Goal: Information Seeking & Learning: Learn about a topic

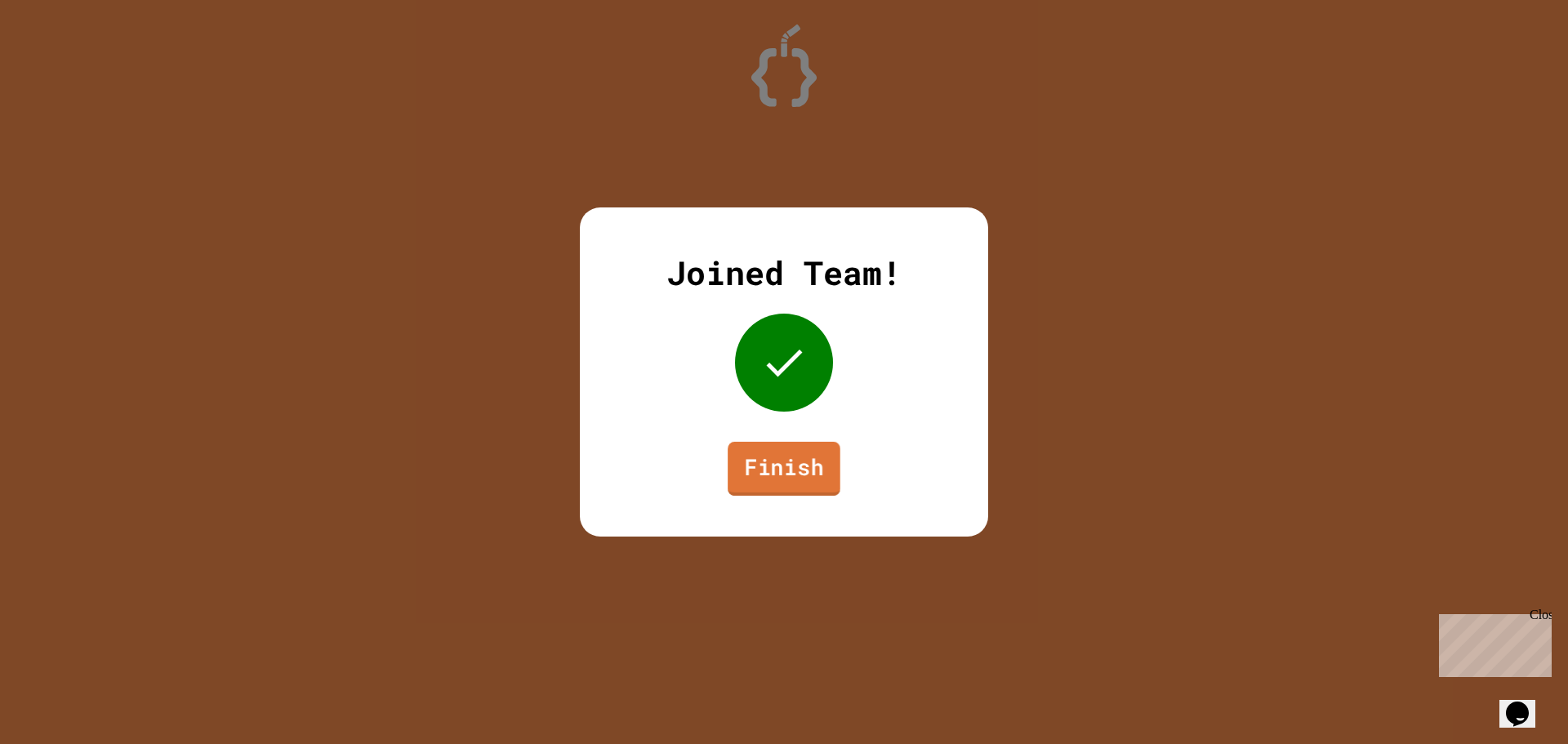
click at [808, 470] on link "Finish" at bounding box center [784, 468] width 113 height 54
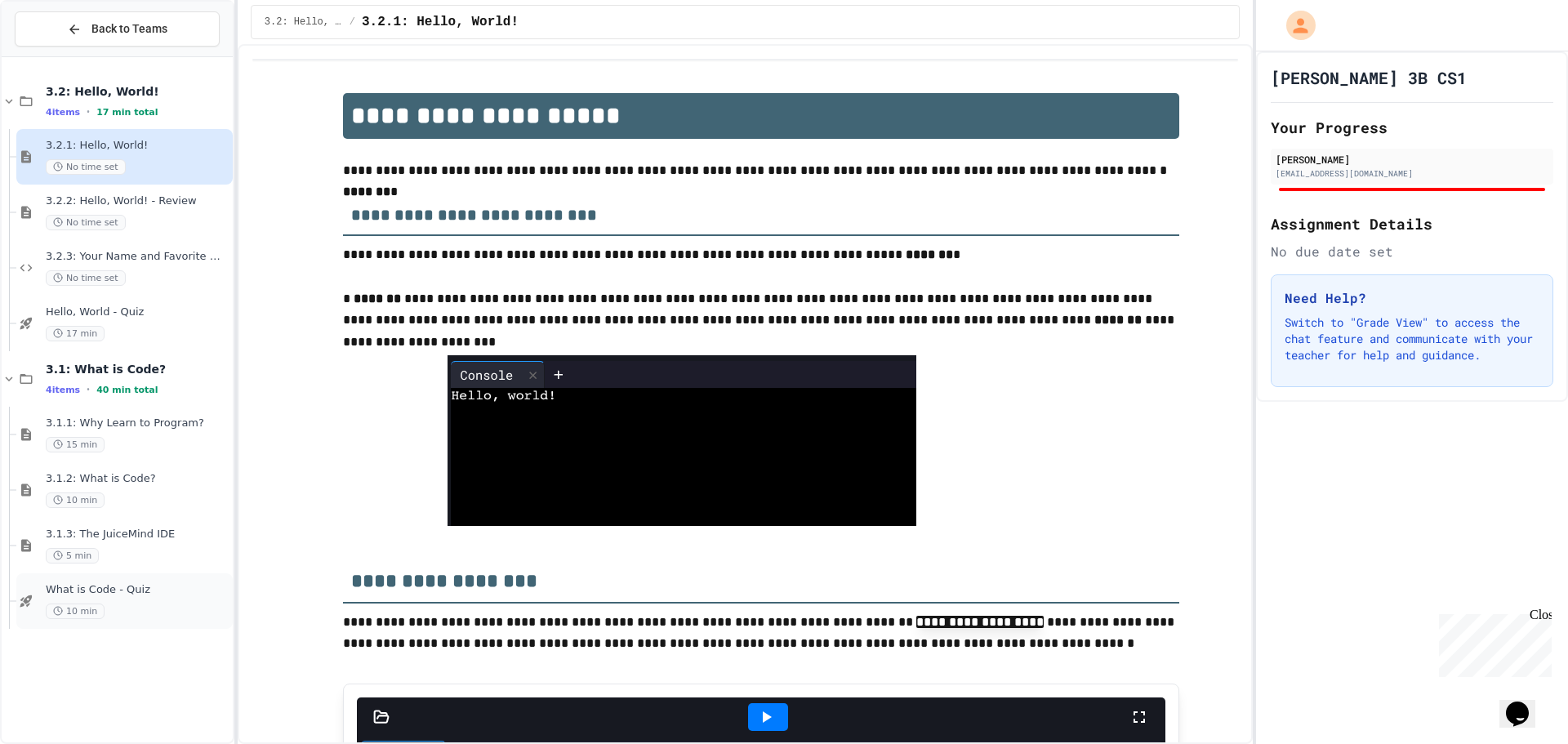
click at [110, 585] on span "What is Code - Quiz" at bounding box center [137, 589] width 184 height 14
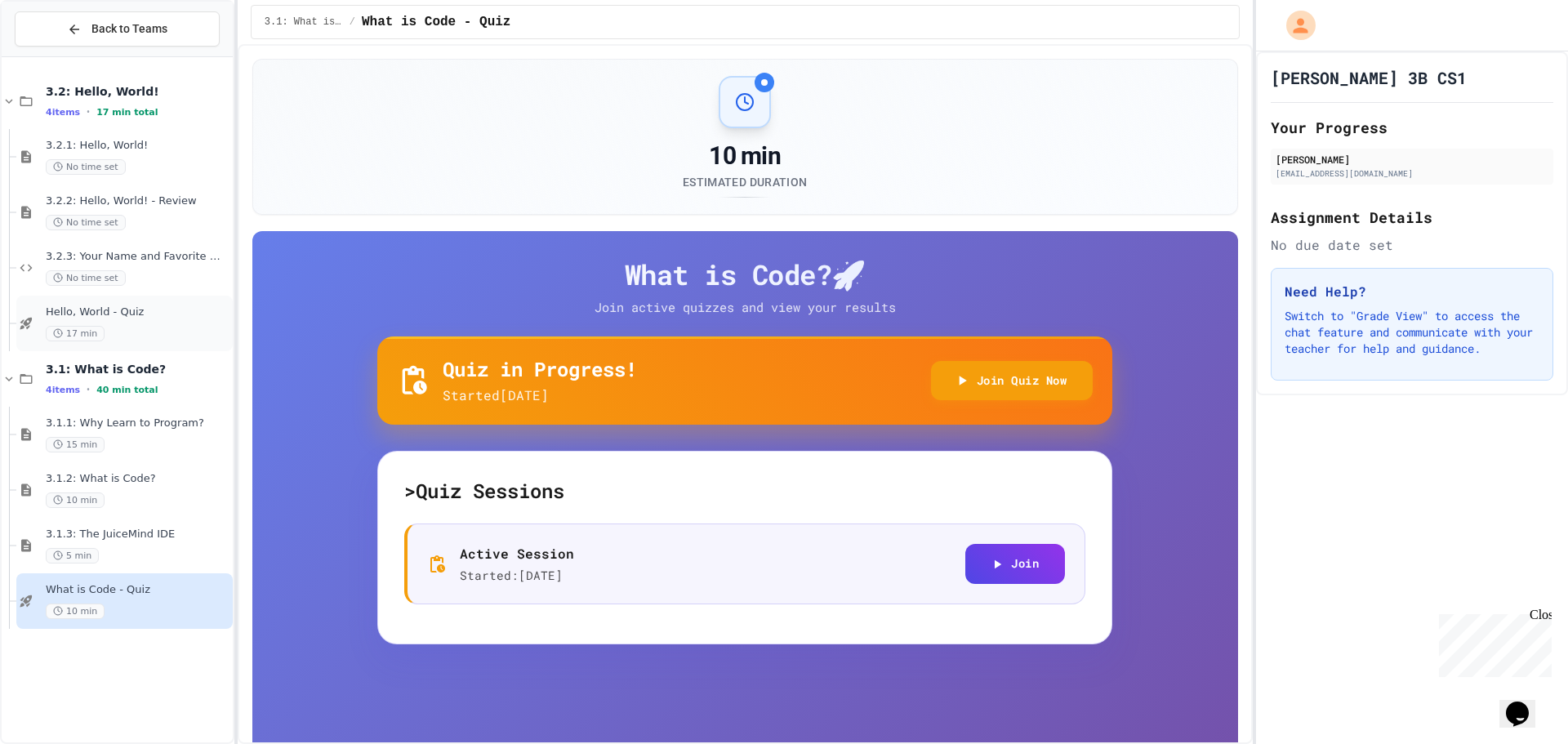
click at [124, 329] on div "17 min" at bounding box center [137, 334] width 184 height 15
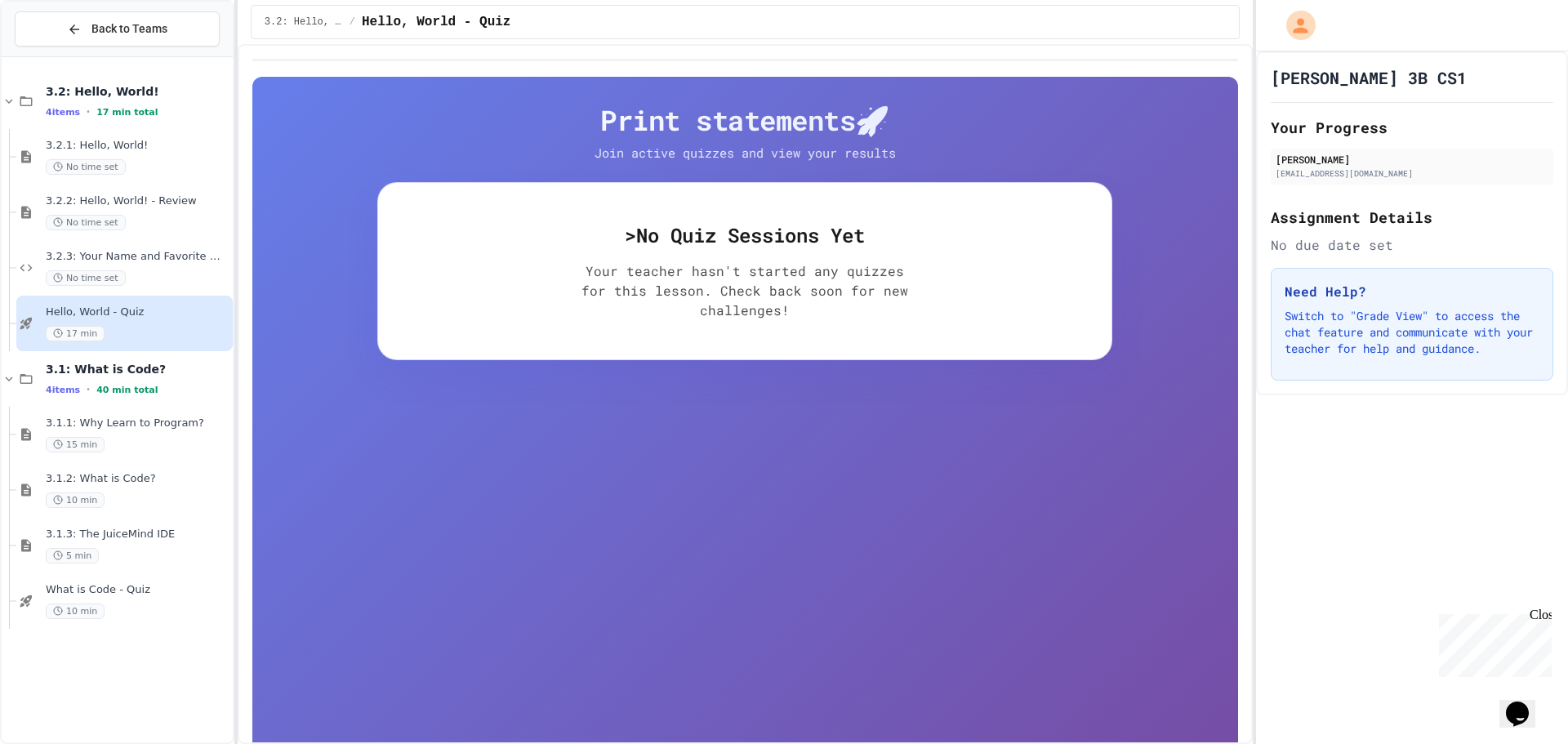
click at [507, 169] on div "Print statements 🚀 Join active quizzes and view your results > No Quiz Sessions…" at bounding box center [745, 232] width 735 height 258
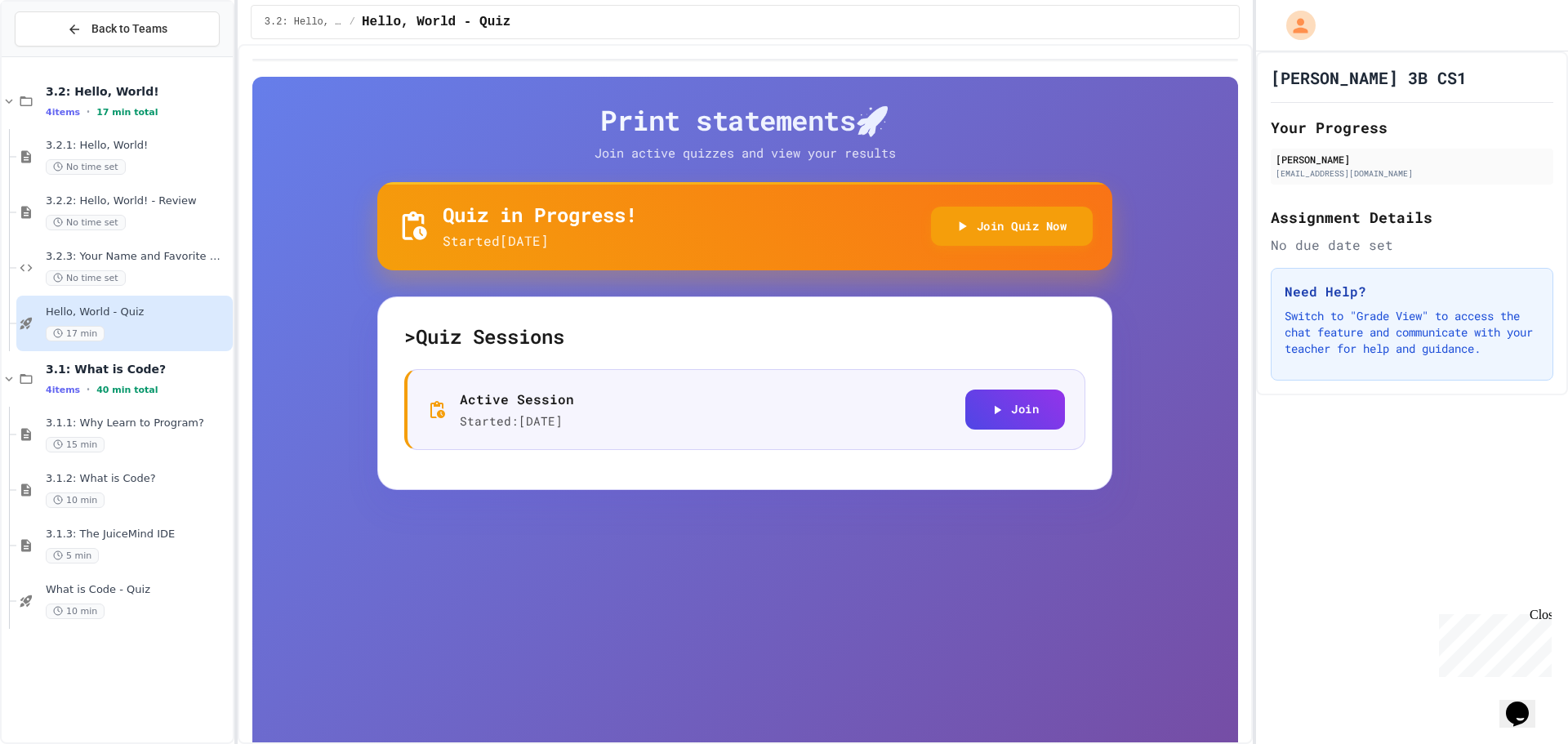
click at [1043, 387] on div "Active Session Started: 9/26/2025 Join" at bounding box center [745, 410] width 681 height 82
click at [1049, 407] on button "Join" at bounding box center [1015, 408] width 99 height 40
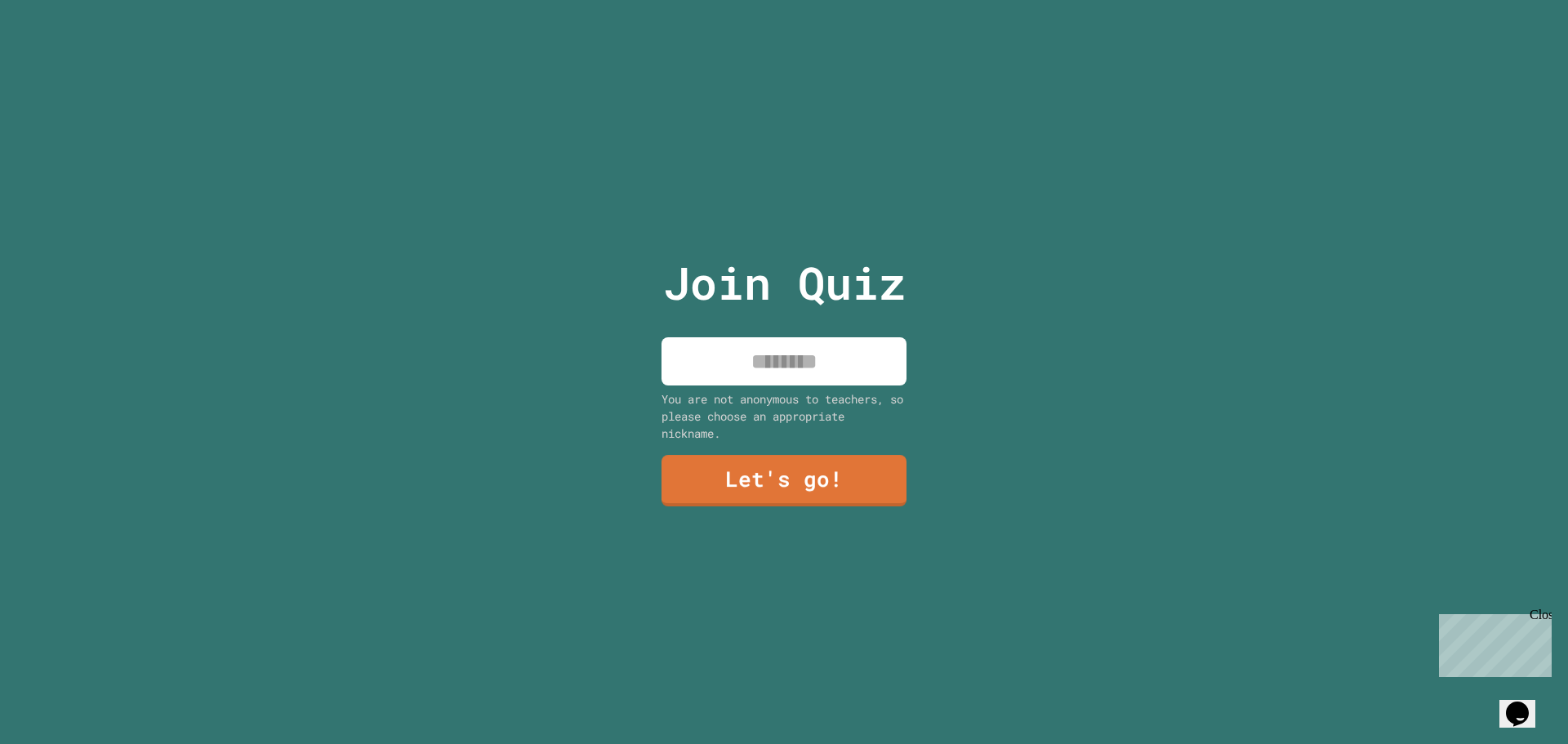
click at [768, 343] on input at bounding box center [784, 362] width 245 height 49
type input "*****"
click at [811, 474] on link "Let's go!" at bounding box center [785, 479] width 225 height 54
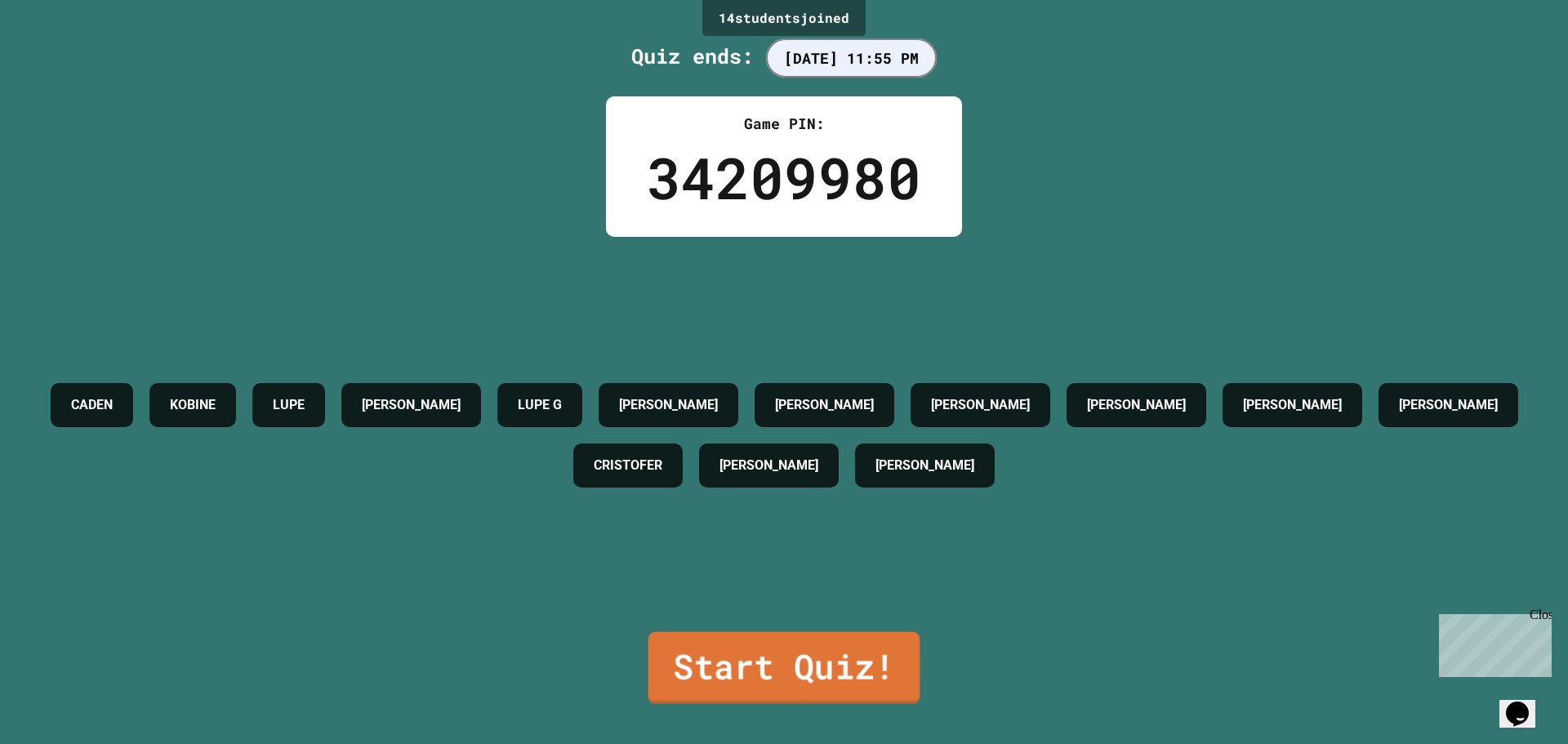
click at [783, 669] on link "Start Quiz!" at bounding box center [784, 668] width 271 height 72
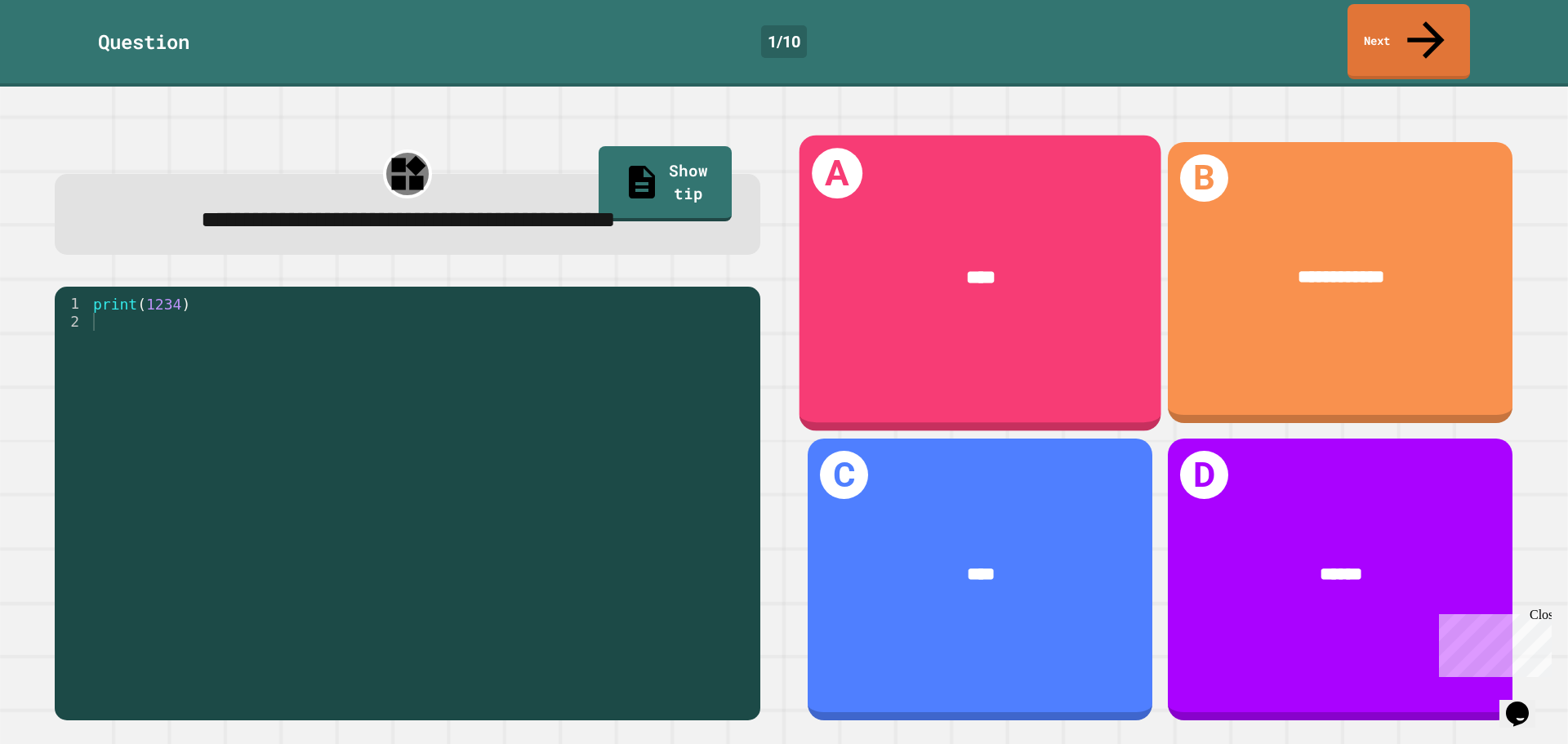
click at [993, 225] on div "****" at bounding box center [980, 278] width 361 height 105
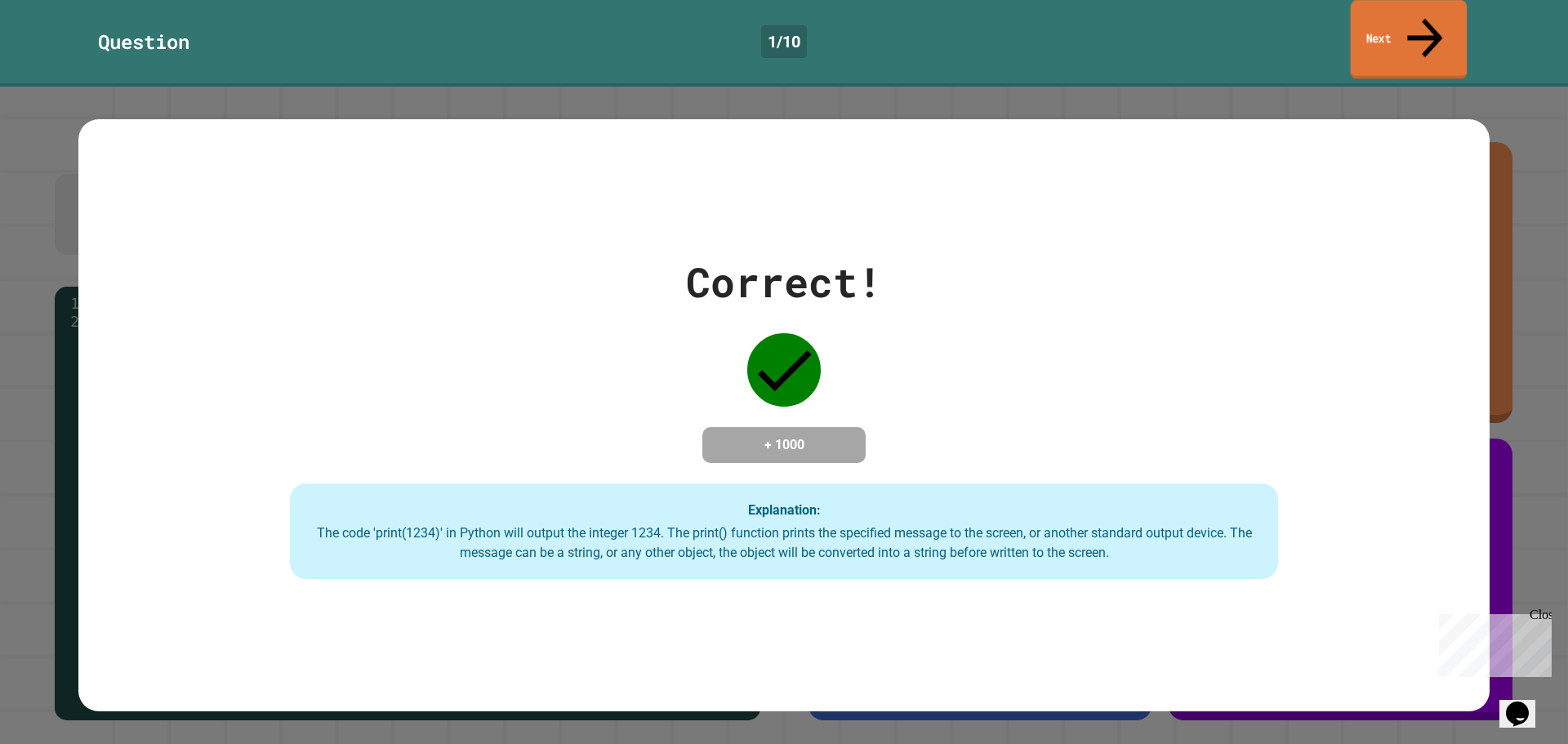
click at [1395, 26] on link "Next" at bounding box center [1409, 39] width 116 height 79
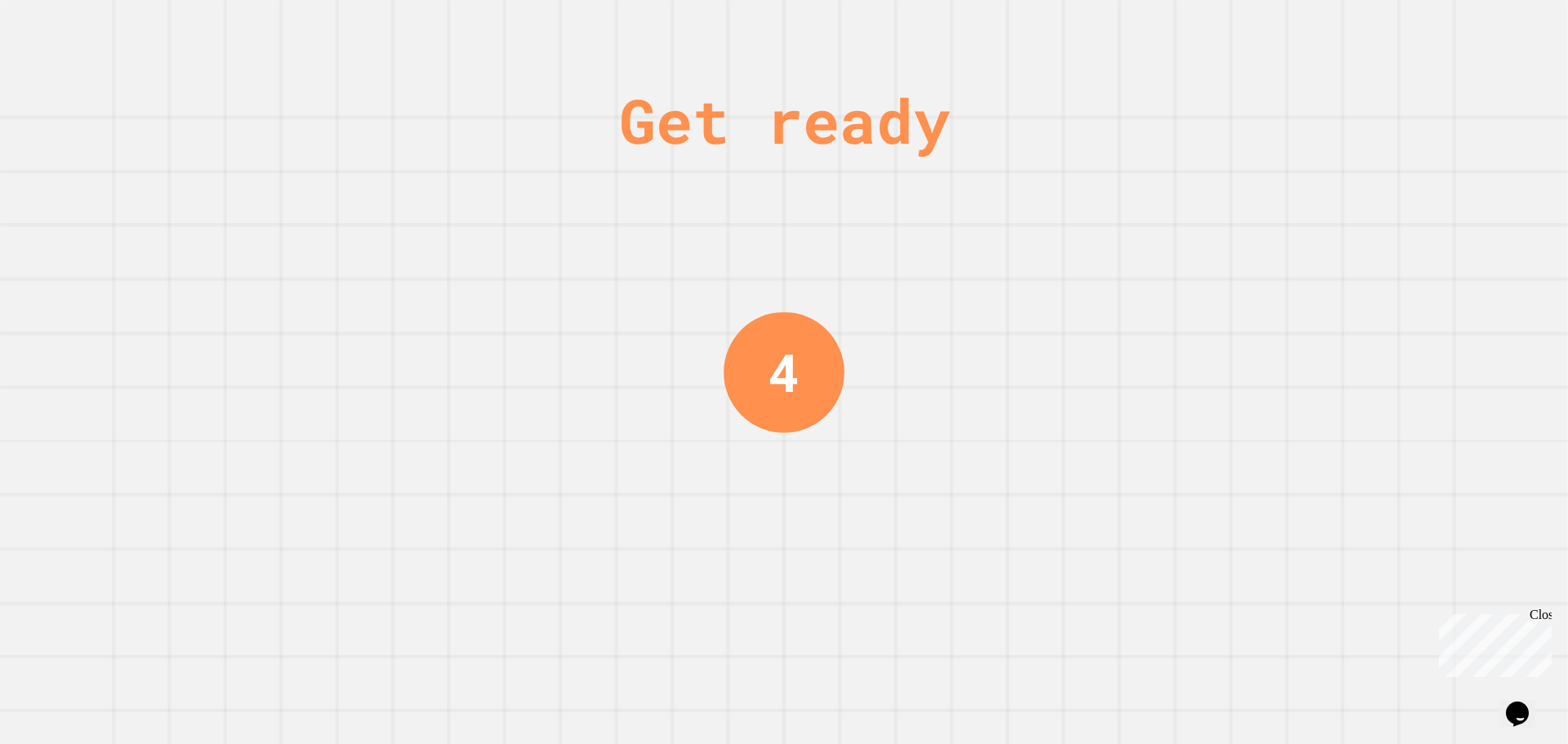
drag, startPoint x: 702, startPoint y: 386, endPoint x: 586, endPoint y: 450, distance: 132.5
click at [586, 450] on div "Get ready 4" at bounding box center [784, 372] width 1568 height 744
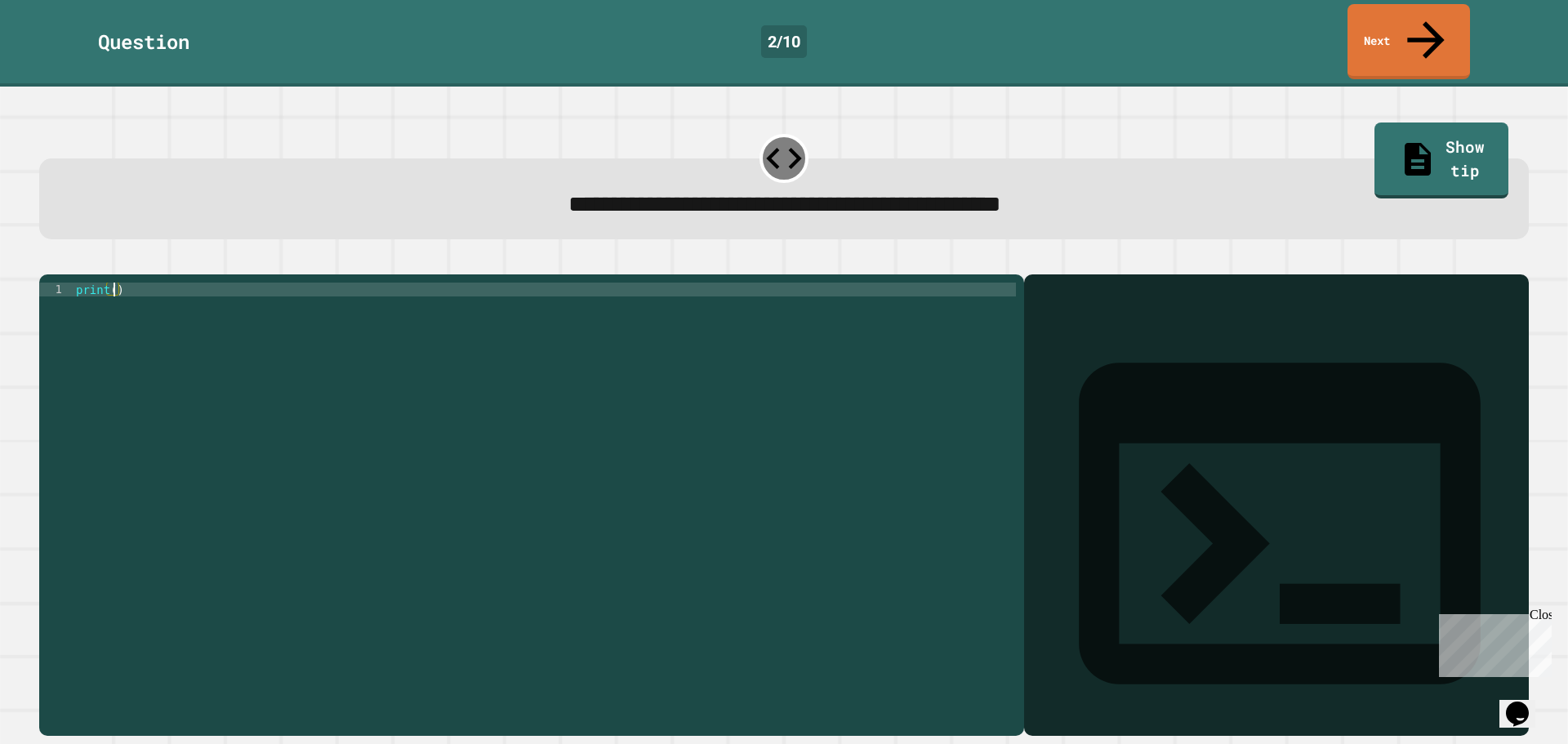
click at [111, 282] on div "print ( )" at bounding box center [544, 505] width 943 height 444
type textarea "**********"
click at [48, 261] on icon "button" at bounding box center [48, 261] width 0 height 0
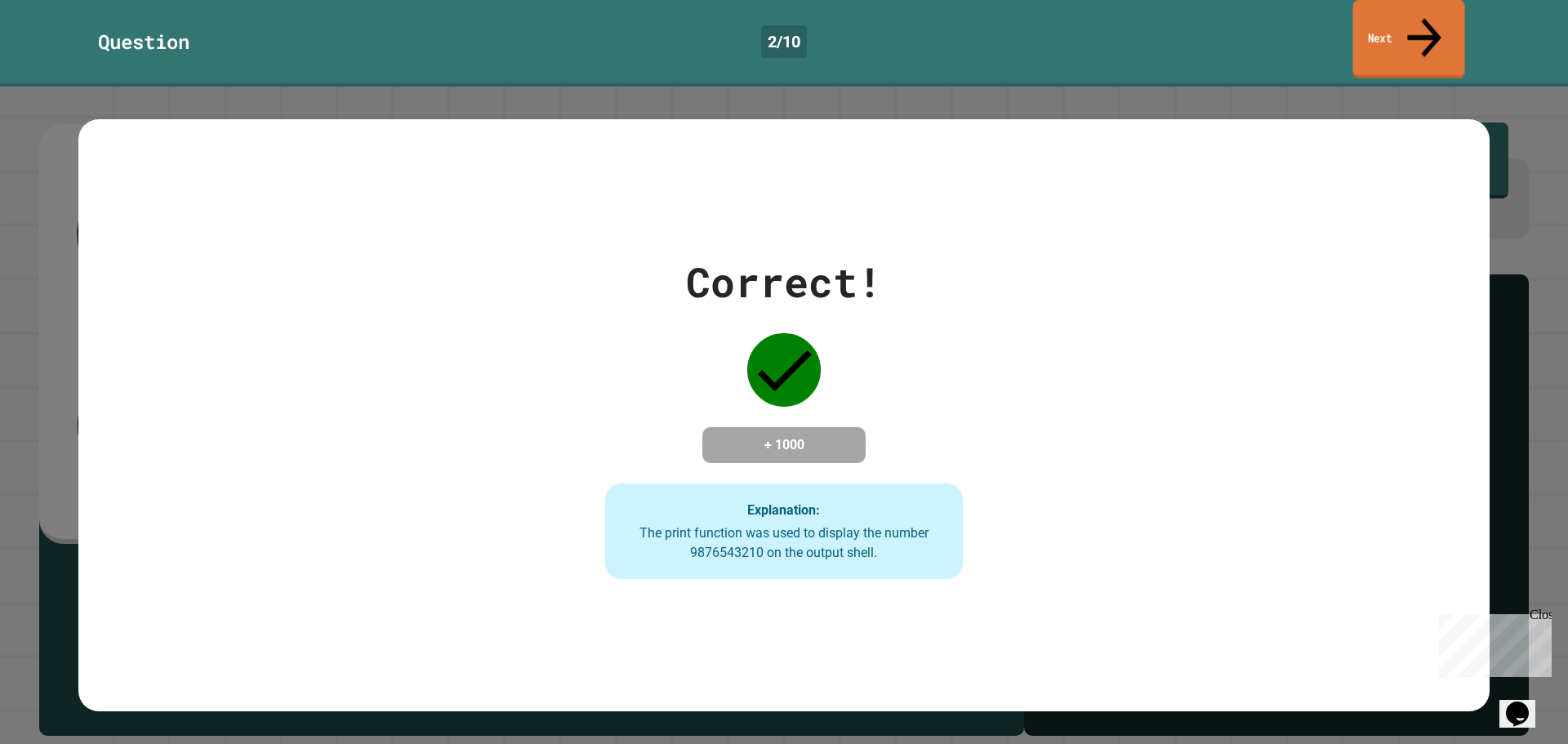
click at [1421, 25] on icon at bounding box center [1424, 37] width 51 height 58
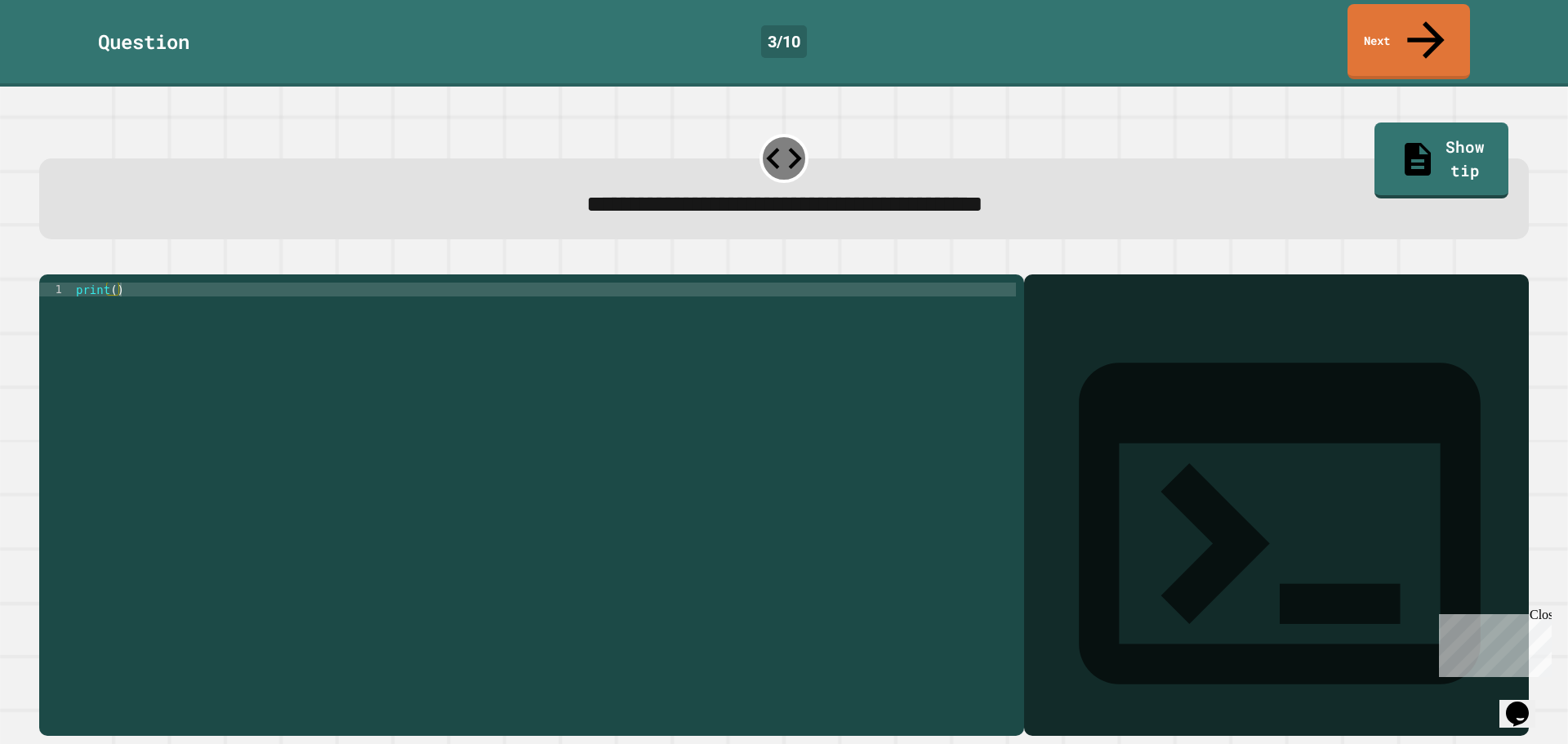
click at [112, 282] on div "print ( )" at bounding box center [544, 505] width 943 height 444
type textarea "**********"
click at [61, 265] on icon "button" at bounding box center [58, 271] width 9 height 11
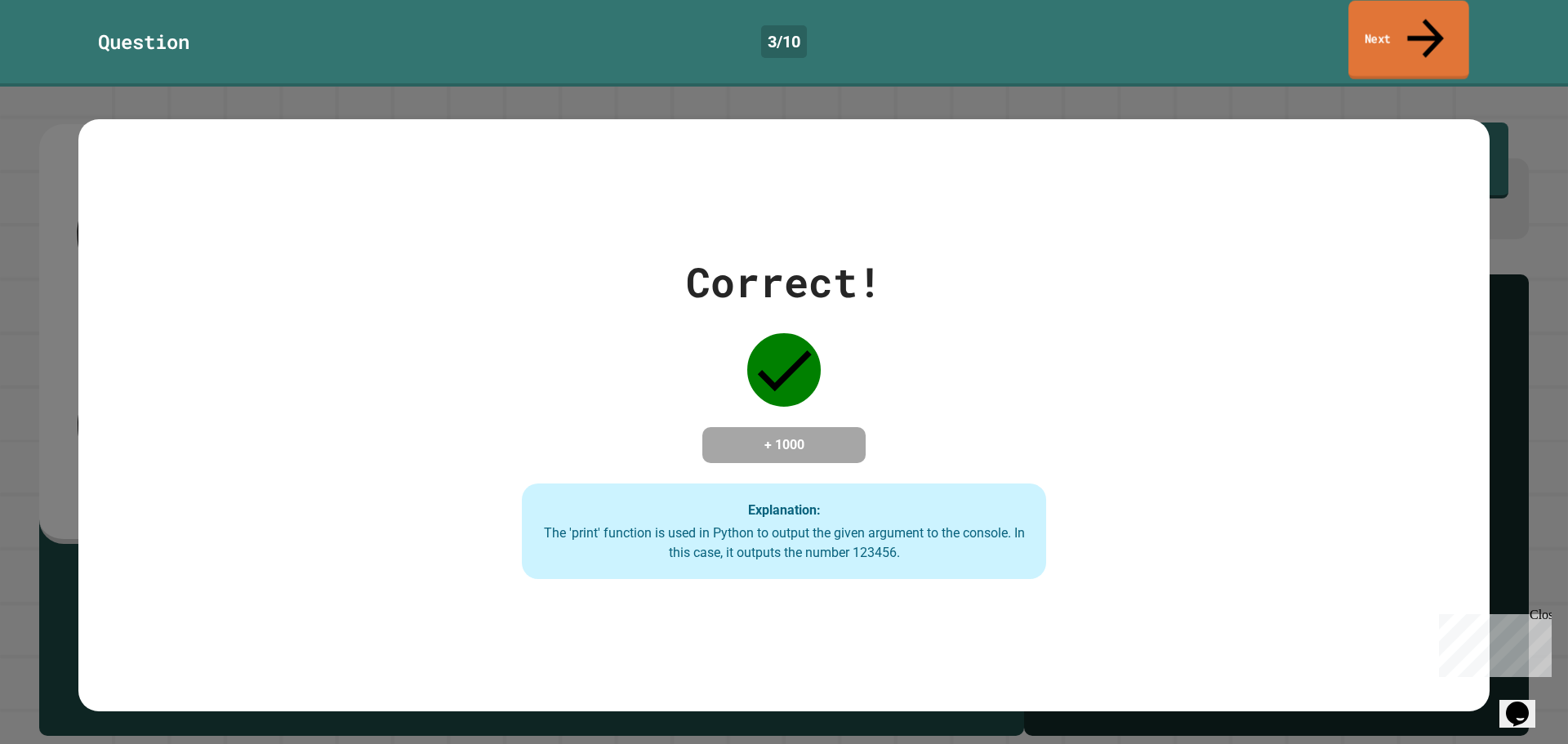
click at [1361, 29] on link "Next" at bounding box center [1409, 40] width 121 height 79
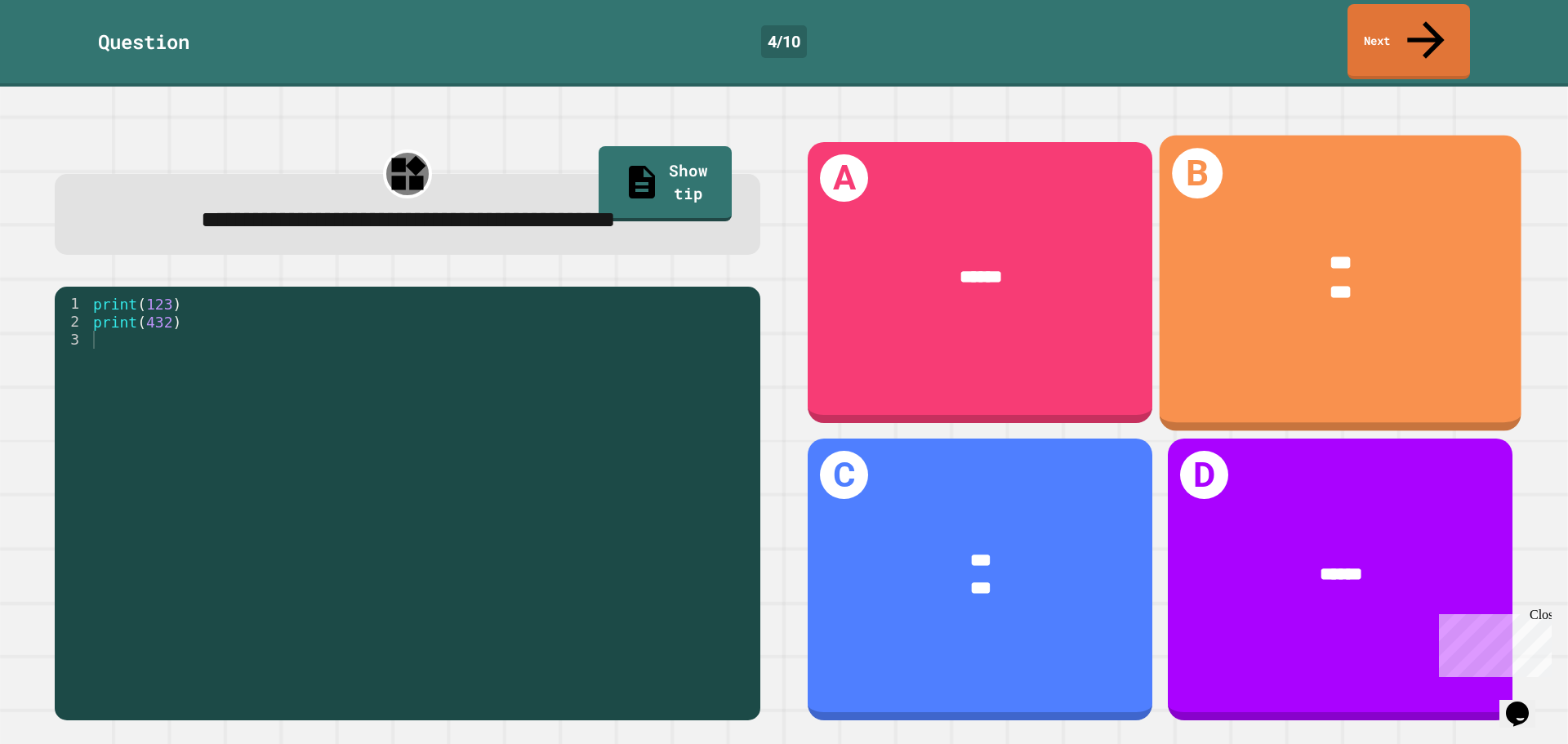
click at [1267, 279] on div "***" at bounding box center [1340, 293] width 285 height 30
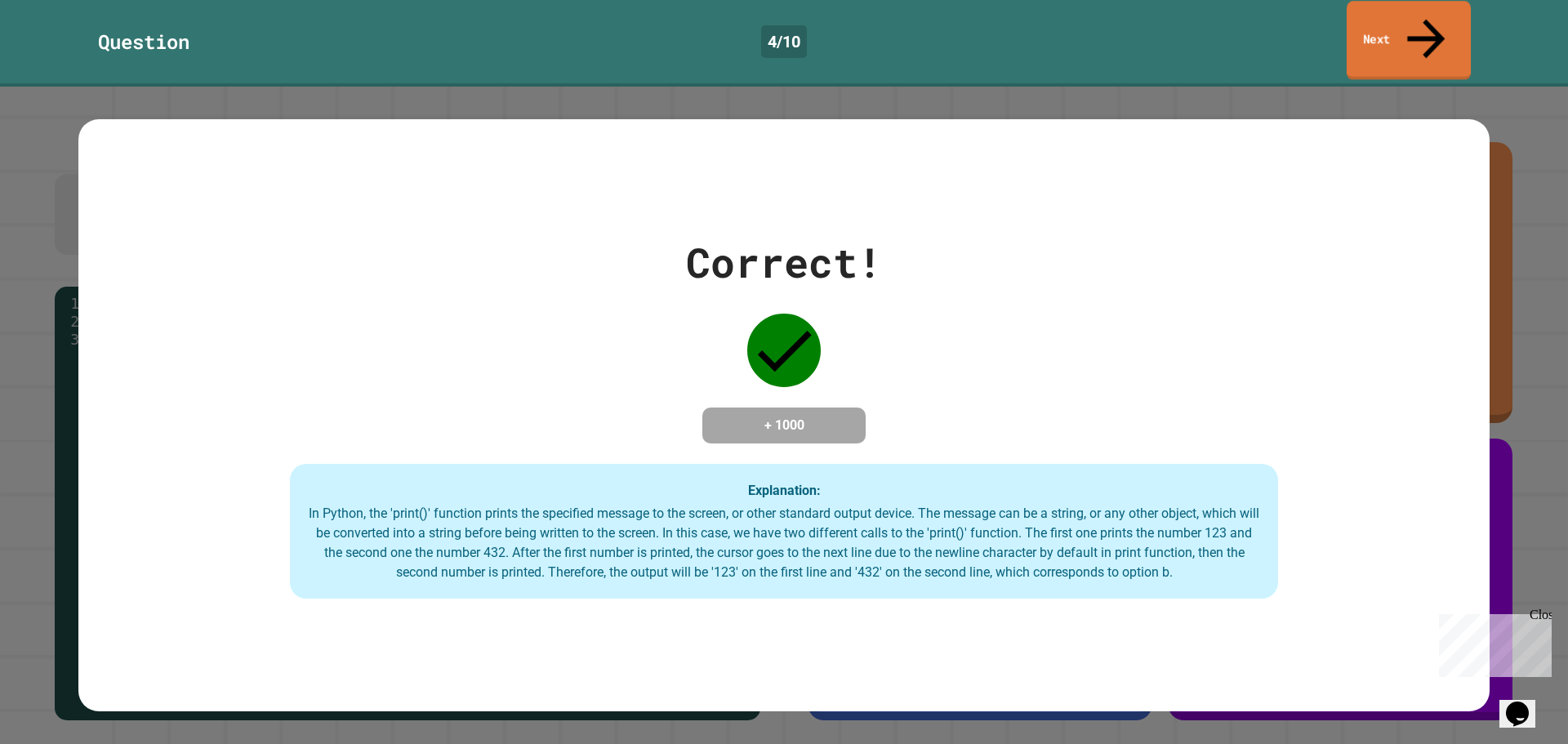
click at [1416, 11] on link "Next" at bounding box center [1409, 40] width 124 height 79
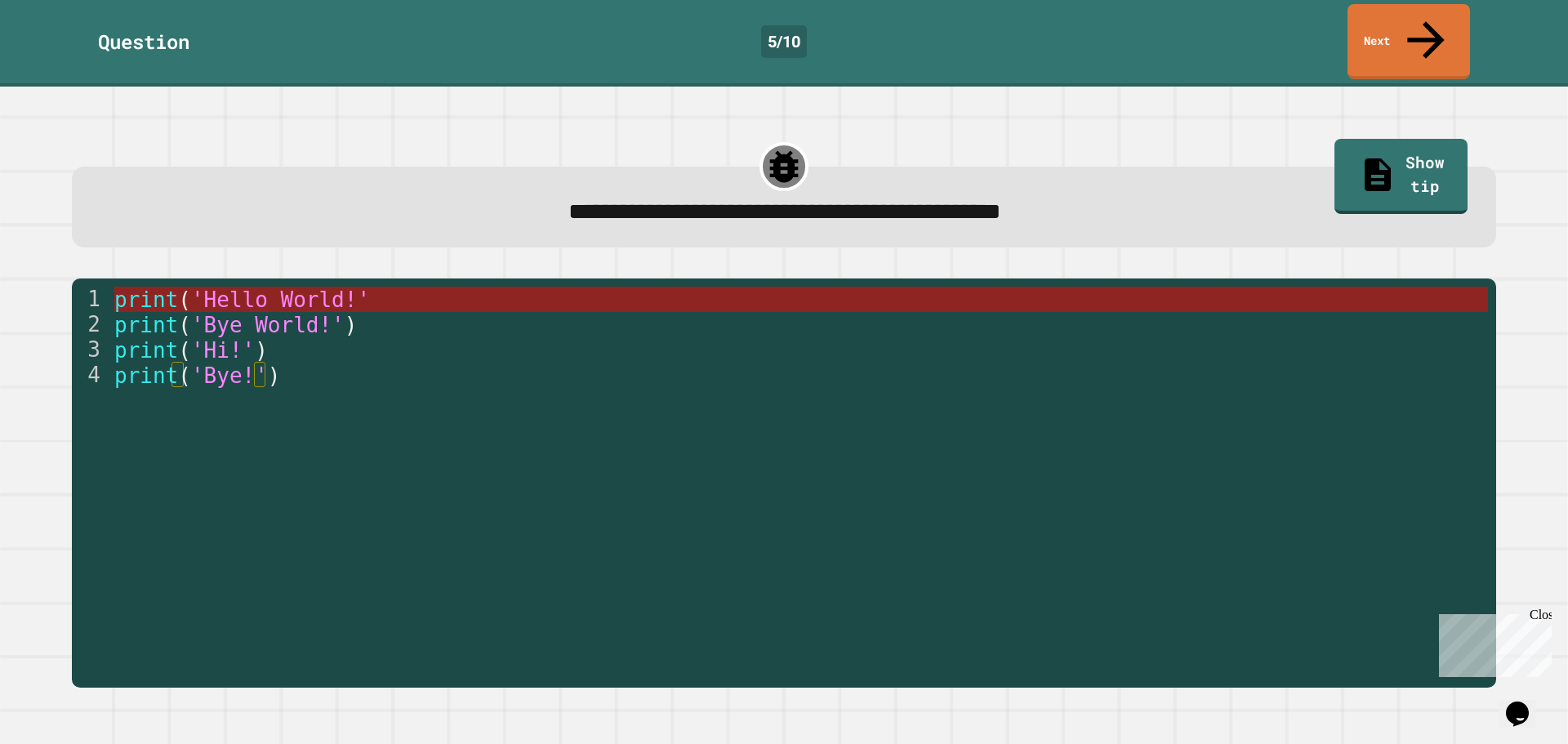
click at [335, 287] on span "'Hello World!'" at bounding box center [280, 300] width 179 height 25
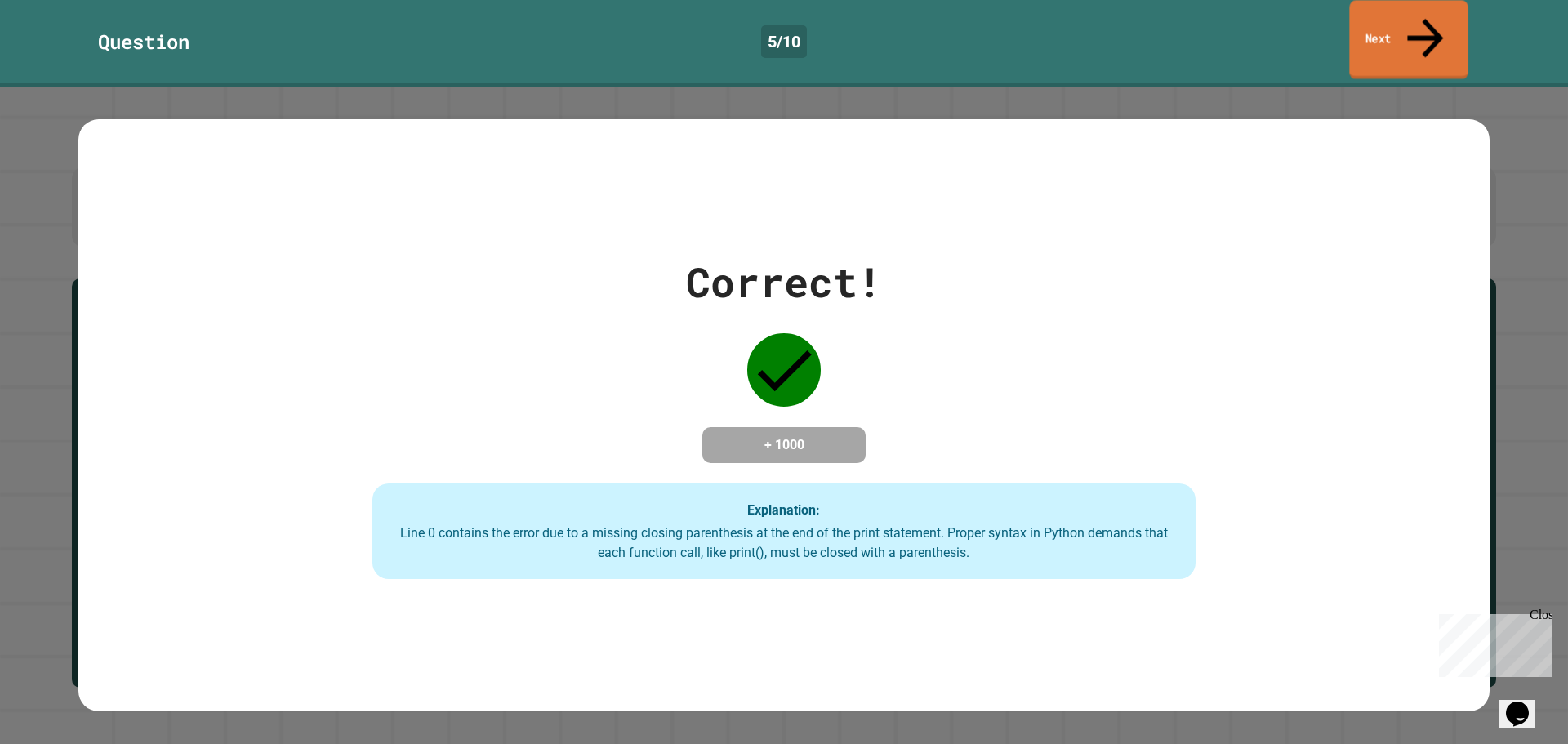
click at [1425, 18] on icon at bounding box center [1425, 37] width 54 height 58
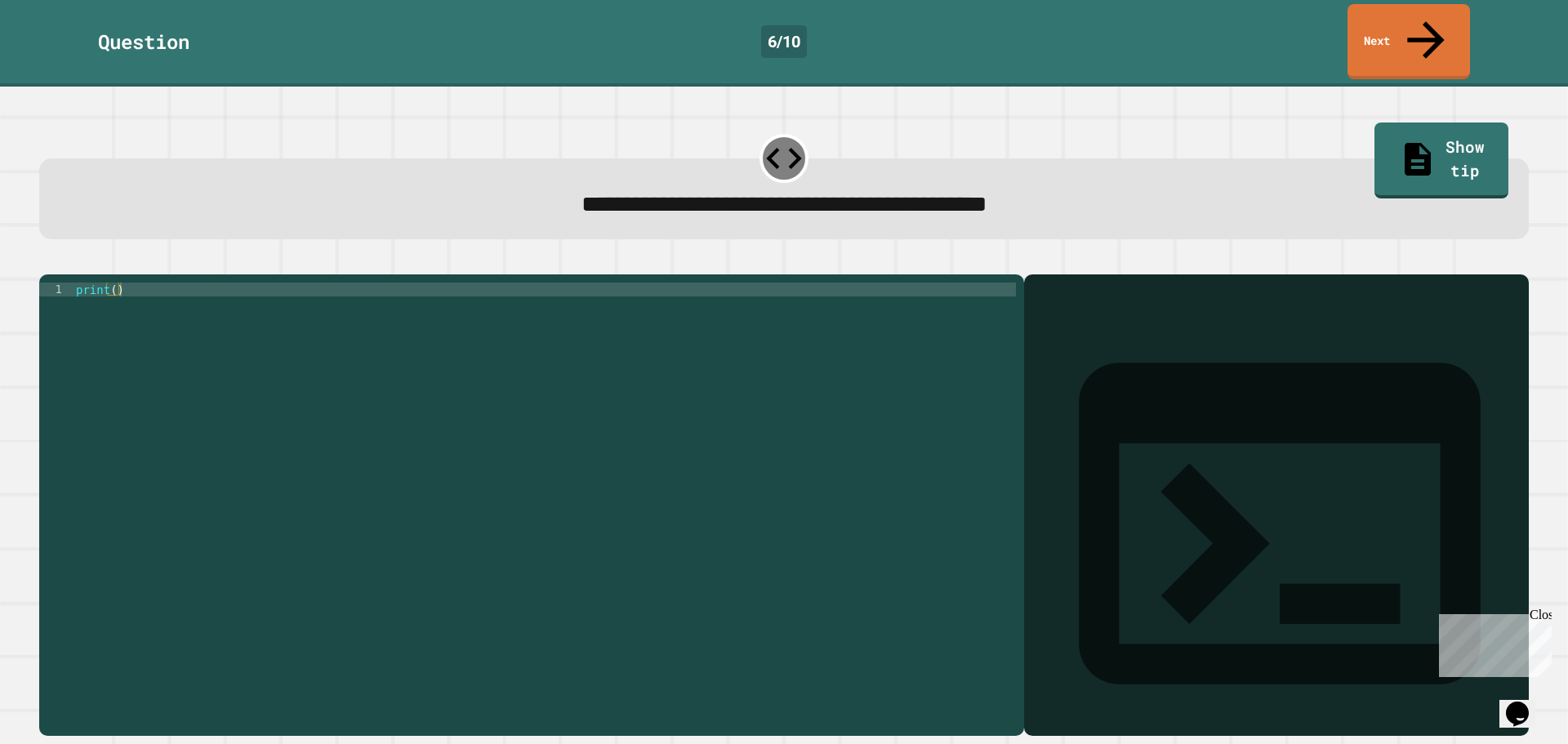
click at [112, 282] on div "print ( )" at bounding box center [544, 505] width 943 height 444
type textarea "**********"
click at [48, 261] on icon "button" at bounding box center [48, 261] width 0 height 0
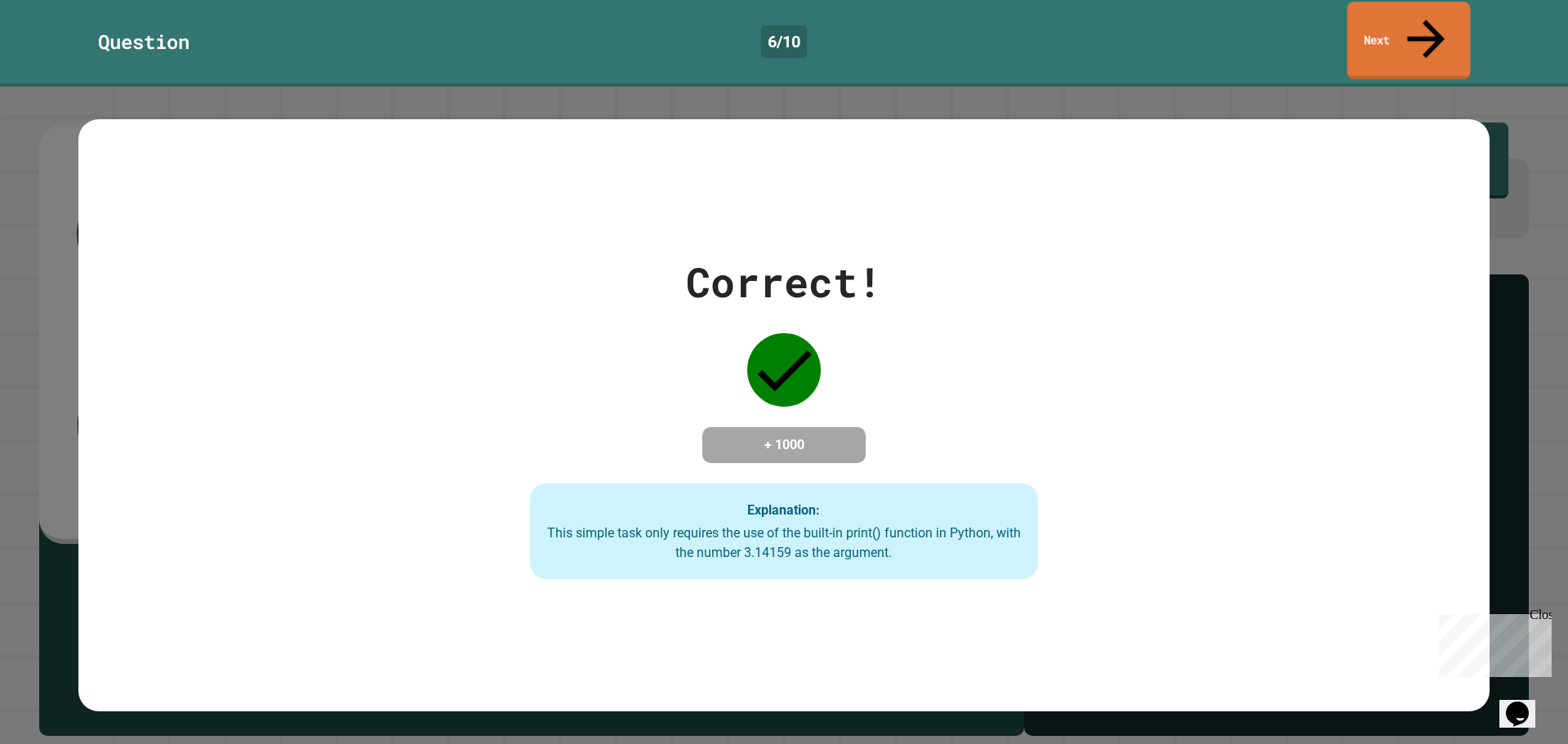
click at [1393, 25] on link "Next" at bounding box center [1409, 40] width 123 height 77
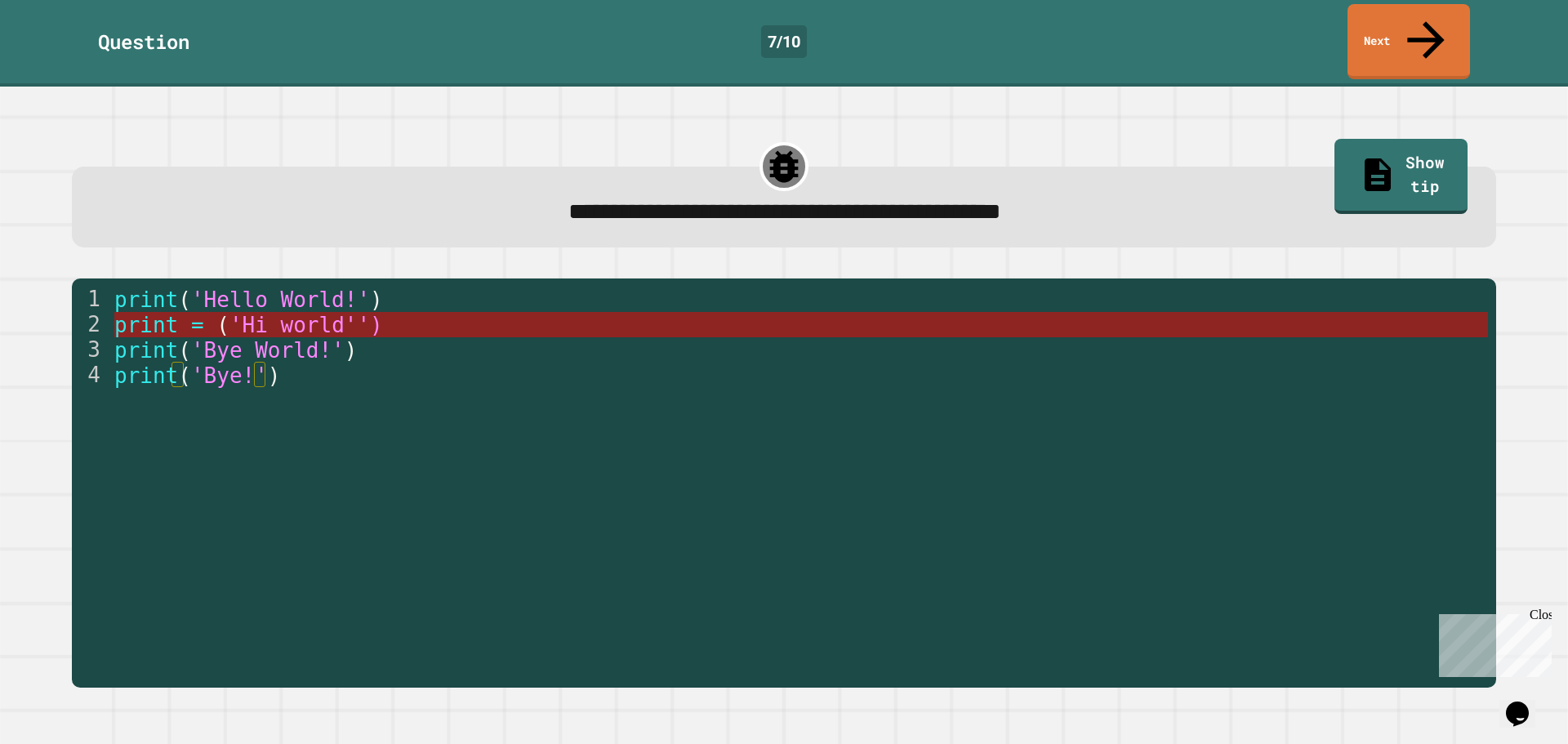
click at [340, 313] on span "'Hi world'')" at bounding box center [305, 325] width 154 height 25
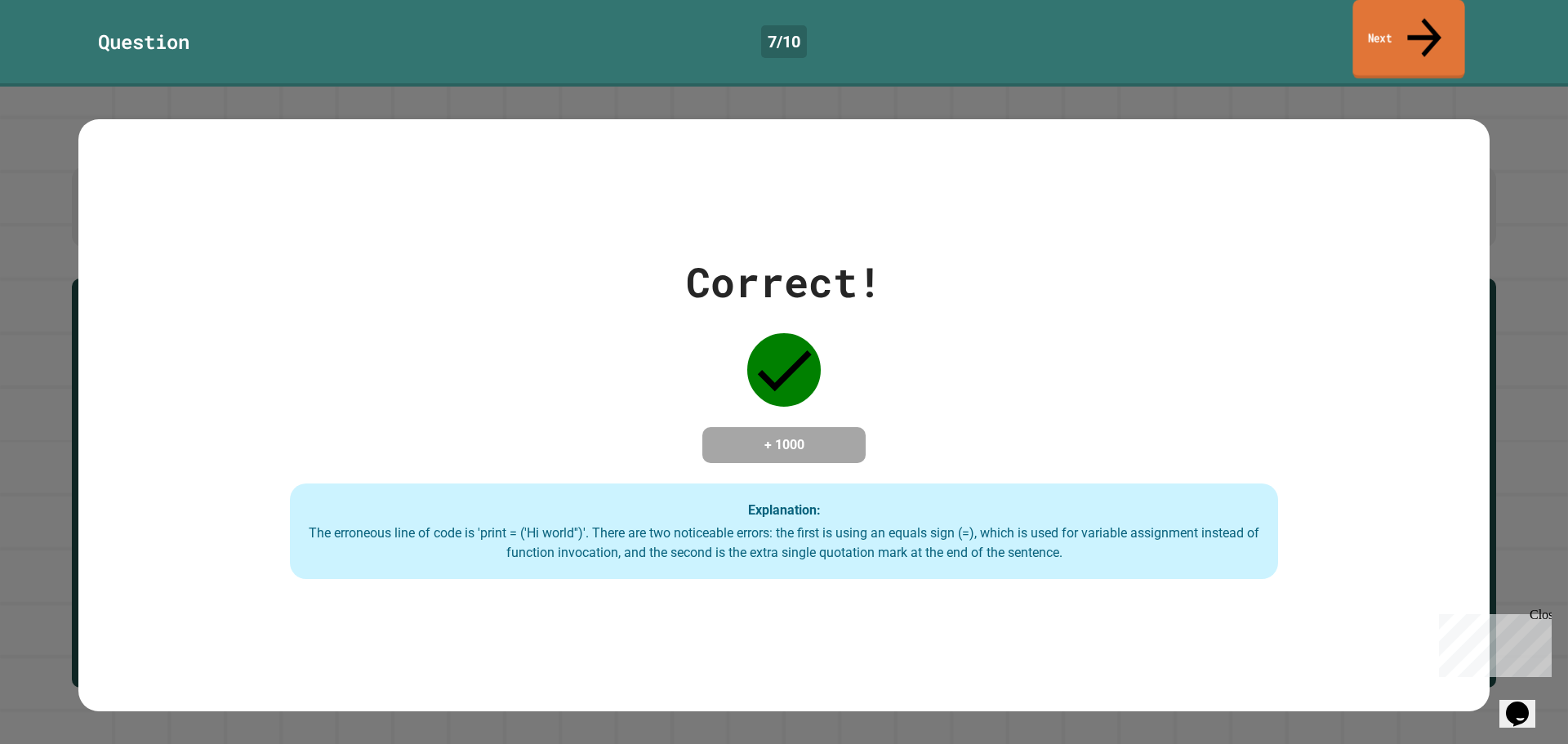
drag, startPoint x: 1416, startPoint y: 20, endPoint x: 1352, endPoint y: 70, distance: 81.2
click at [1413, 21] on link "Next" at bounding box center [1408, 39] width 112 height 79
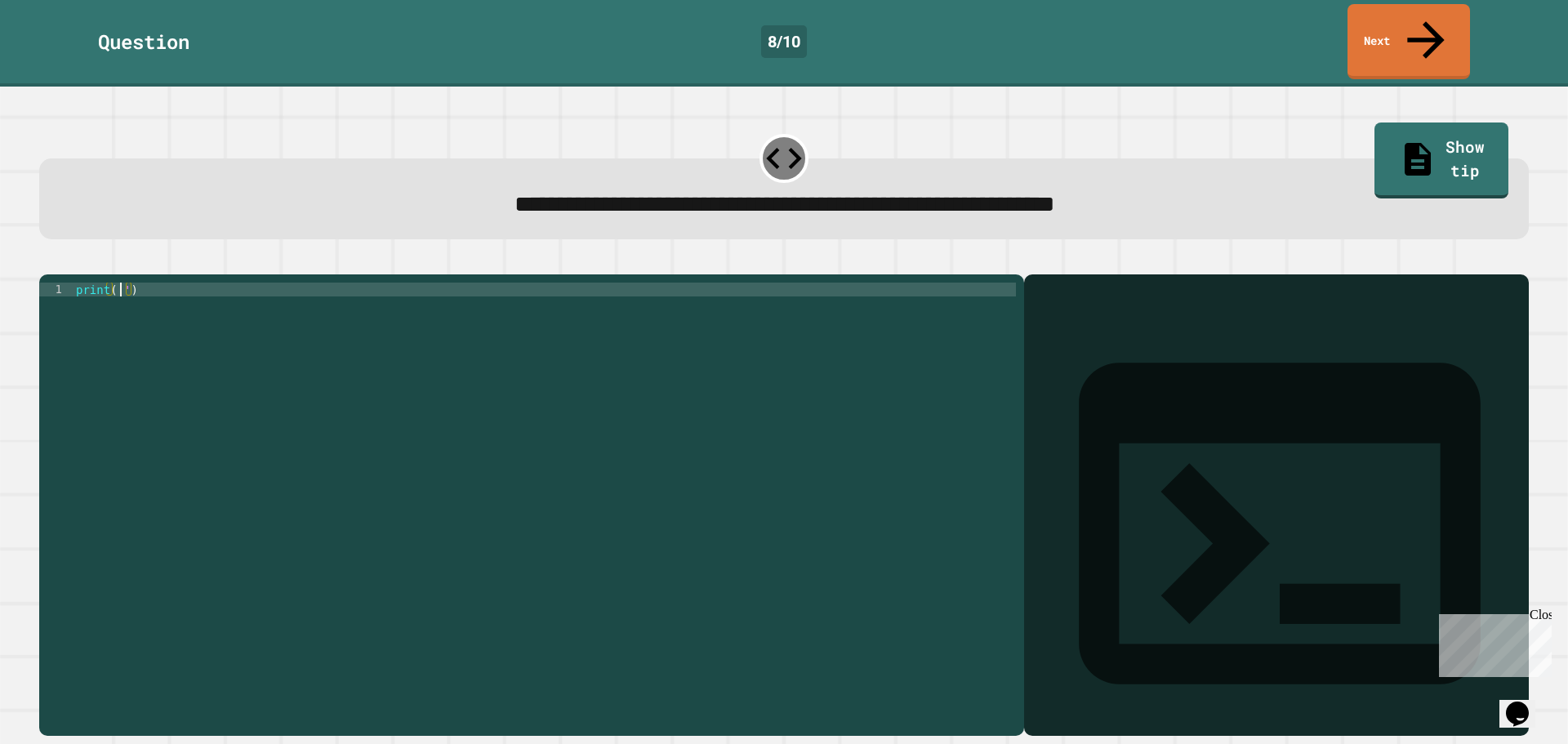
click at [118, 282] on div "print ( '' )" at bounding box center [544, 505] width 943 height 444
click at [136, 282] on div "print ( 'It' s a beautiful day ')" at bounding box center [544, 505] width 943 height 444
click at [48, 261] on icon "button" at bounding box center [48, 261] width 0 height 0
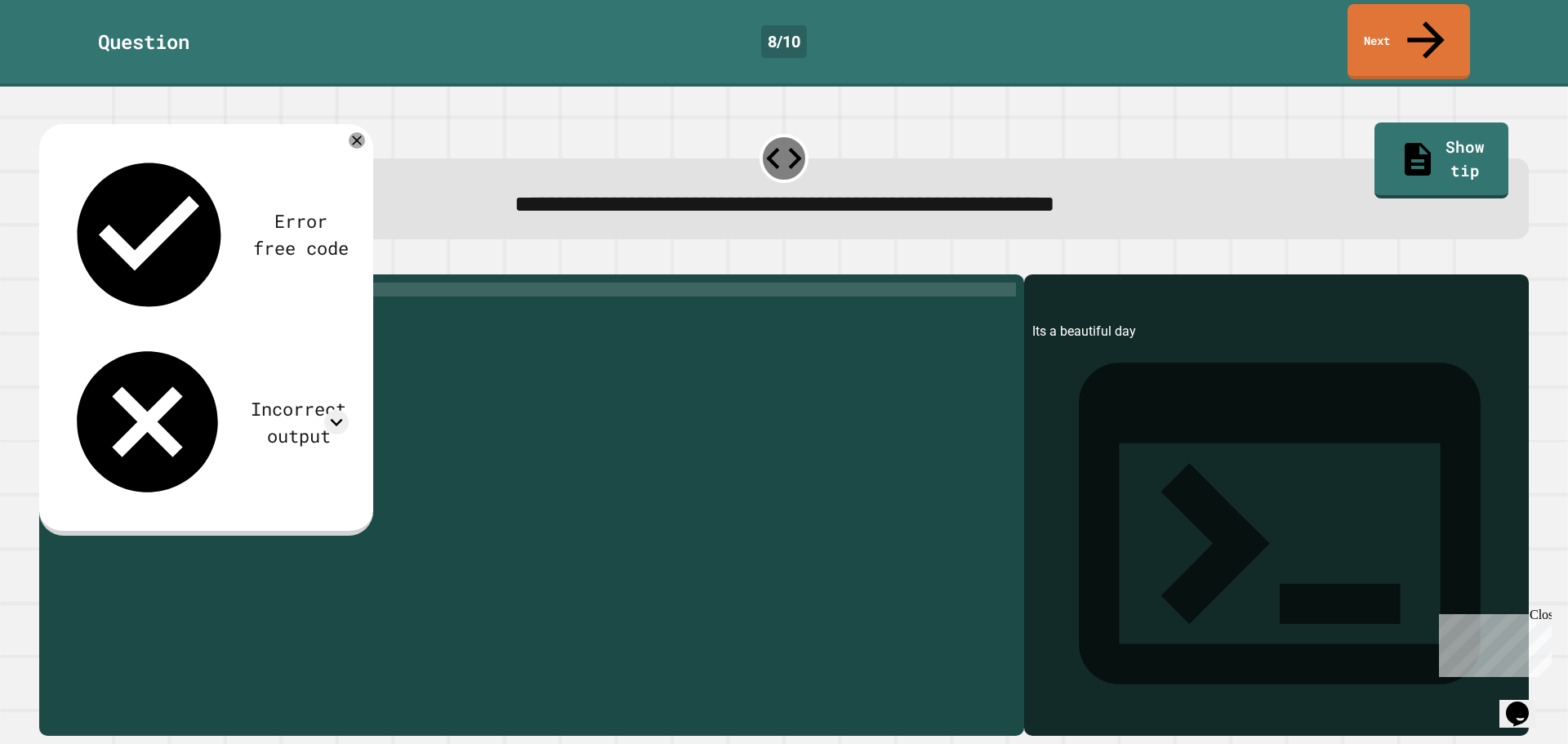
click at [133, 282] on div "print ( 'Its a beautiful day' )" at bounding box center [544, 505] width 943 height 444
click at [48, 261] on icon "button" at bounding box center [48, 261] width 0 height 0
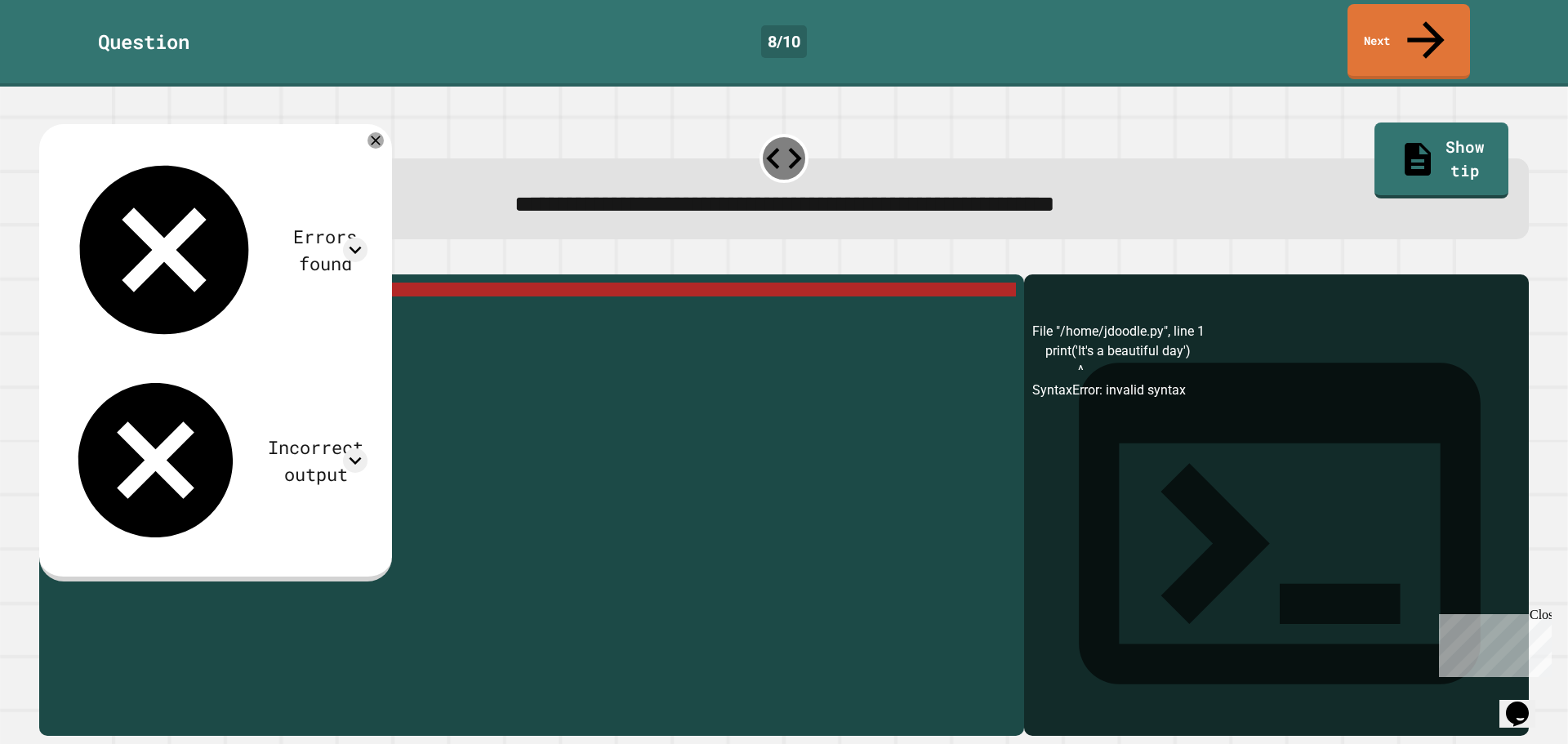
click at [367, 149] on div "Errors found" at bounding box center [215, 250] width 304 height 203
click at [367, 238] on icon at bounding box center [356, 250] width 25 height 25
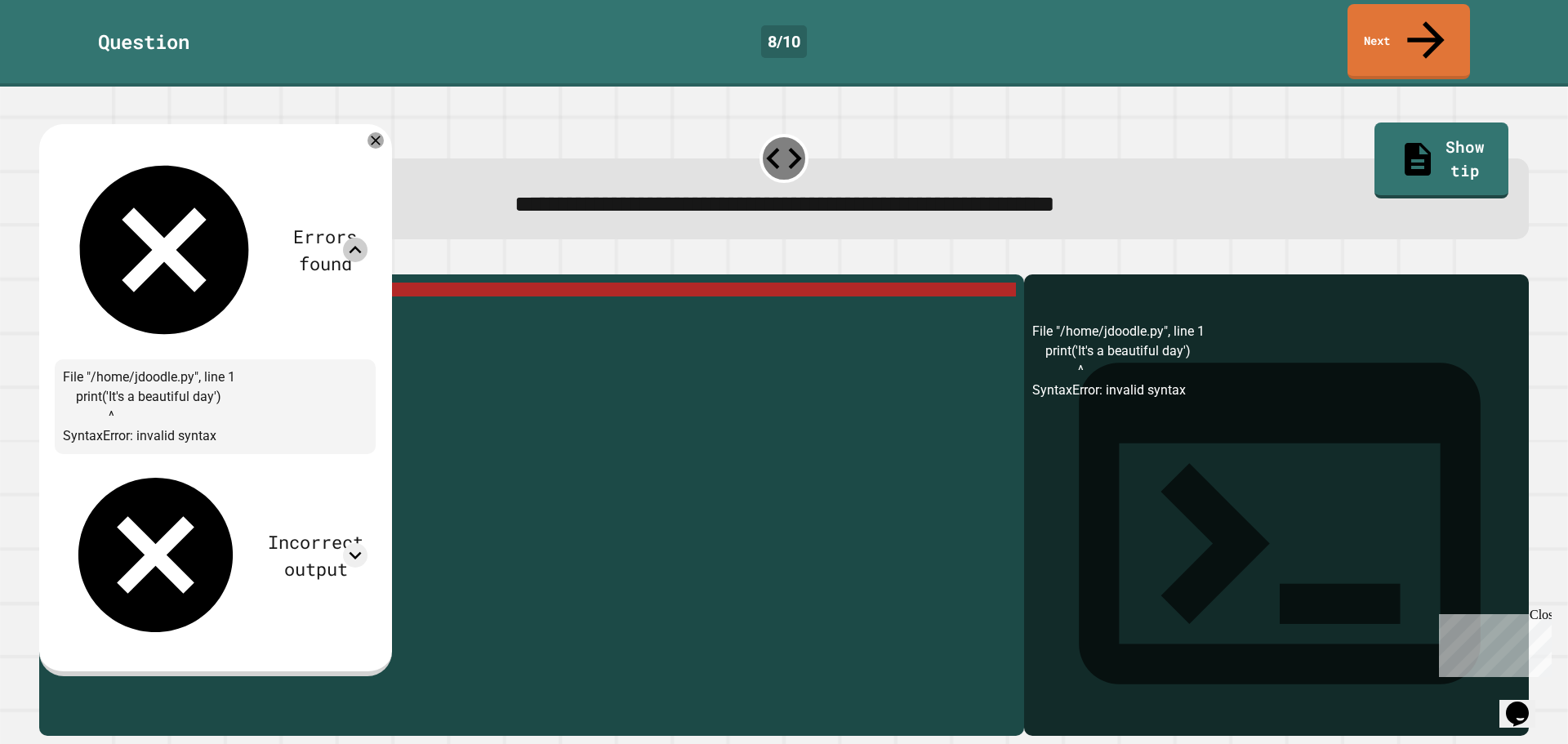
click at [367, 149] on div "Errors found" at bounding box center [215, 250] width 304 height 203
click at [367, 238] on icon at bounding box center [356, 250] width 25 height 25
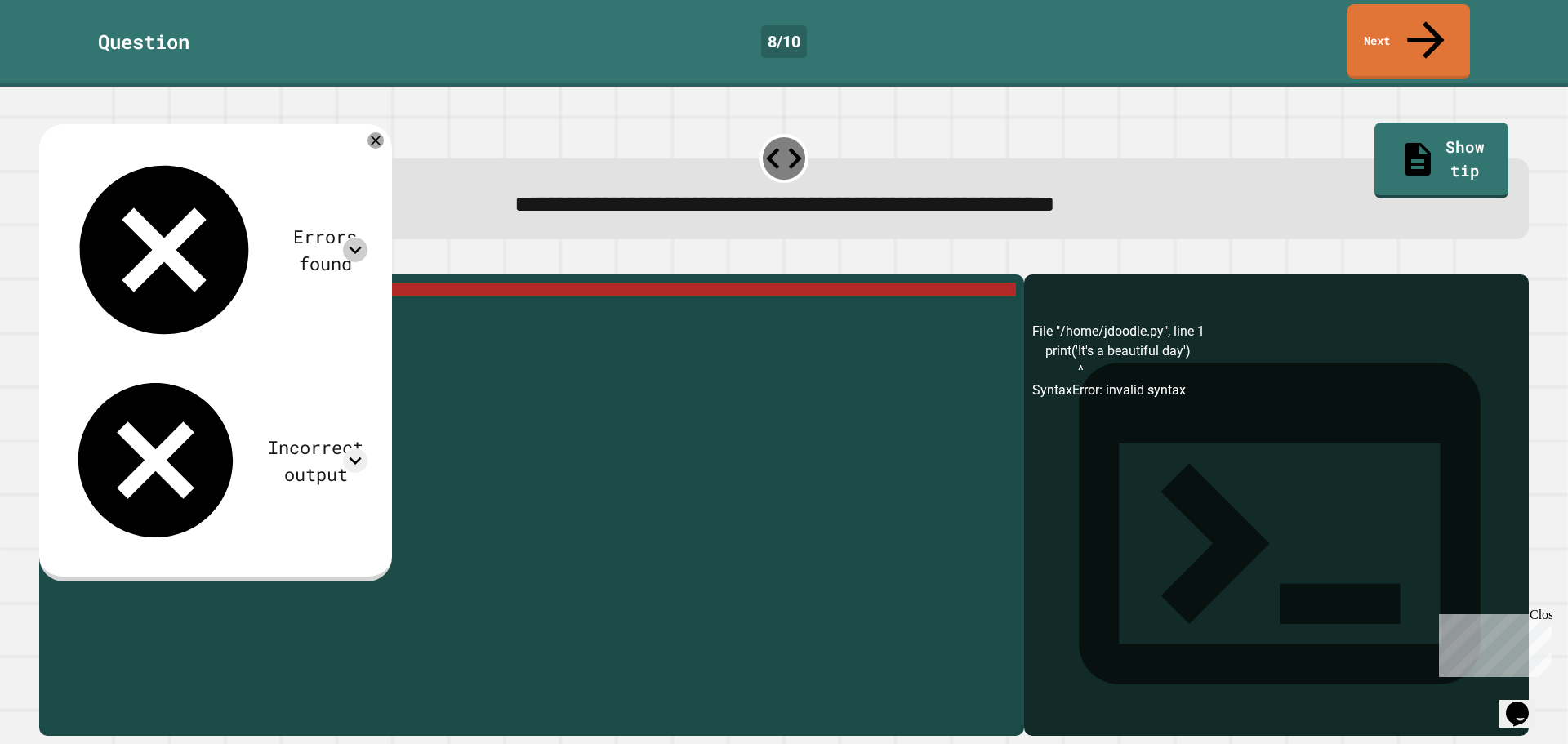
click at [80, 261] on icon "button" at bounding box center [80, 261] width 0 height 0
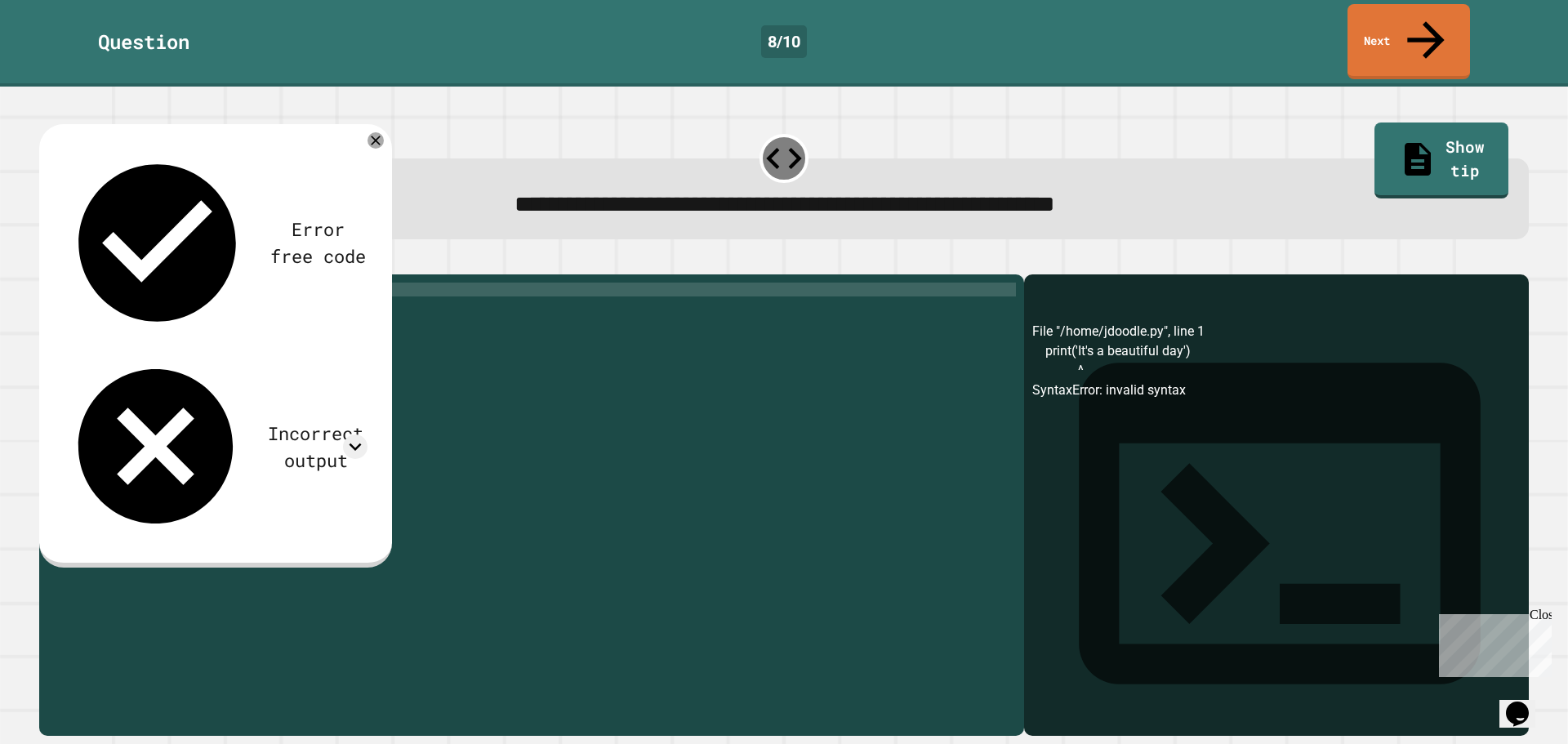
scroll to position [0, 3]
click at [116, 282] on div "print ( '' )" at bounding box center [544, 490] width 943 height 417
click at [120, 282] on div "print ( '' )" at bounding box center [544, 505] width 943 height 444
click at [60, 265] on icon "button" at bounding box center [58, 271] width 9 height 11
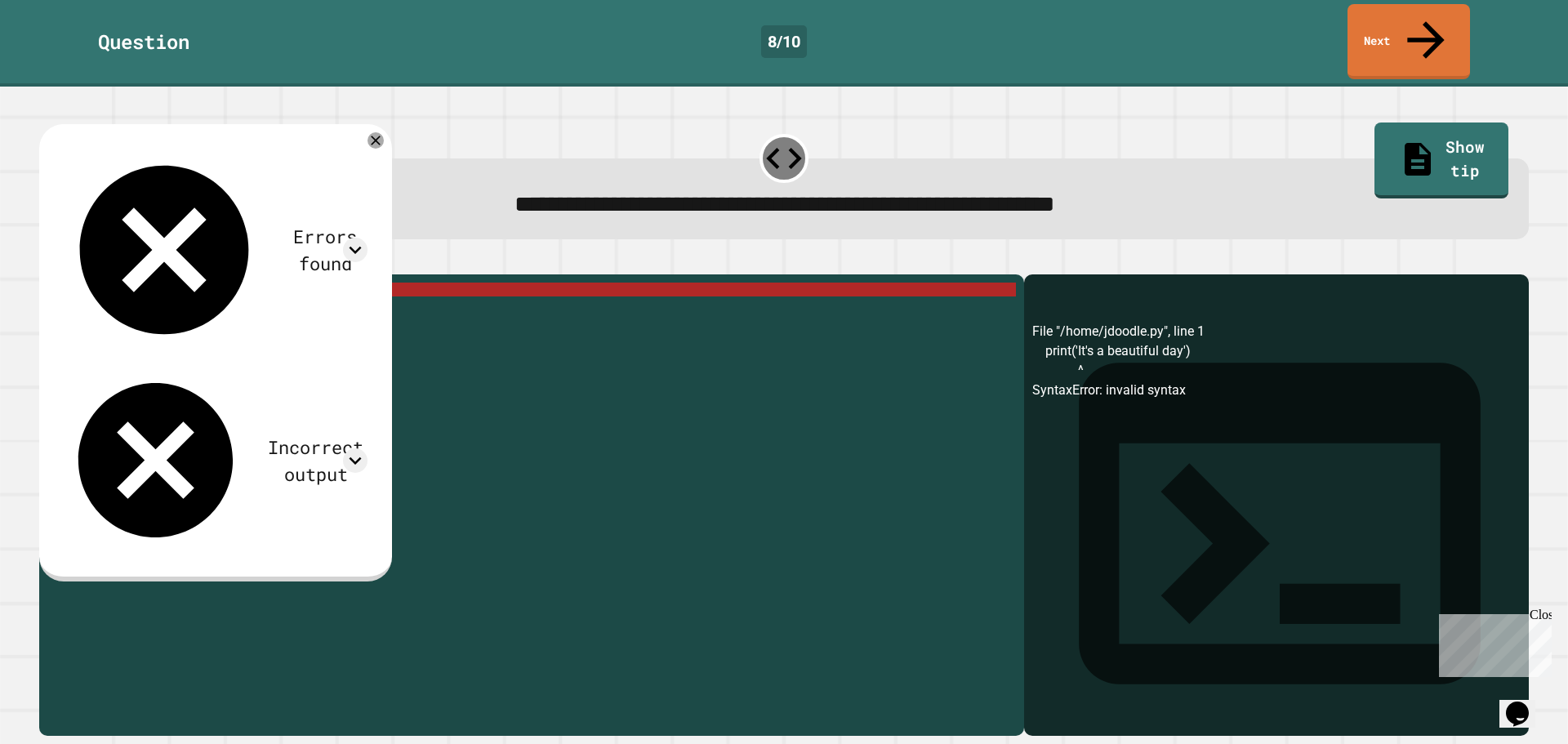
click at [253, 282] on div "print ( 'It' s a beautiful day ')" at bounding box center [544, 490] width 943 height 417
click at [247, 282] on div "print ( 'It' s a beautiful day ')" at bounding box center [544, 505] width 943 height 444
click at [248, 282] on div "print ( 'It' s a beautiful day ')" at bounding box center [544, 505] width 943 height 444
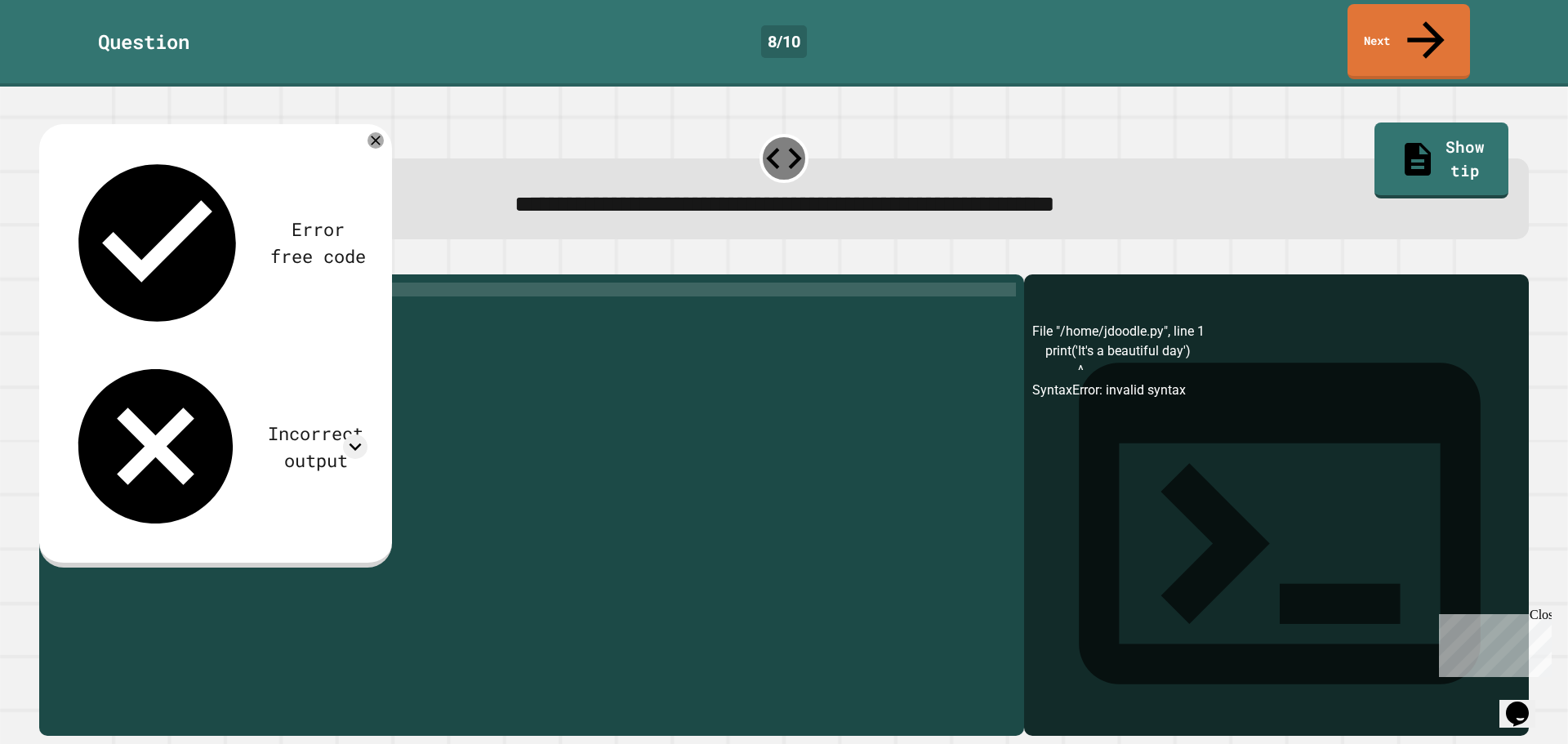
click at [116, 282] on div "print ( 'It' s a beautiful day )" at bounding box center [544, 505] width 943 height 444
click at [128, 282] on div "print ( It 's a beautiful day)" at bounding box center [544, 505] width 943 height 444
click at [132, 282] on div "print ( It 's a beautiful day)" at bounding box center [544, 490] width 943 height 417
click at [133, 282] on div "print ( It 's a beautiful day)" at bounding box center [544, 505] width 943 height 444
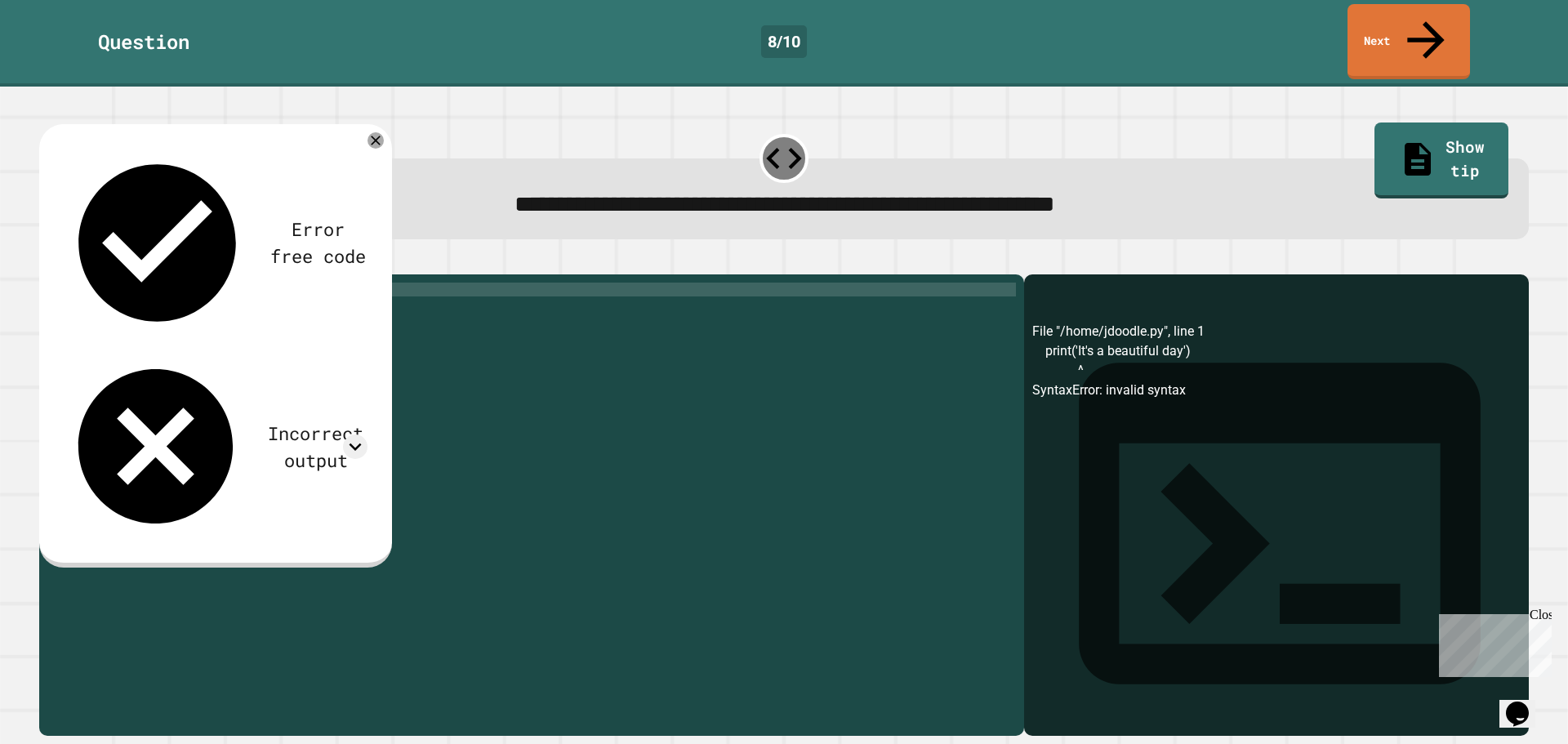
click at [48, 261] on icon "button" at bounding box center [48, 261] width 0 height 0
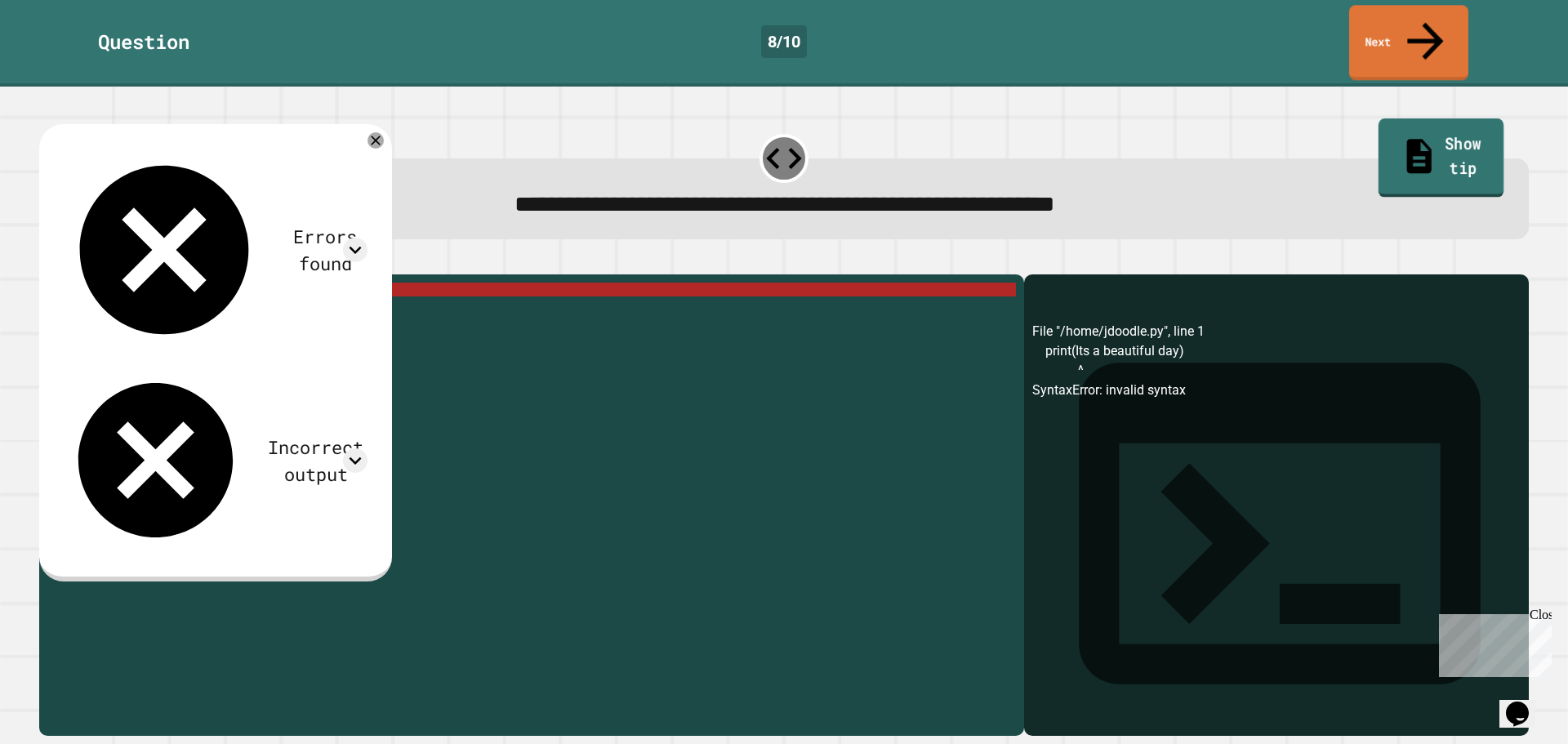
click at [1432, 118] on link "Show tip" at bounding box center [1442, 157] width 126 height 79
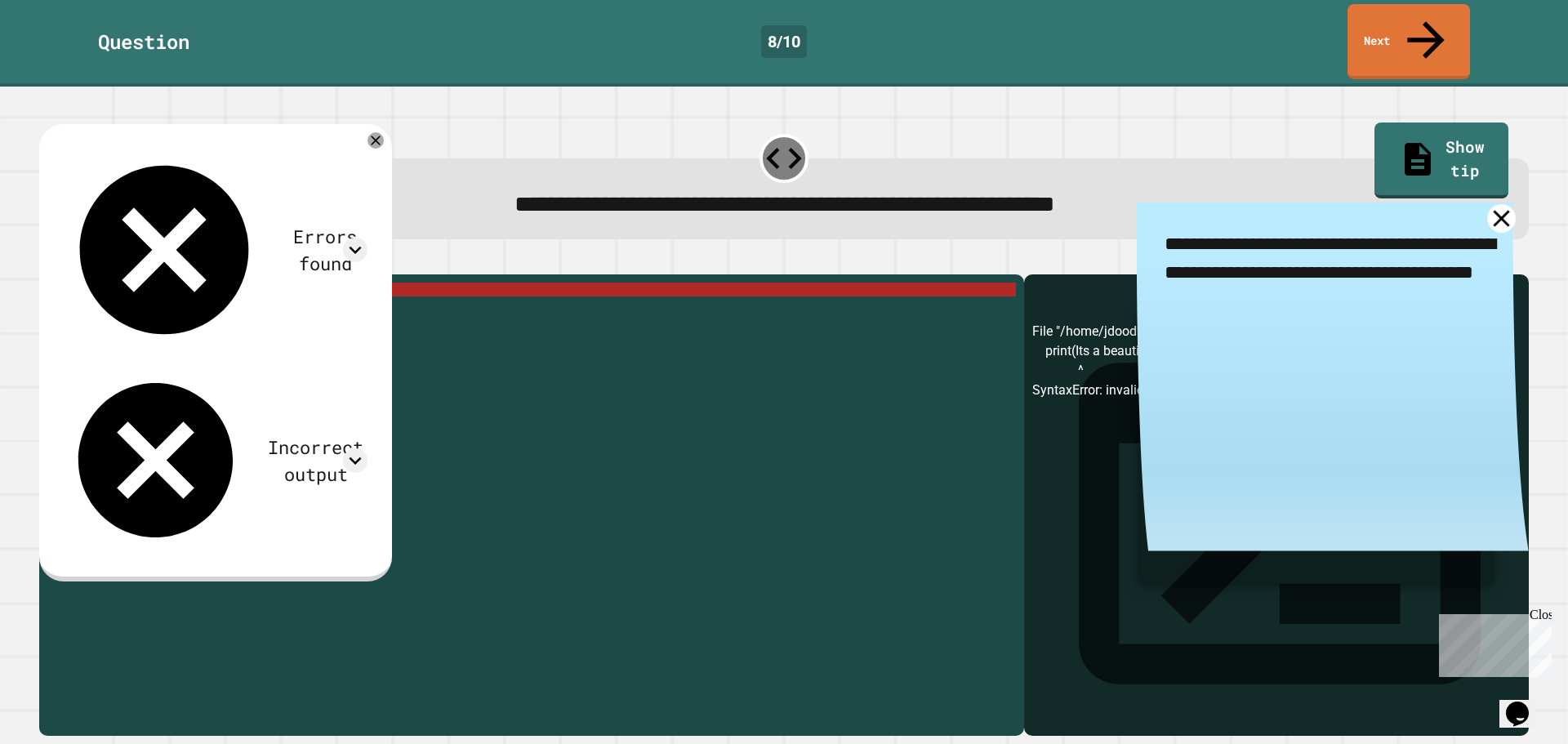
click at [1487, 204] on link at bounding box center [1501, 218] width 29 height 29
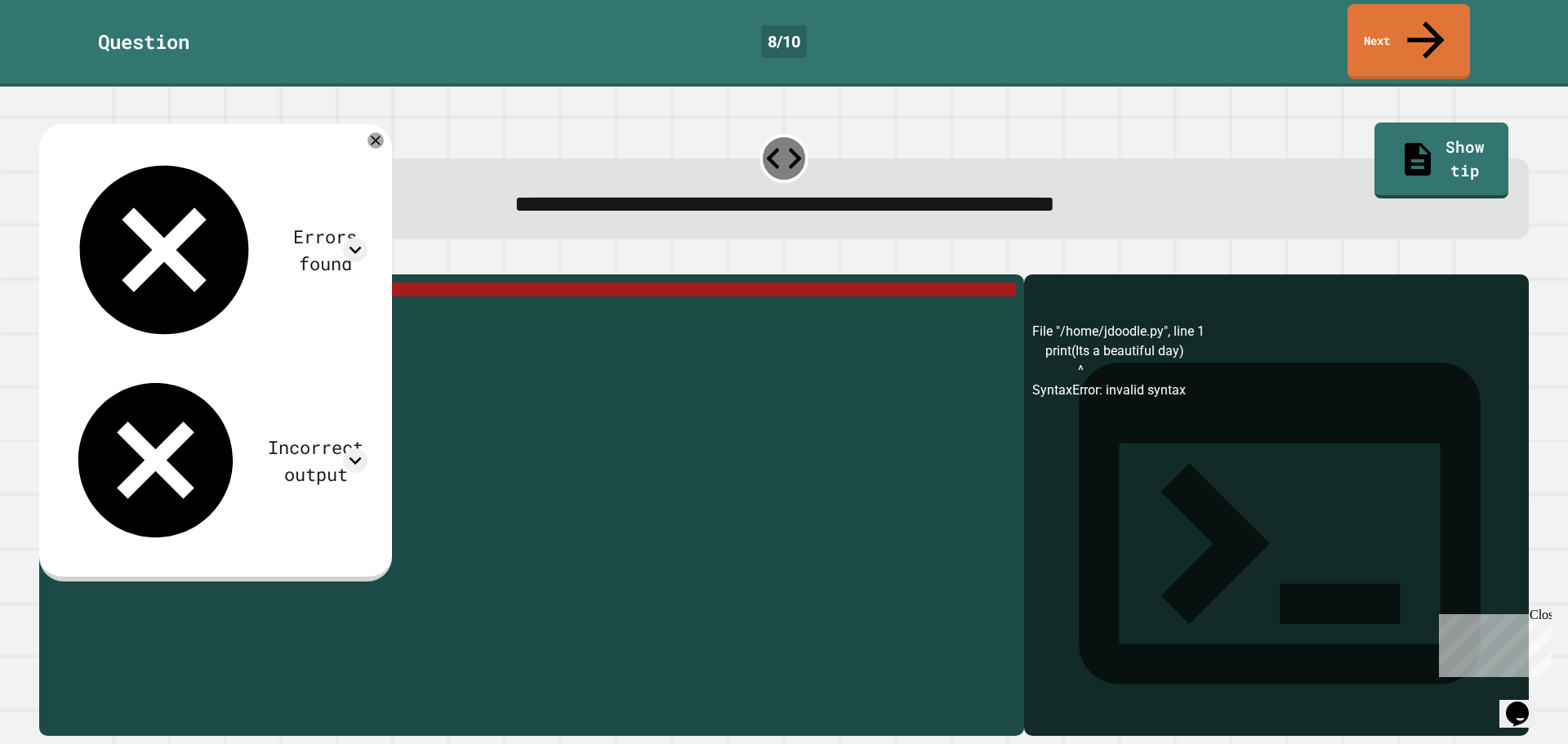
drag, startPoint x: 229, startPoint y: 276, endPoint x: 218, endPoint y: 279, distance: 11.4
click at [218, 282] on div "print ( Its a beautiful day )" at bounding box center [544, 505] width 943 height 444
drag, startPoint x: 230, startPoint y: 275, endPoint x: 116, endPoint y: 278, distance: 114.0
click at [116, 282] on div "print ( Its a beautiful day )" at bounding box center [544, 505] width 943 height 444
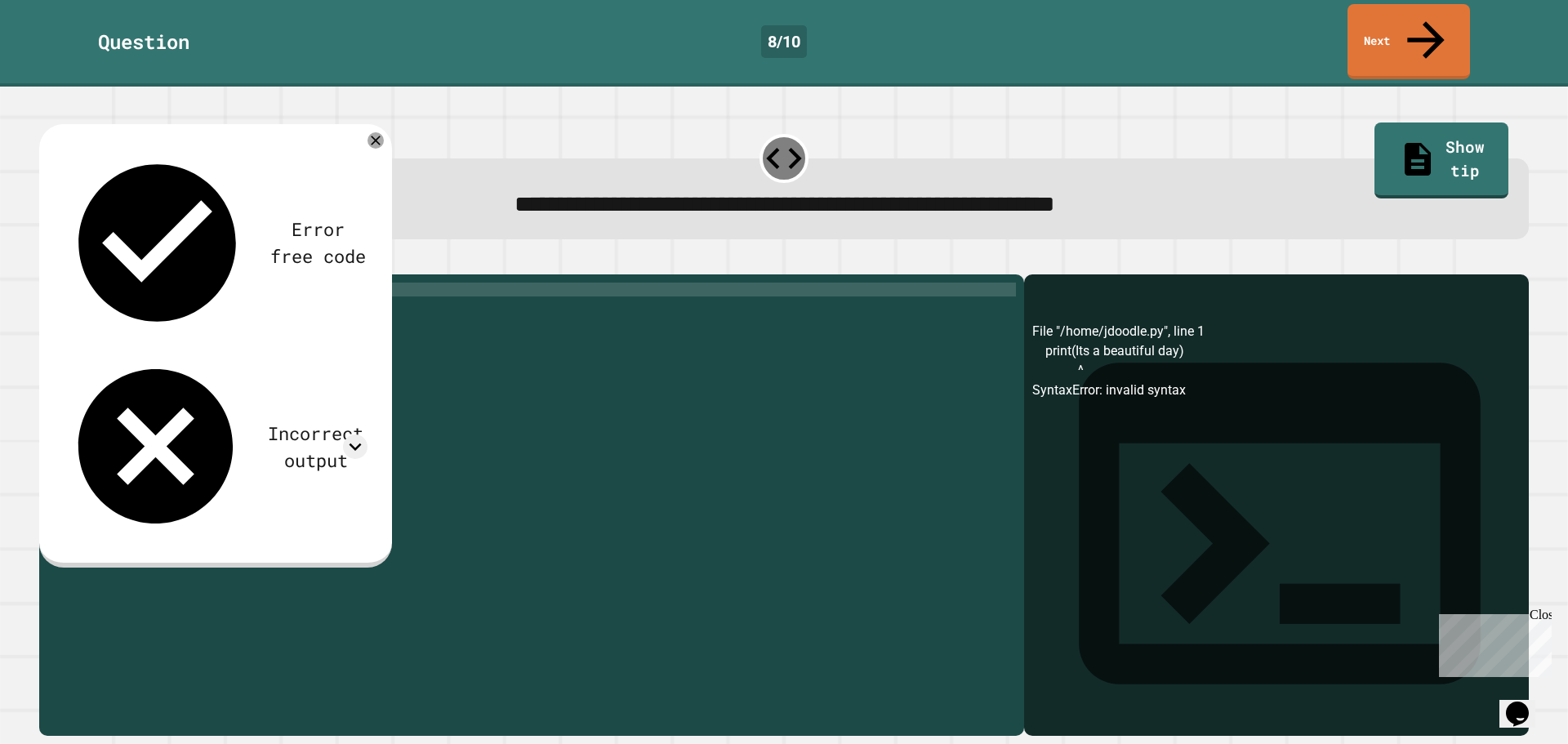
scroll to position [0, 11]
click at [63, 265] on icon "button" at bounding box center [58, 271] width 9 height 11
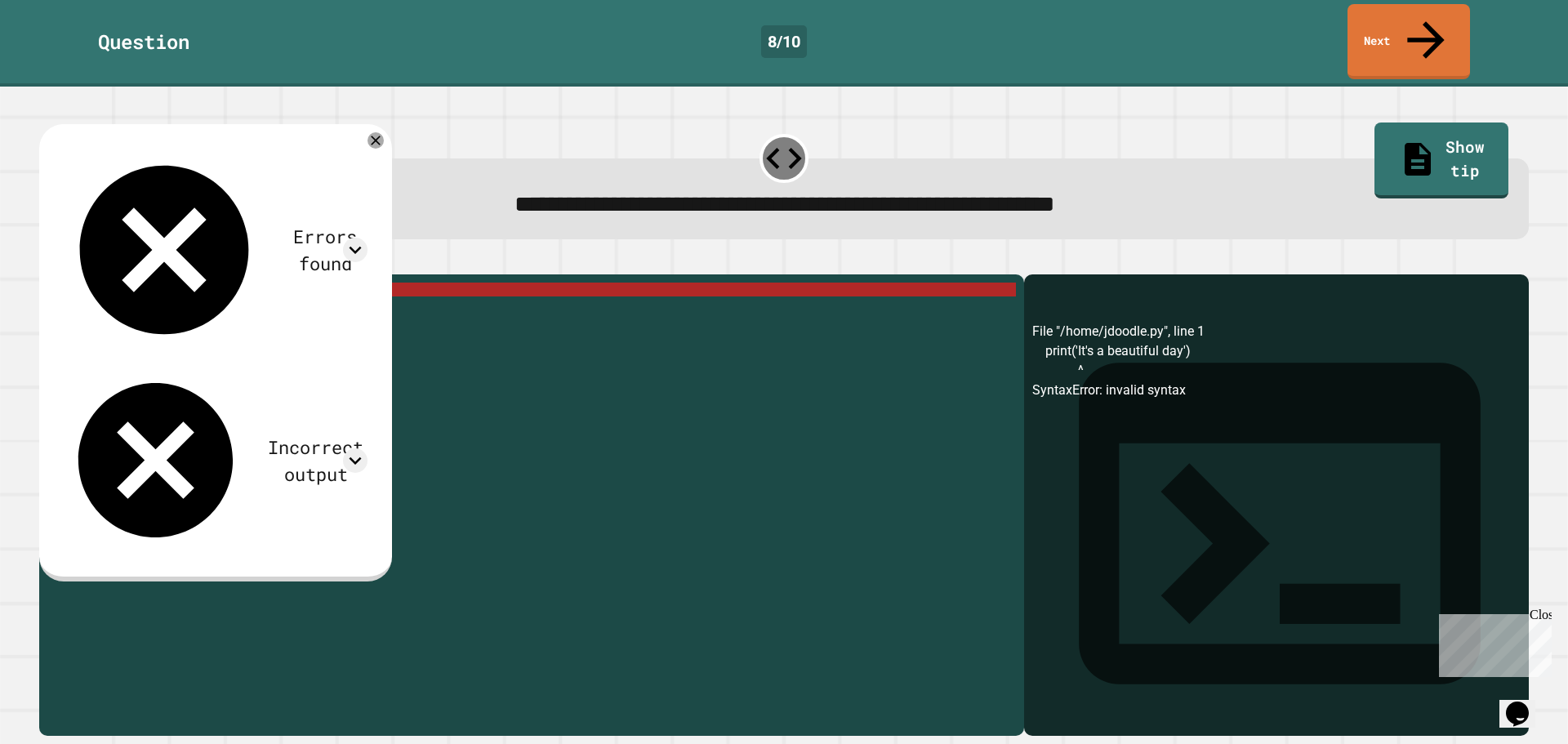
click at [139, 282] on div "print ( 'It' s a beautiful day ')" at bounding box center [544, 505] width 943 height 444
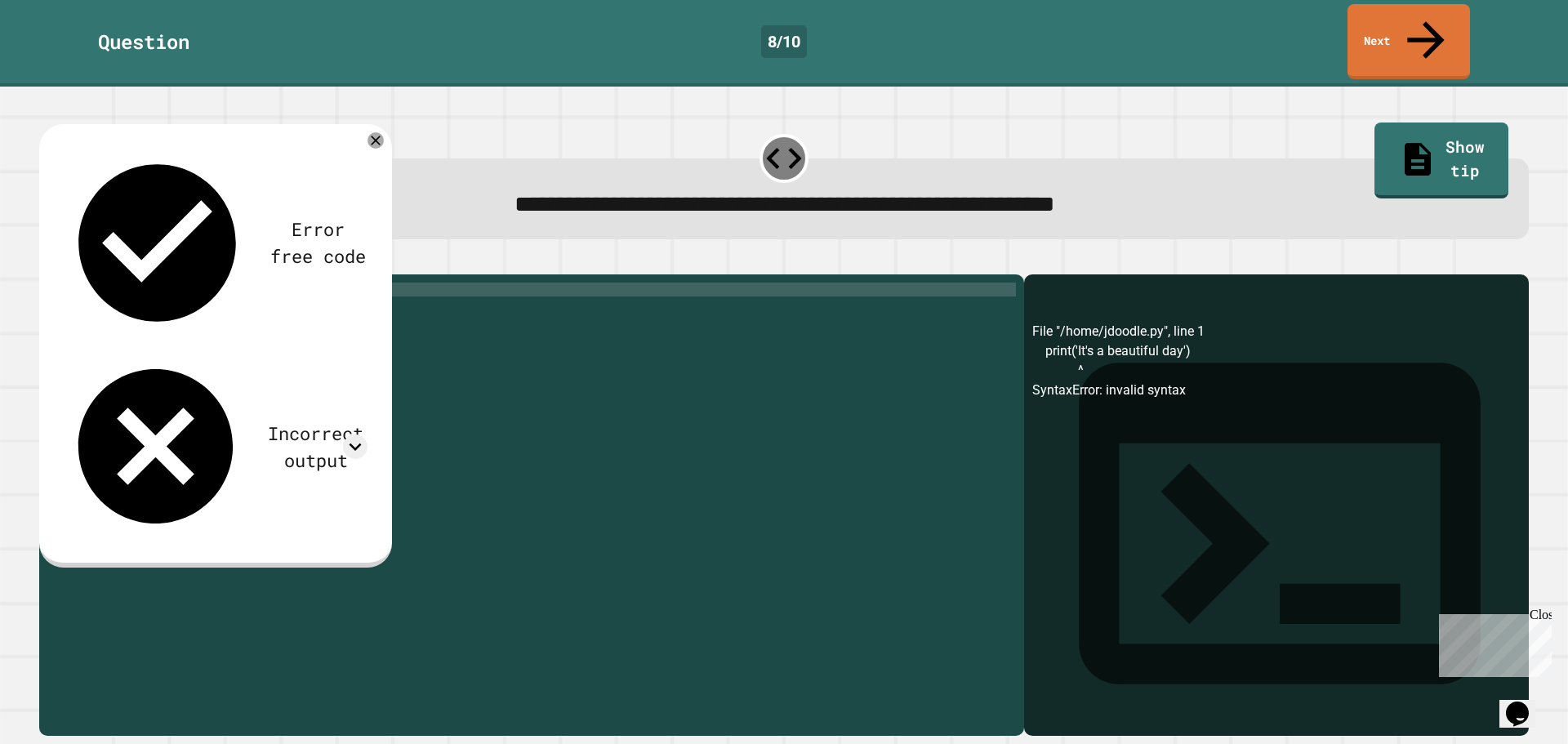
type textarea "**********"
click at [63, 265] on icon "button" at bounding box center [58, 271] width 9 height 11
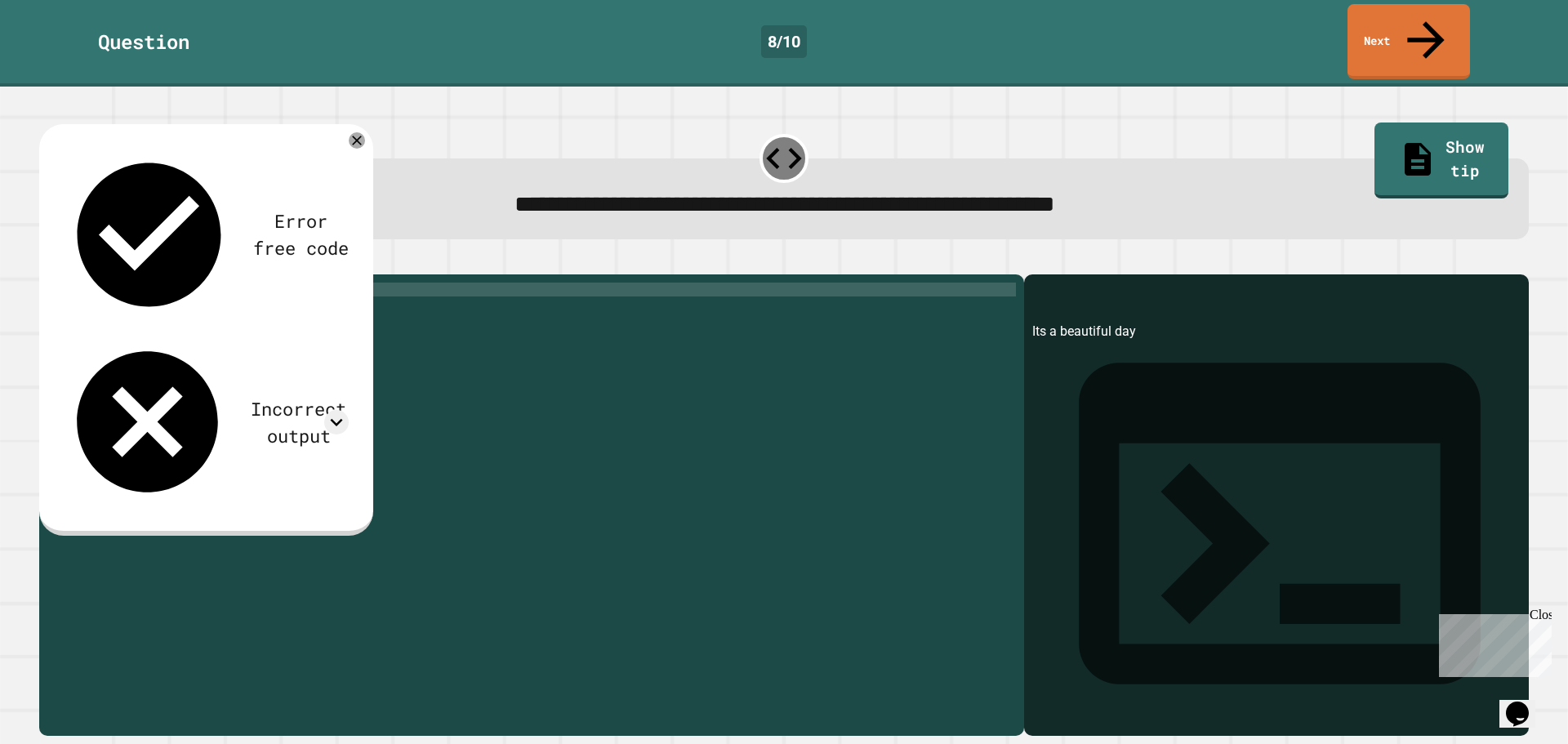
click at [1354, 39] on div "Question 8 / 10 Next" at bounding box center [784, 41] width 1568 height 75
click at [1359, 34] on link "Next" at bounding box center [1409, 39] width 111 height 79
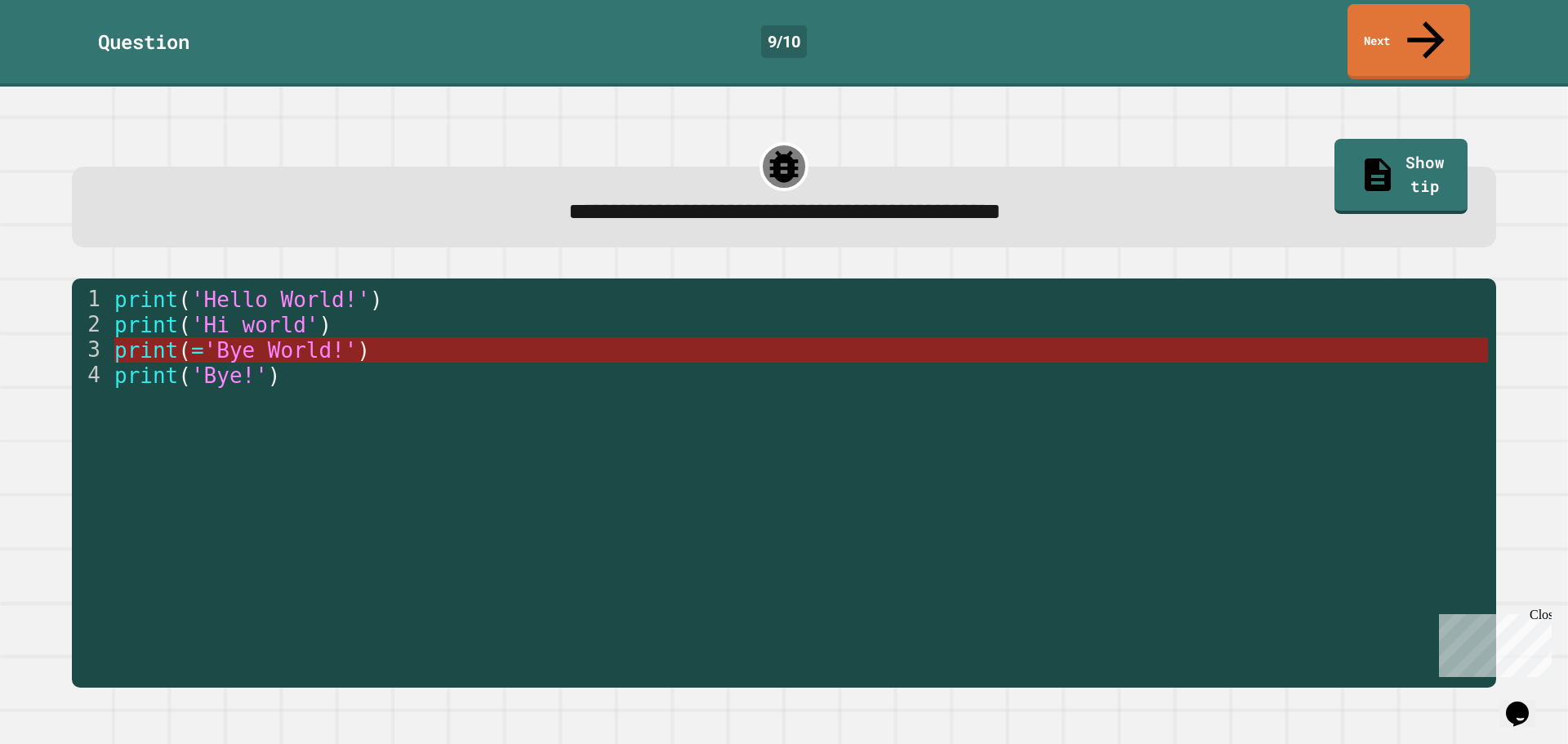
click at [260, 339] on span "'Bye World!'" at bounding box center [279, 351] width 154 height 25
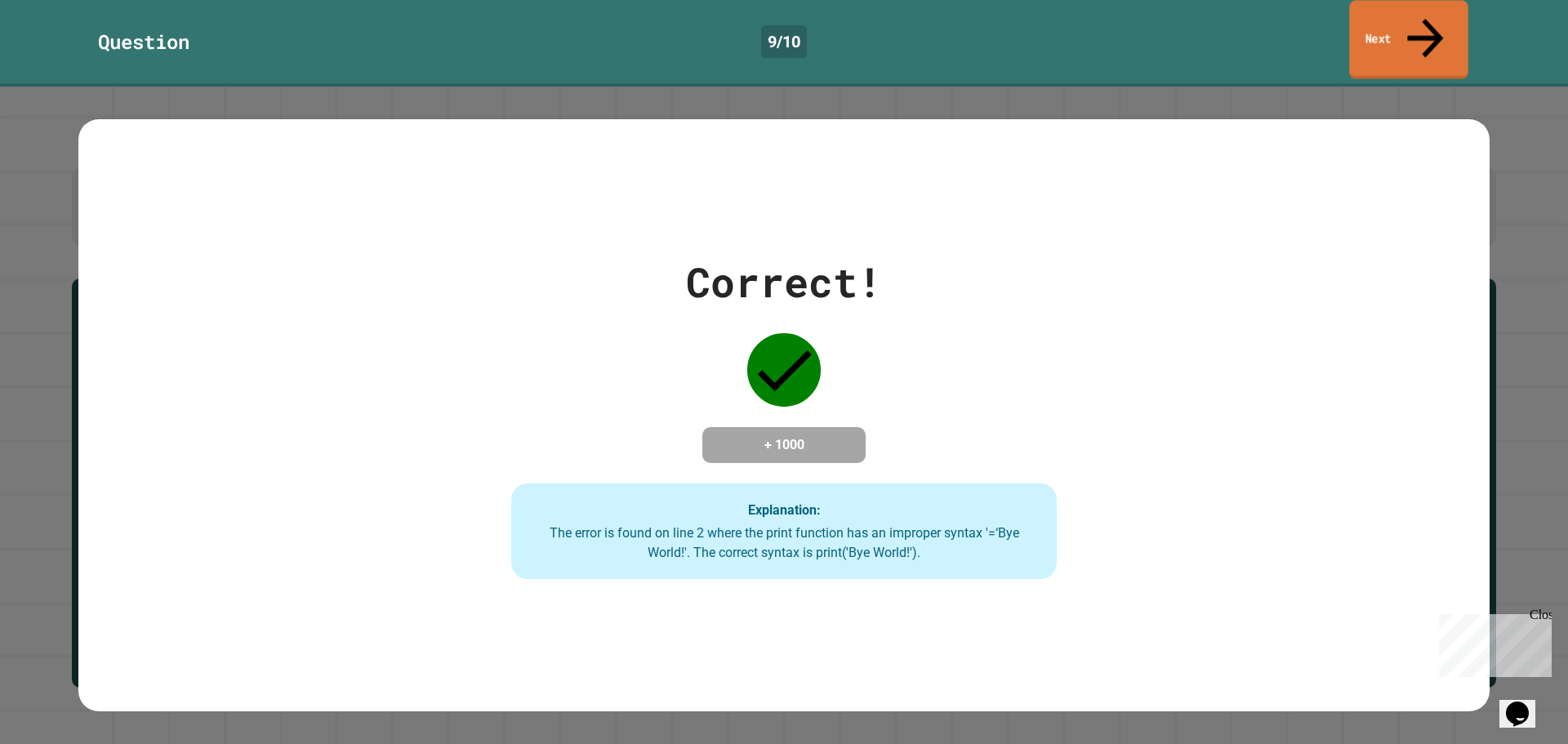
click at [1408, 19] on link "Next" at bounding box center [1409, 39] width 119 height 79
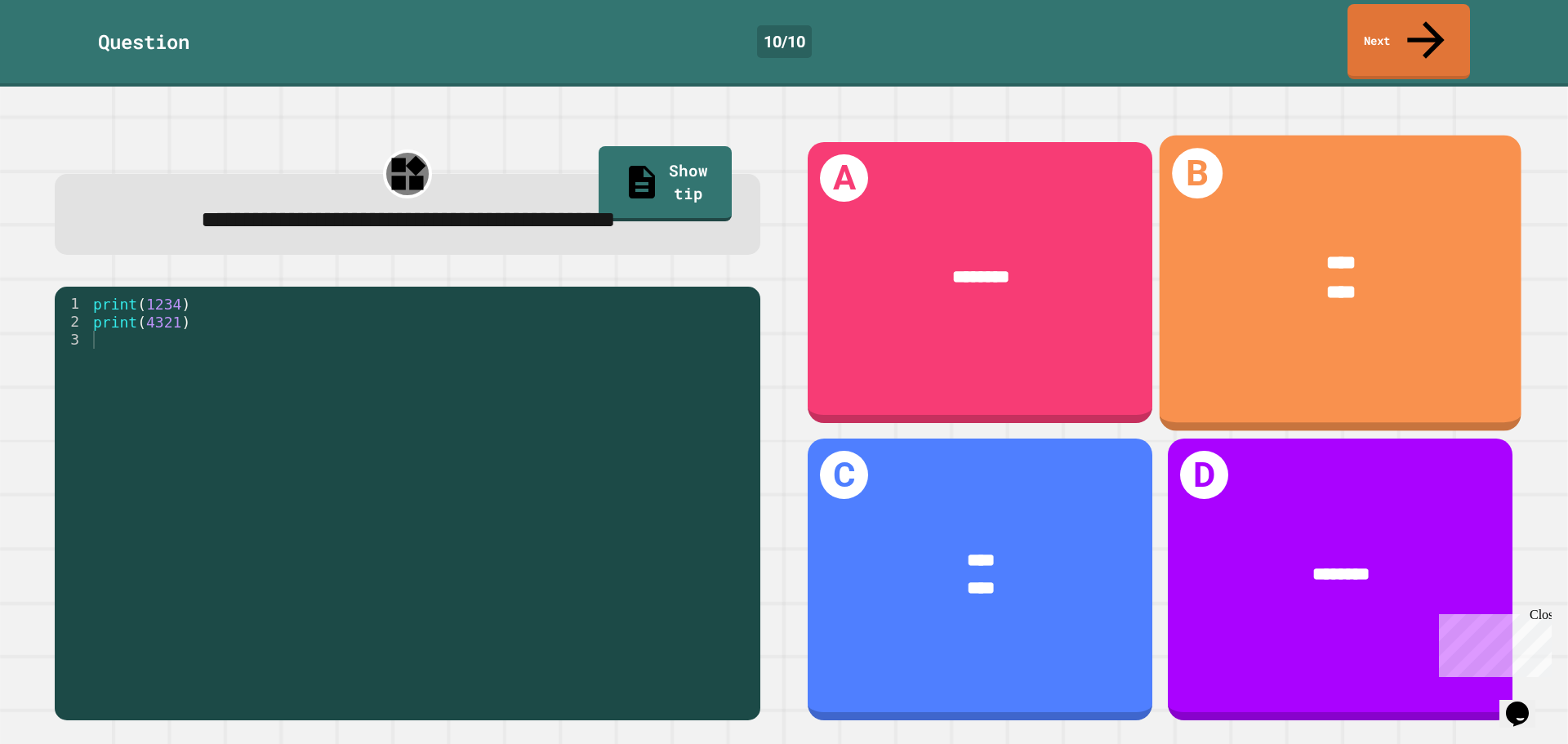
click at [1234, 279] on div "**** ****" at bounding box center [1340, 278] width 361 height 134
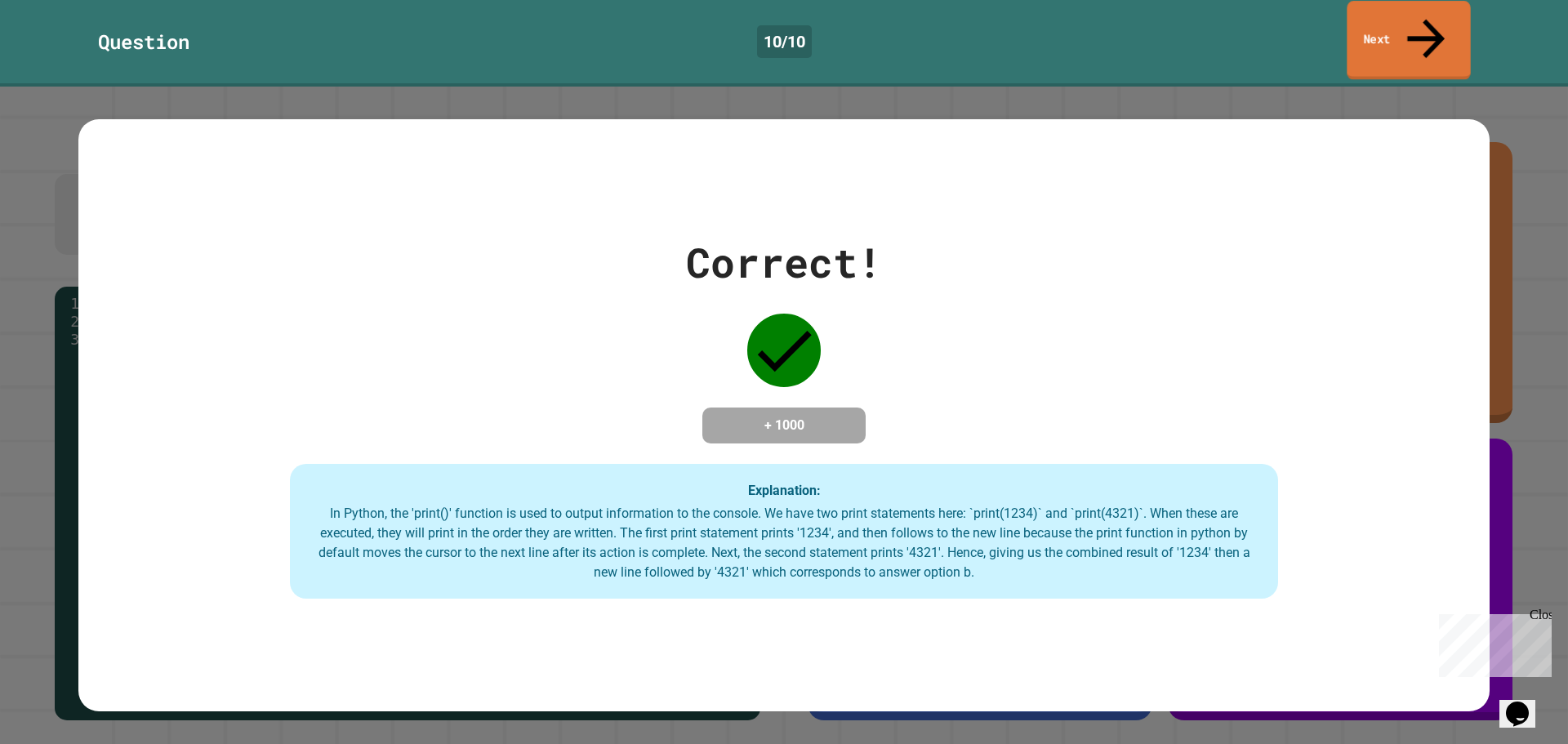
click at [1374, 16] on link "Next" at bounding box center [1408, 40] width 123 height 79
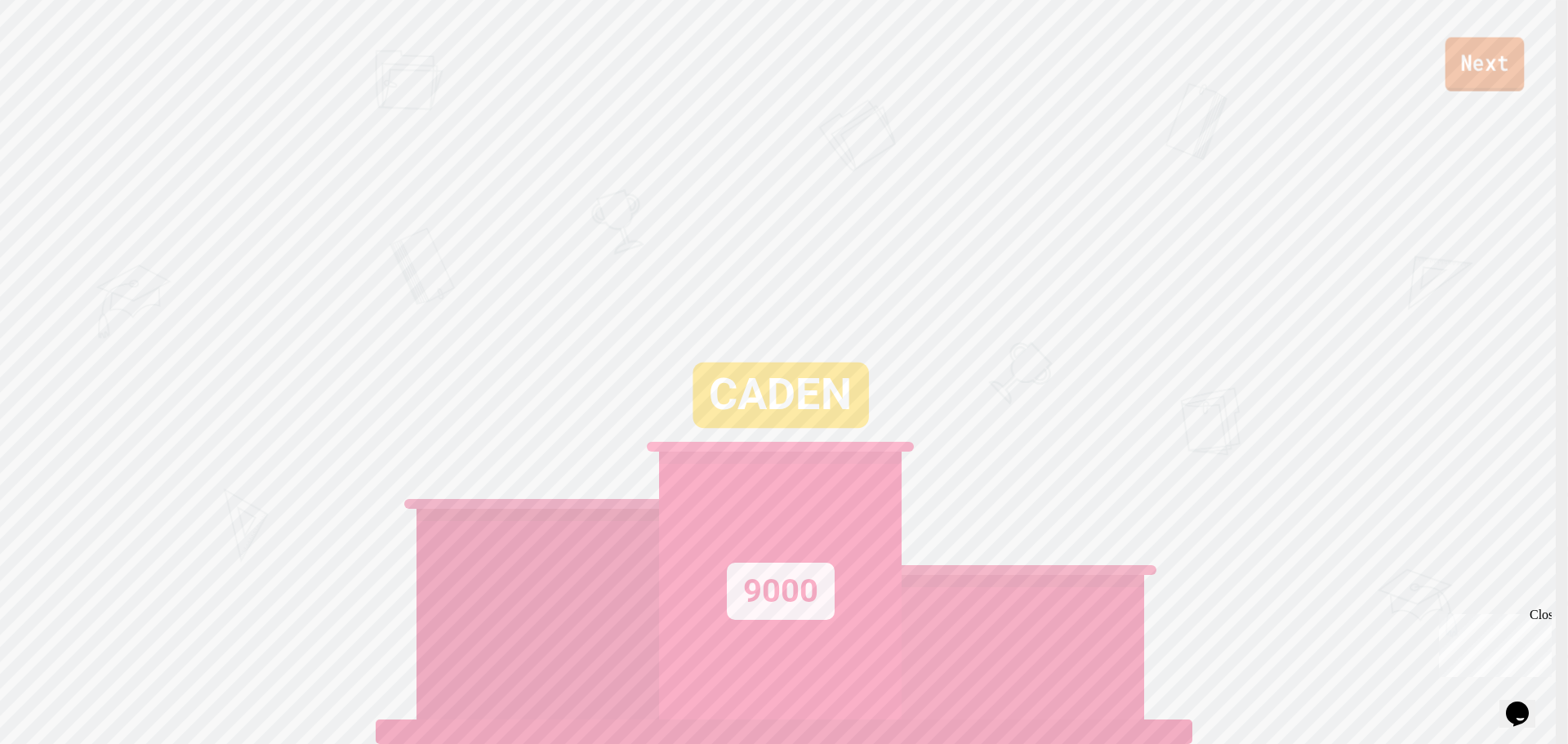
click at [1516, 91] on link "Next" at bounding box center [1485, 64] width 79 height 54
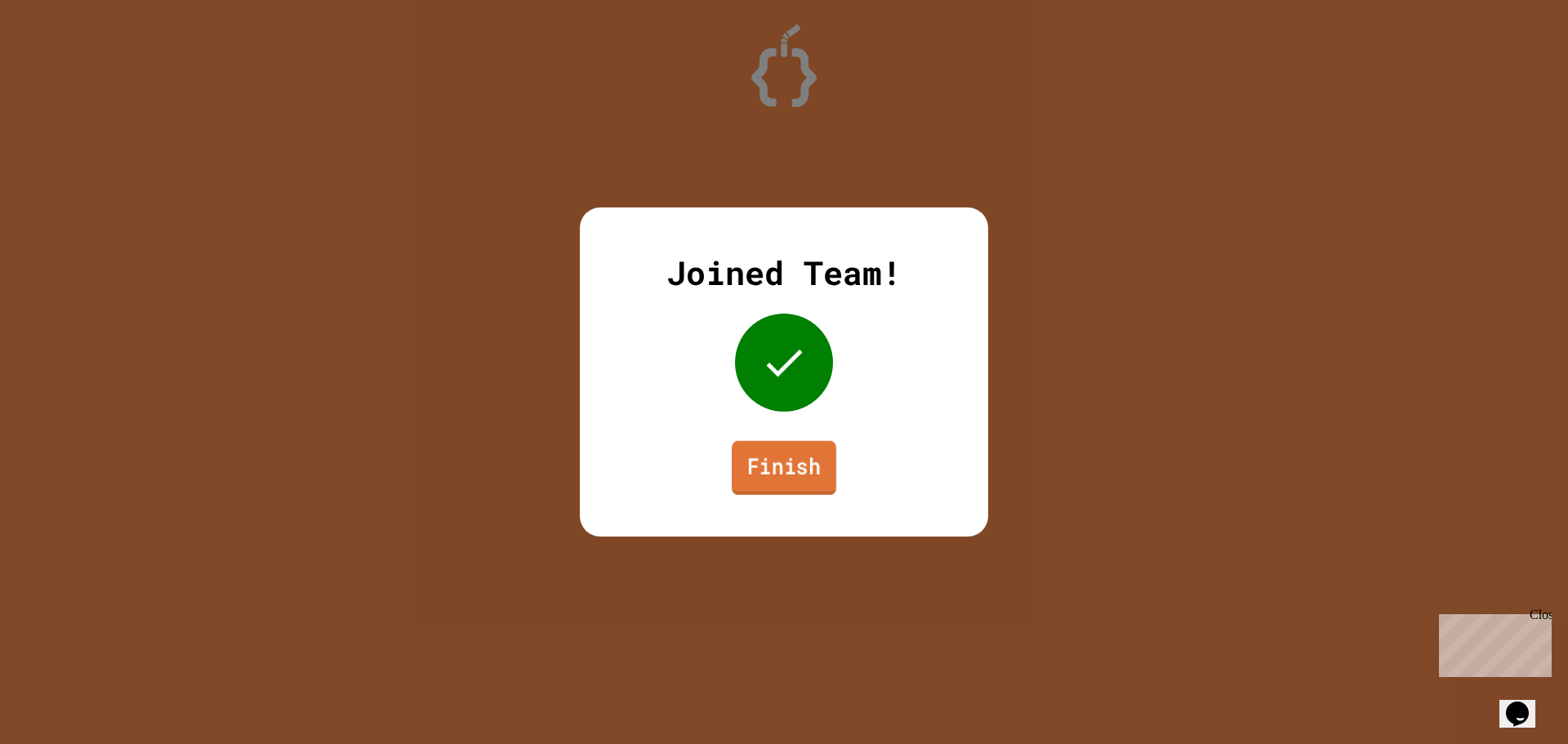
click at [765, 474] on link "Finish" at bounding box center [784, 467] width 105 height 54
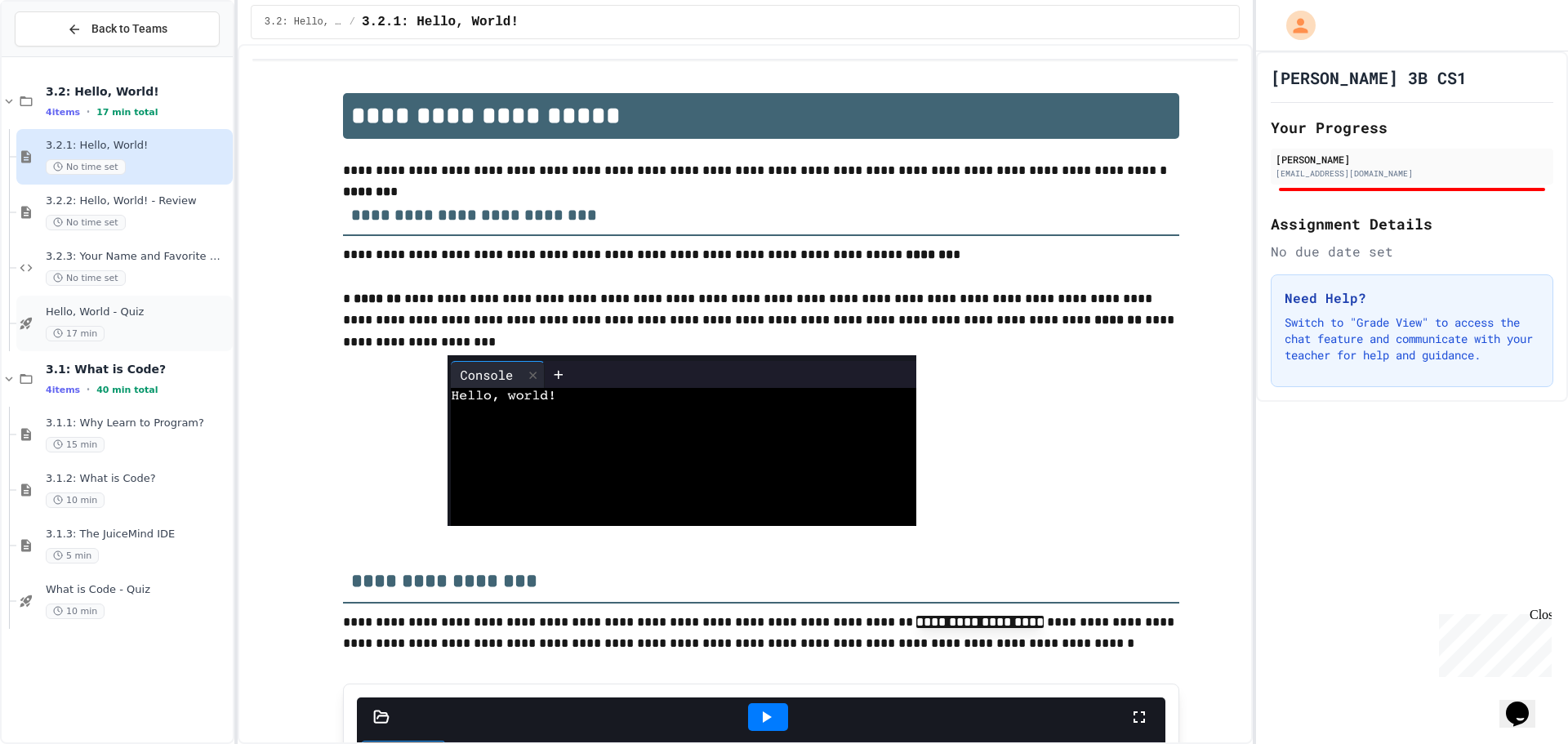
click at [122, 313] on span "Hello, World - Quiz" at bounding box center [137, 312] width 184 height 14
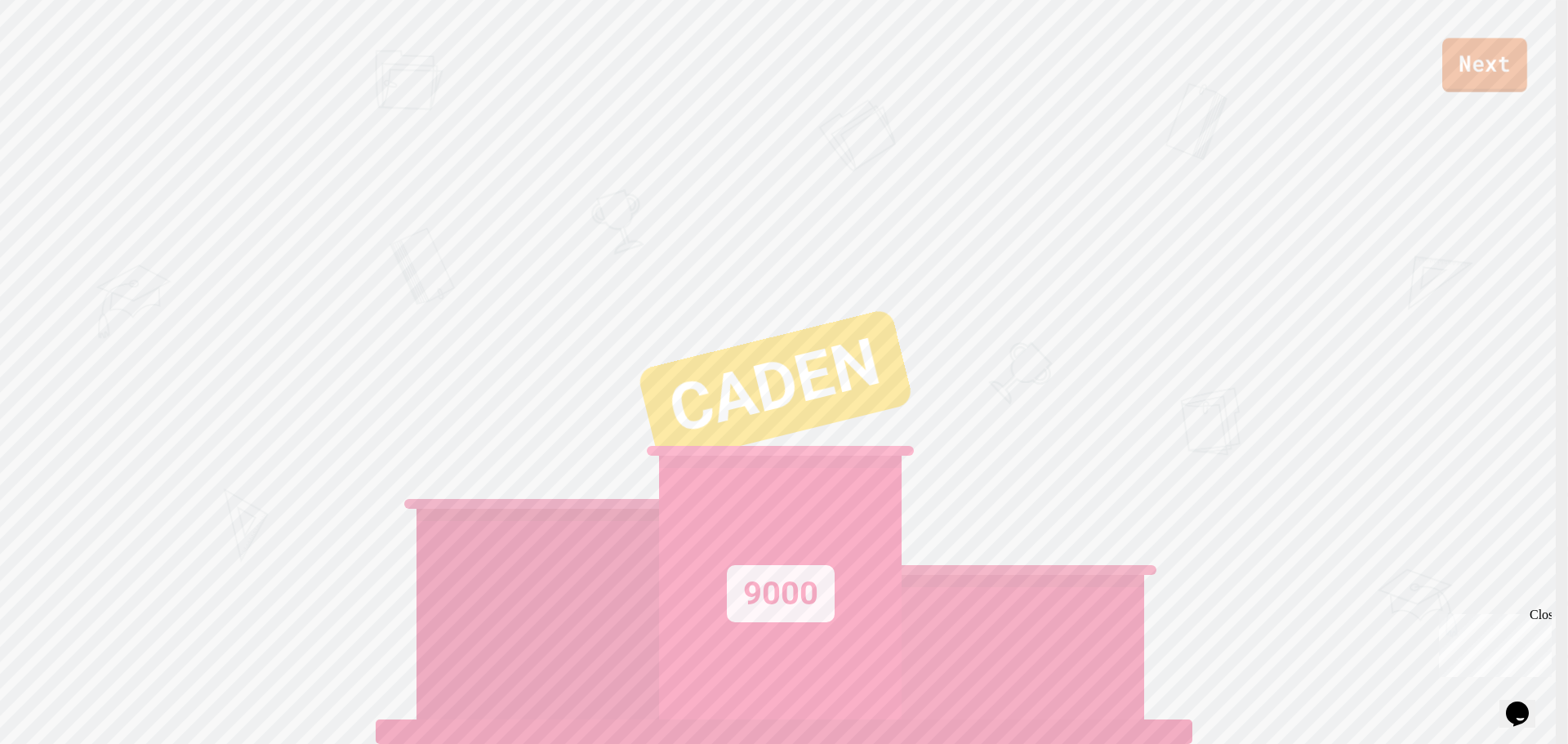
click at [1481, 76] on link "Next" at bounding box center [1484, 65] width 85 height 54
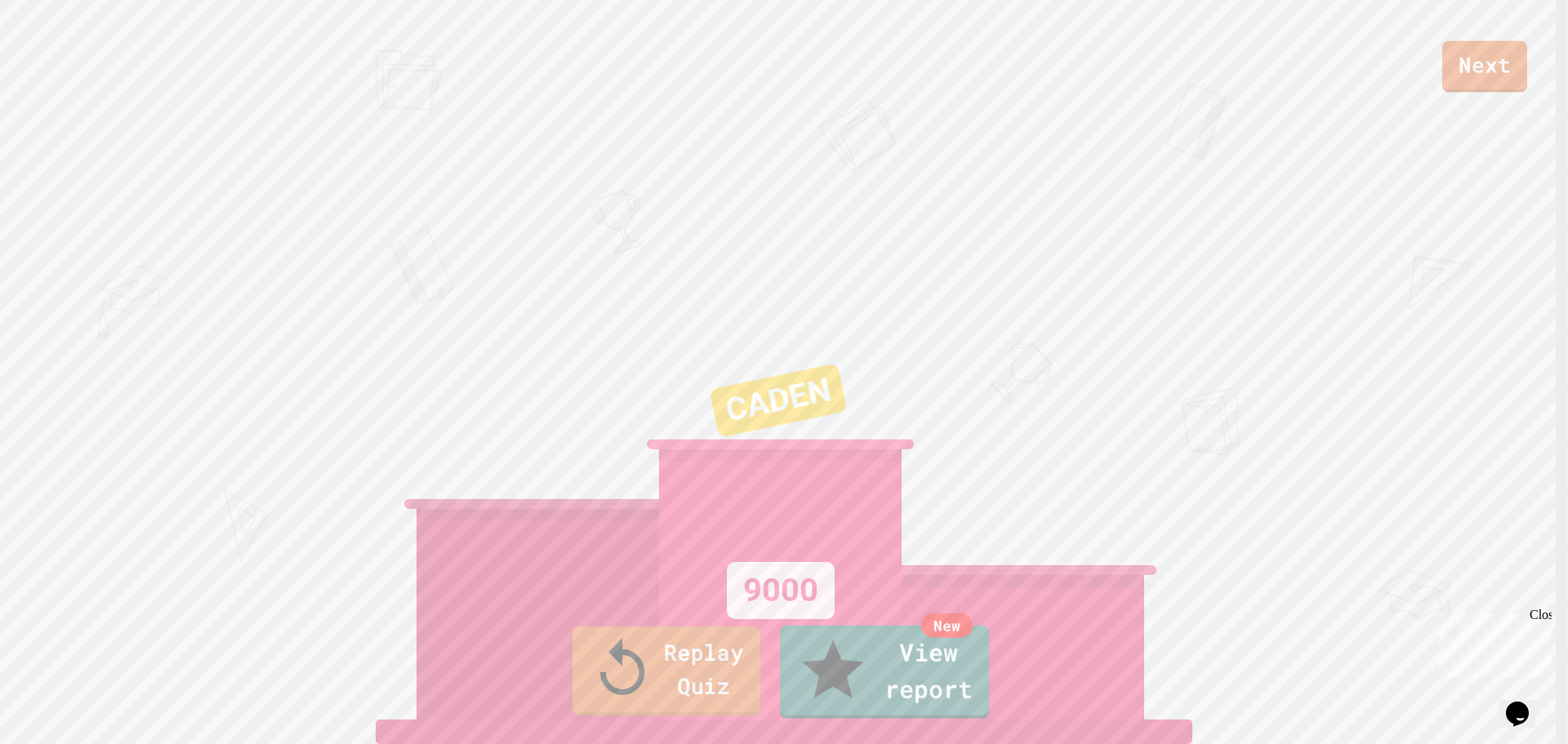
click at [680, 694] on link "Replay Quiz" at bounding box center [666, 671] width 188 height 89
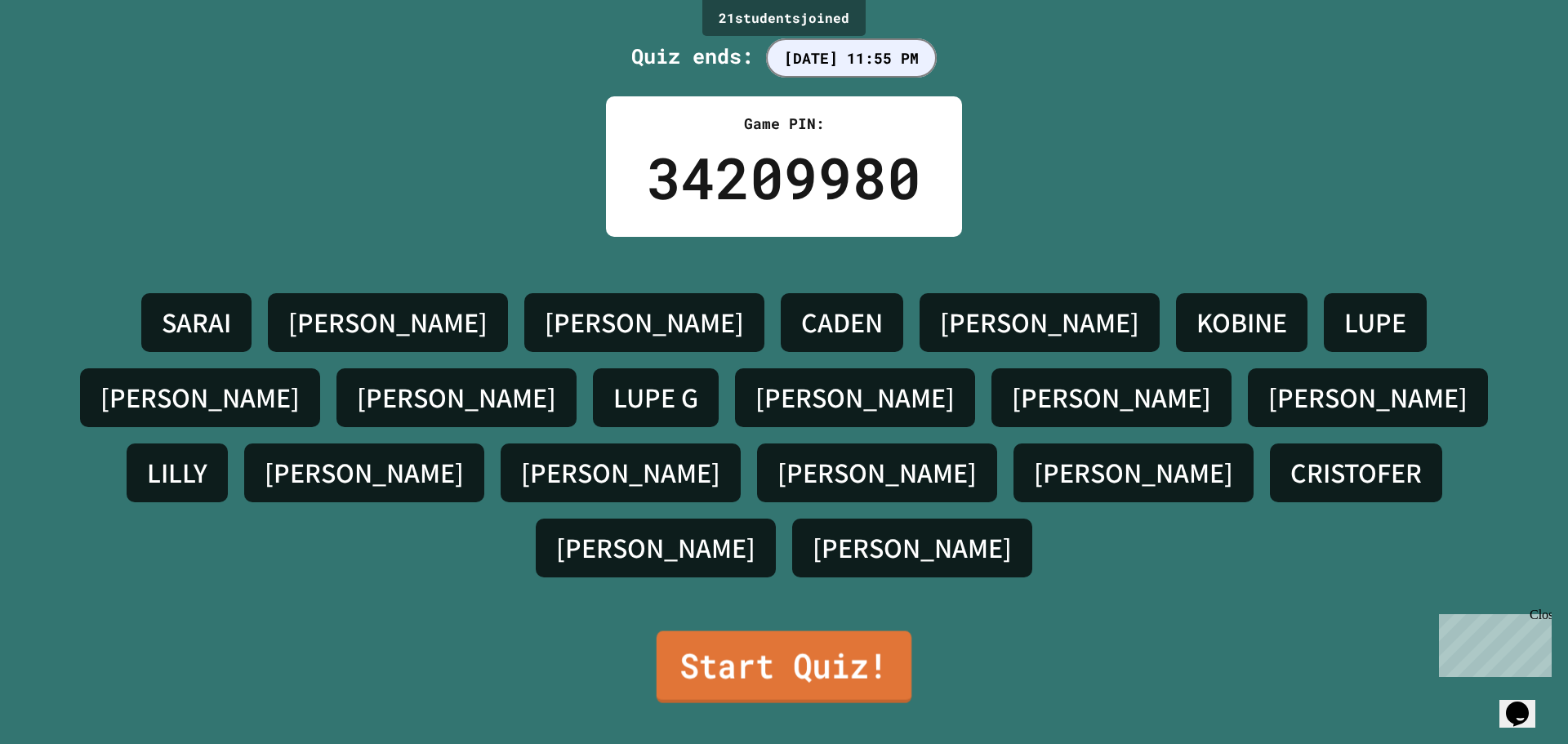
click at [794, 663] on link "Start Quiz!" at bounding box center [784, 667] width 255 height 72
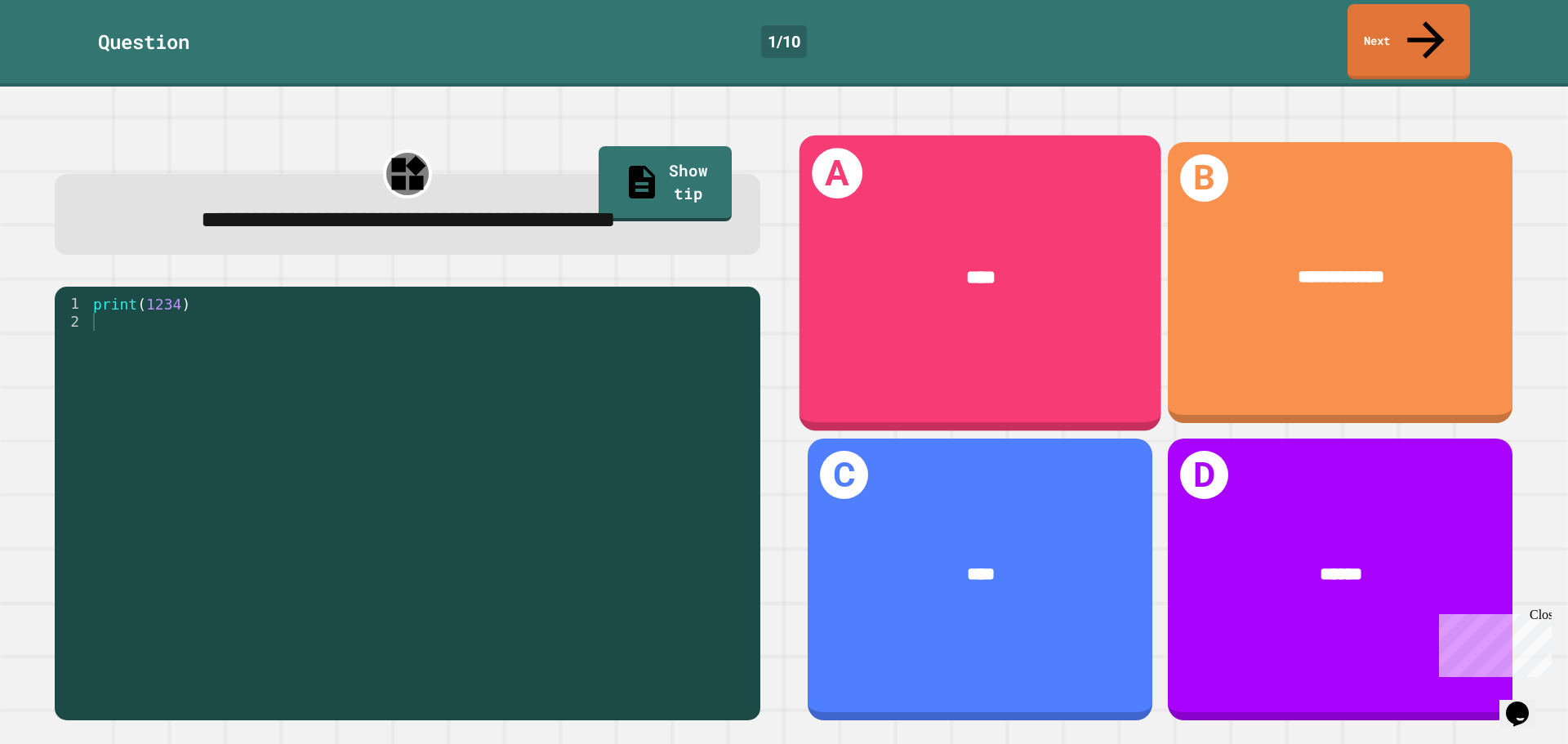
click at [966, 268] on span "****" at bounding box center [980, 278] width 30 height 19
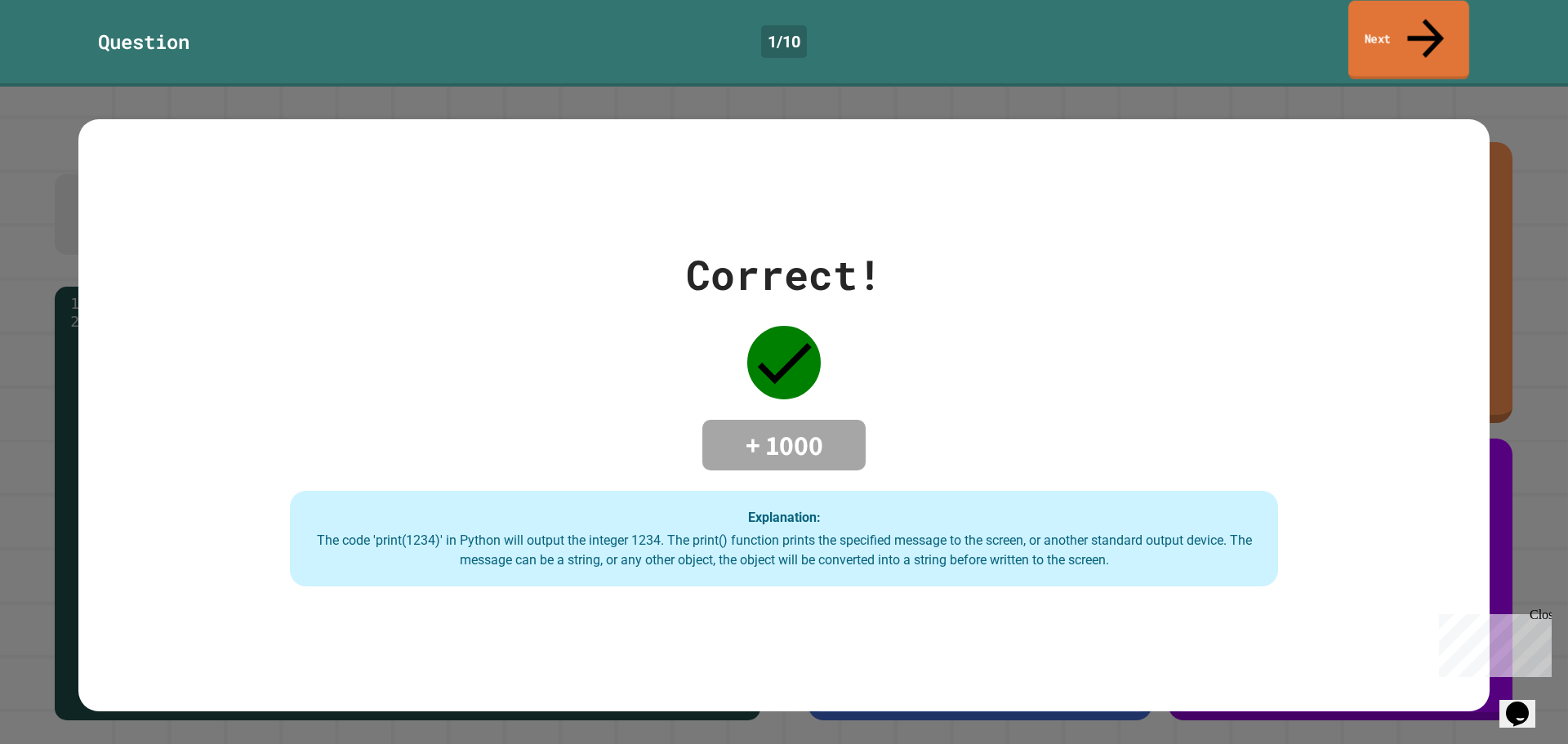
click at [1430, 26] on icon at bounding box center [1425, 37] width 54 height 58
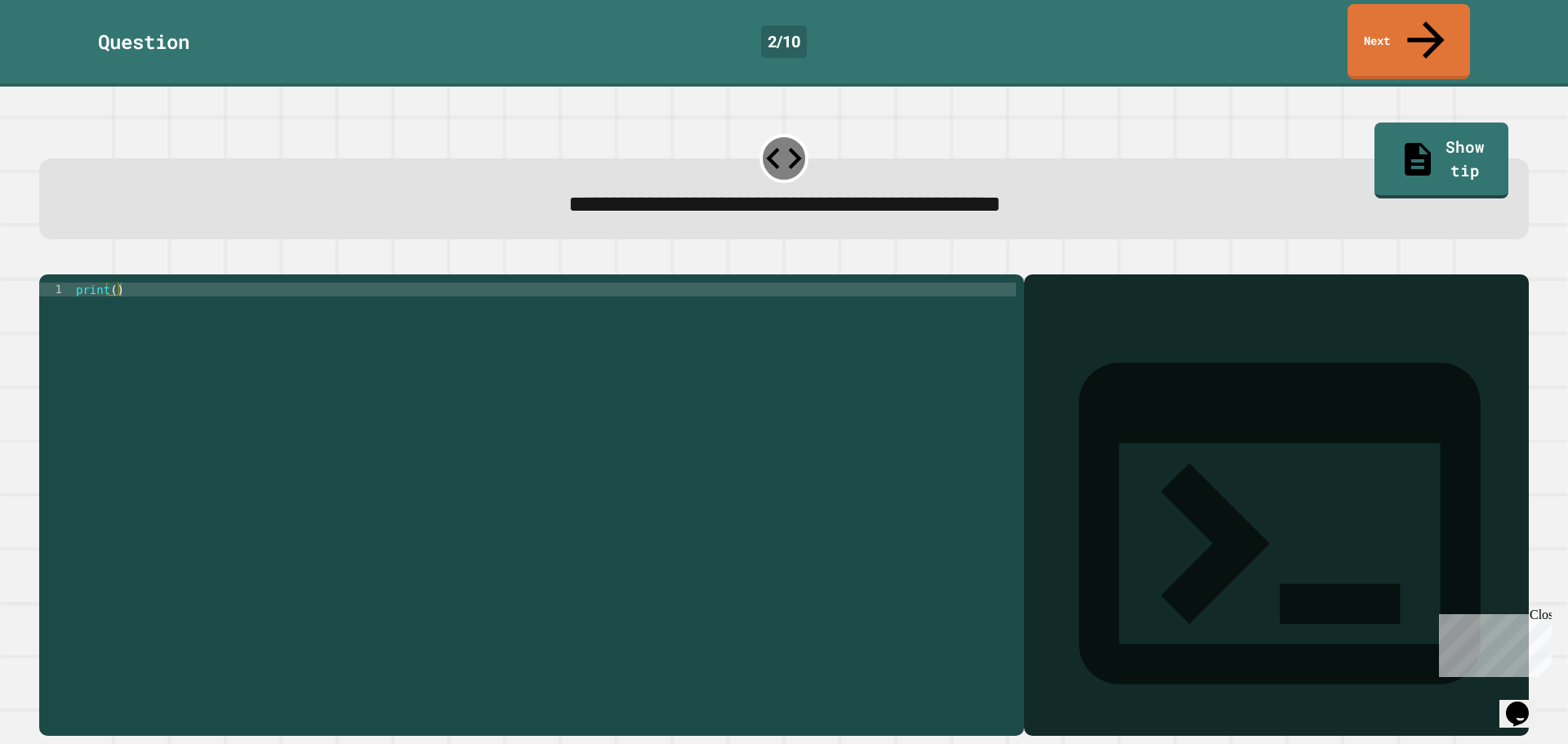
click at [113, 282] on div "print ( )" at bounding box center [544, 505] width 943 height 444
type textarea "**********"
click at [48, 261] on button "button" at bounding box center [48, 261] width 0 height 0
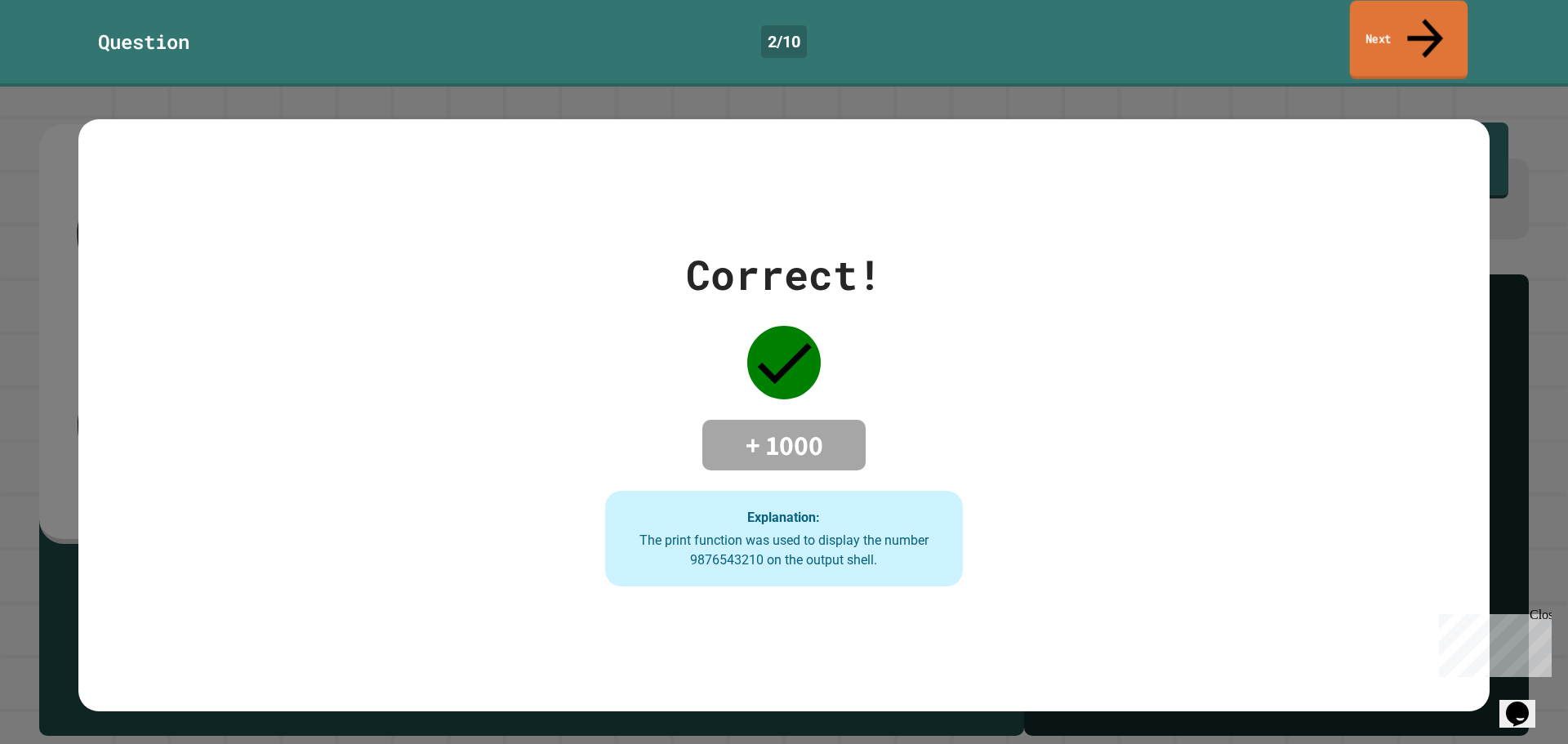
click at [1415, 11] on link "Next" at bounding box center [1409, 40] width 117 height 79
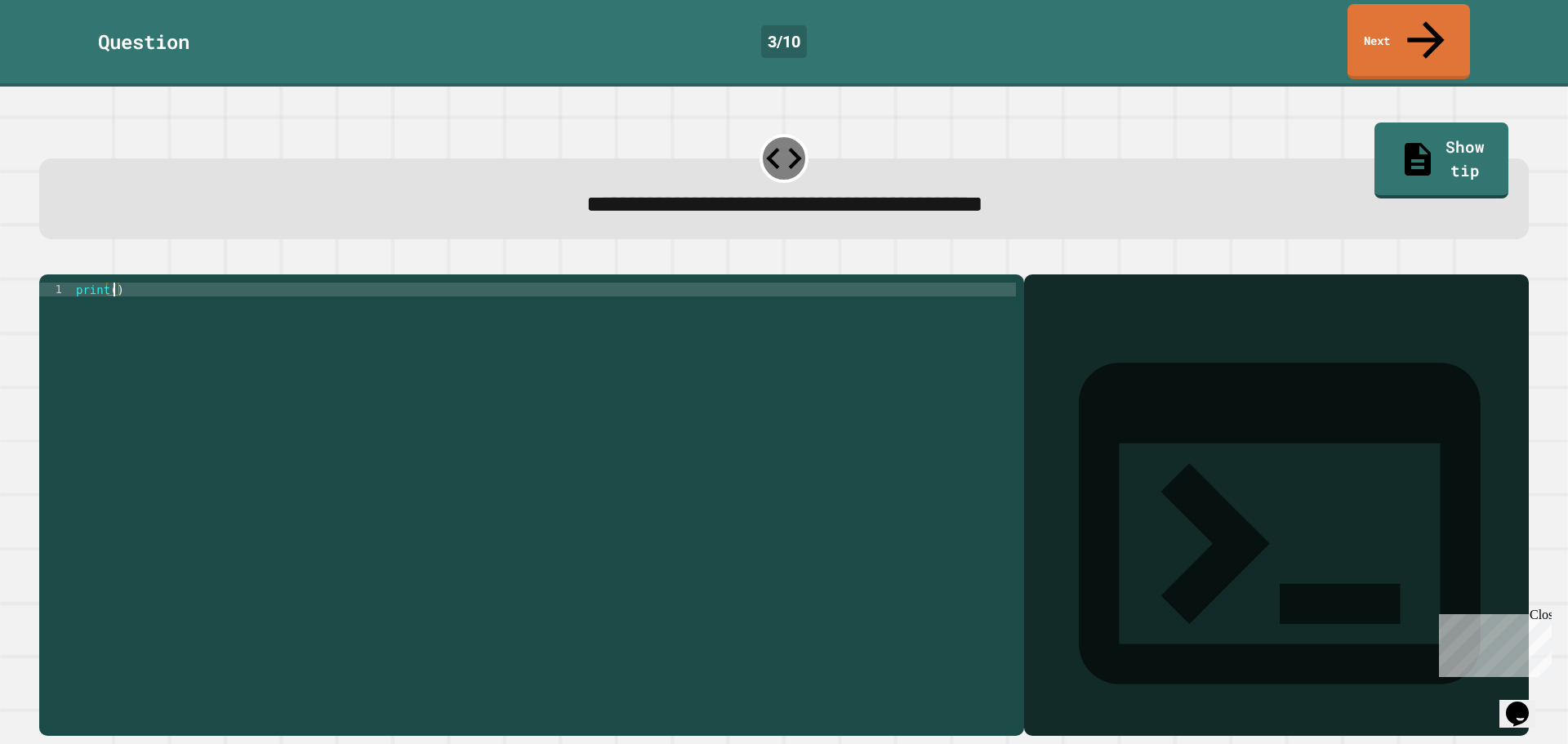
click at [111, 282] on div "print ( )" at bounding box center [544, 505] width 943 height 444
type textarea "**********"
click at [48, 261] on icon "button" at bounding box center [48, 261] width 0 height 0
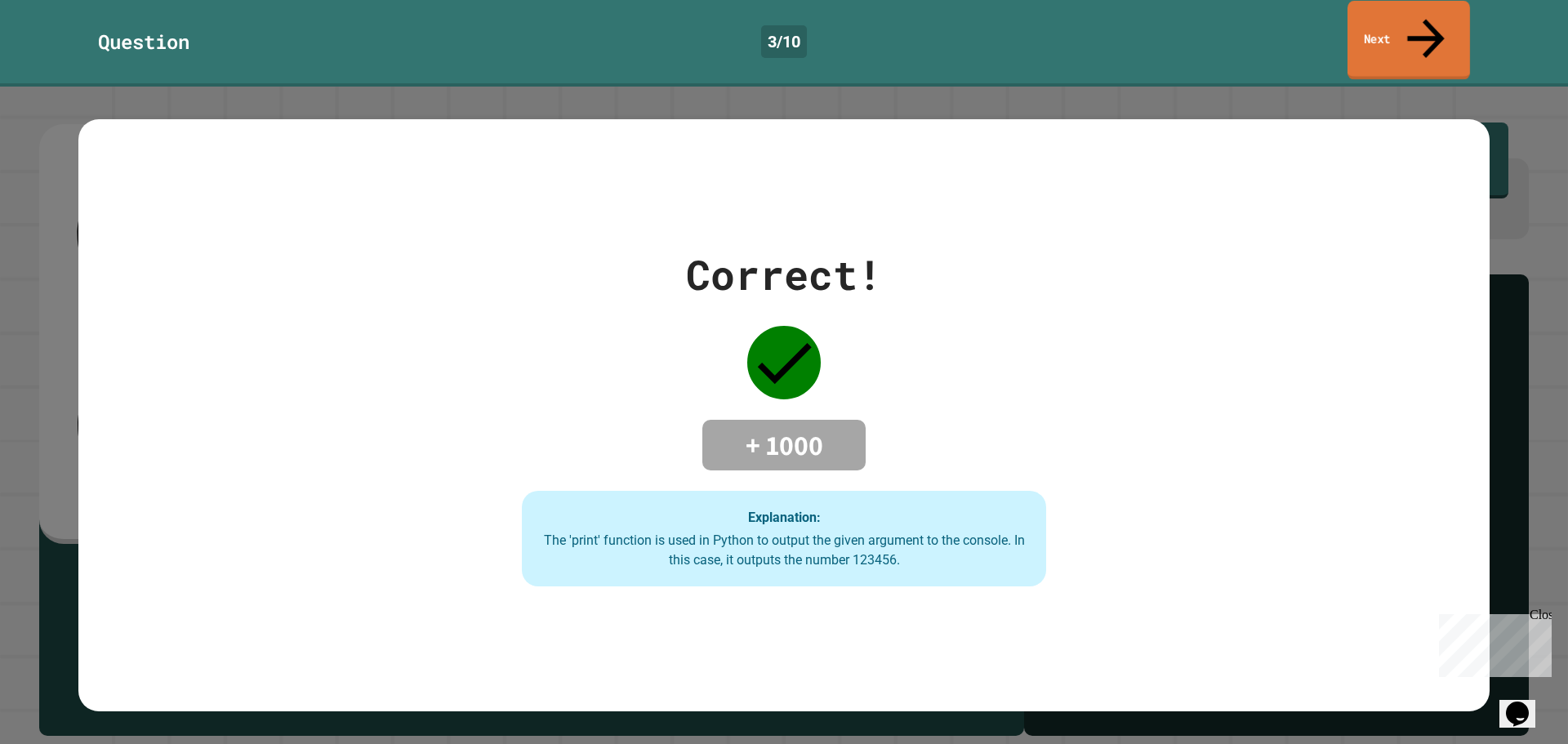
click at [1431, 10] on icon at bounding box center [1426, 37] width 55 height 58
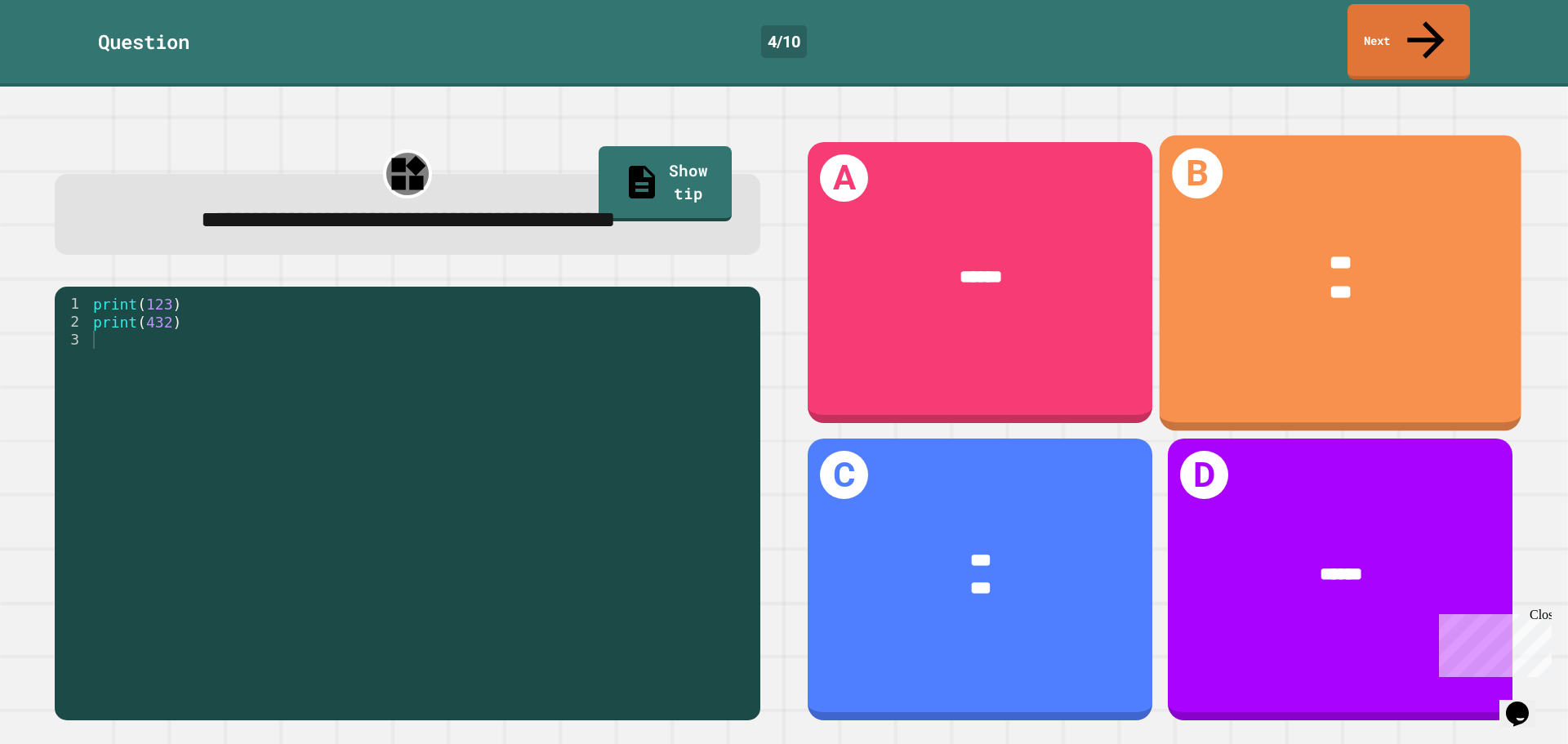
click at [1296, 279] on div "***" at bounding box center [1340, 293] width 285 height 30
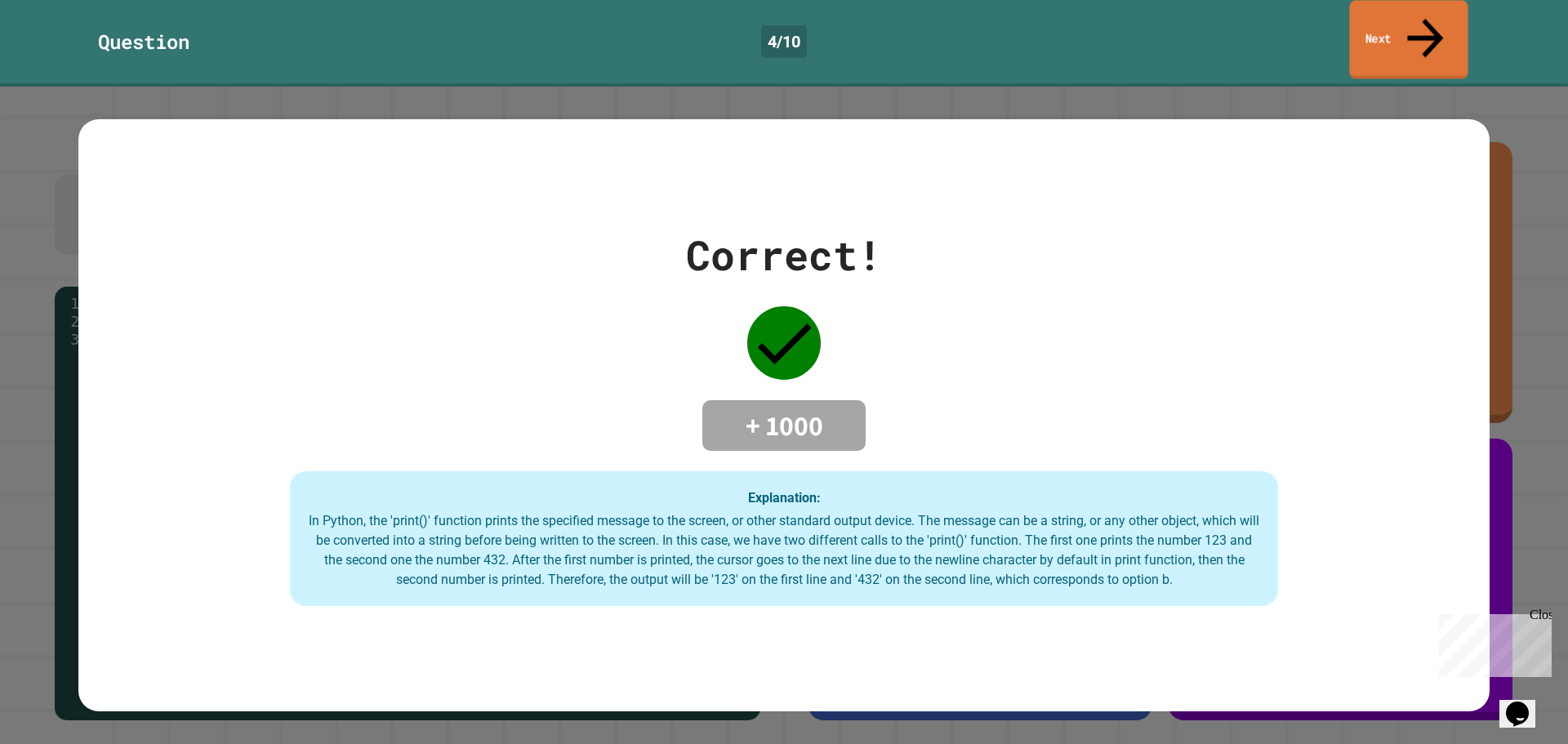
click at [1454, 23] on link "Next" at bounding box center [1409, 39] width 118 height 79
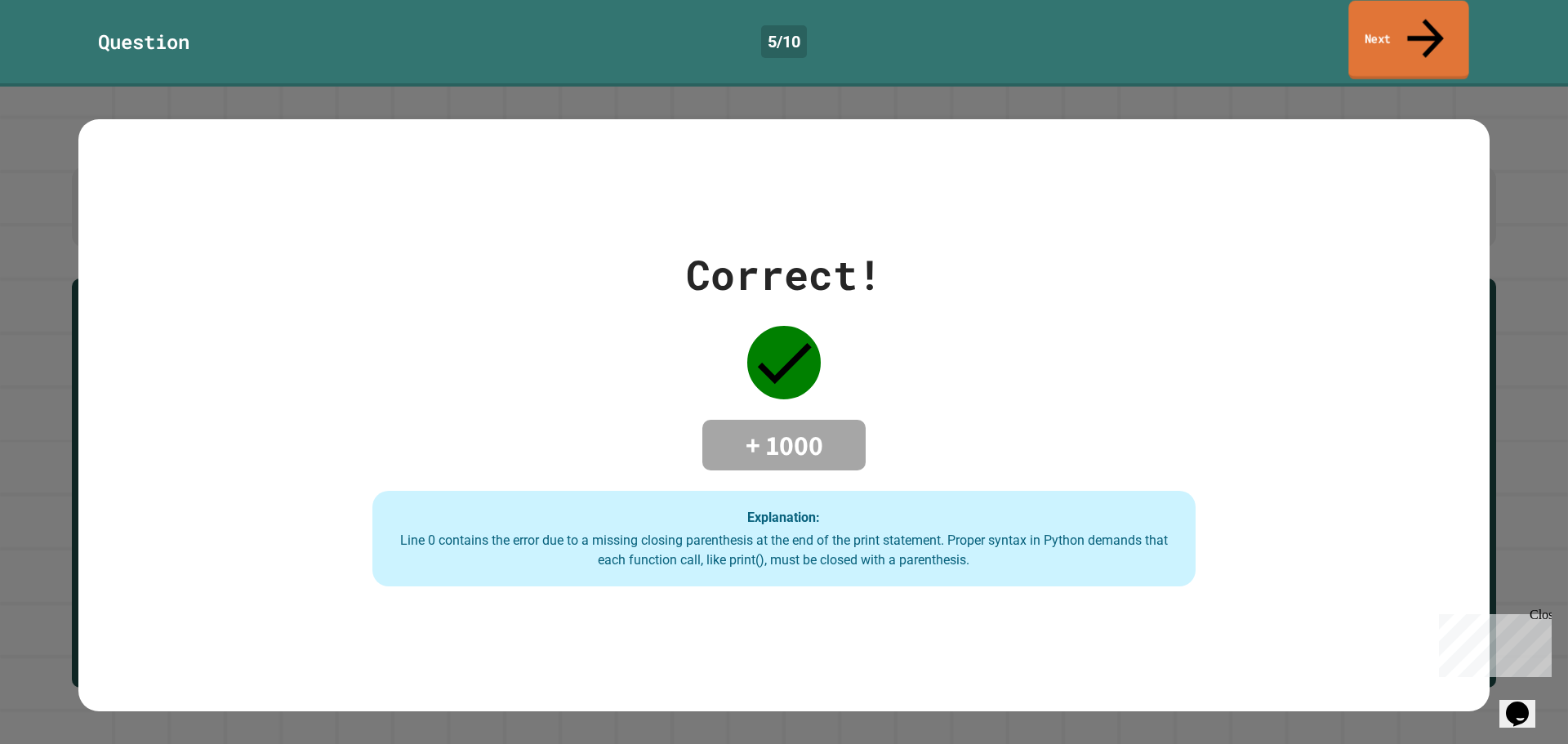
click at [1408, 17] on link "Next" at bounding box center [1409, 40] width 120 height 79
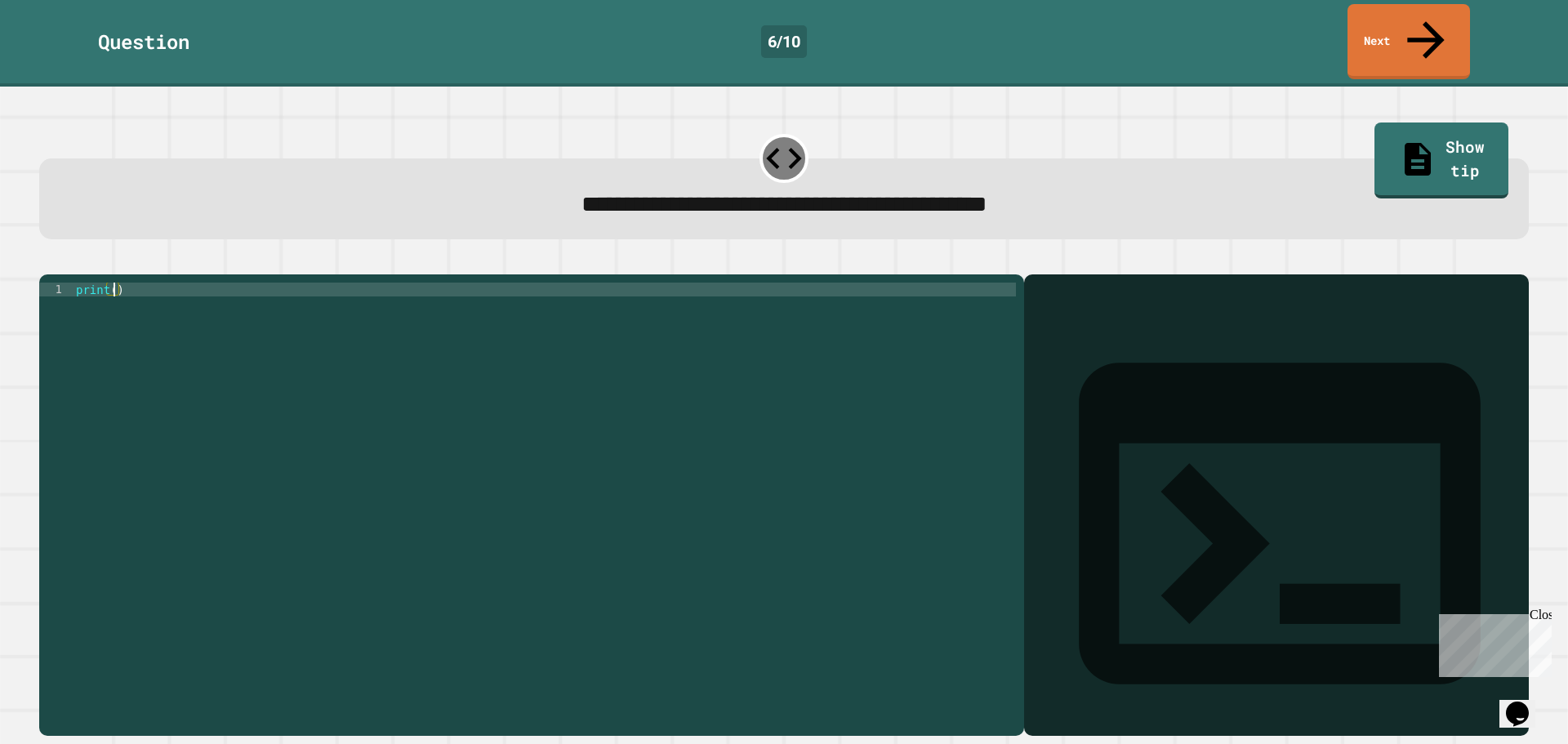
click at [113, 282] on div "print ( )" at bounding box center [544, 505] width 943 height 444
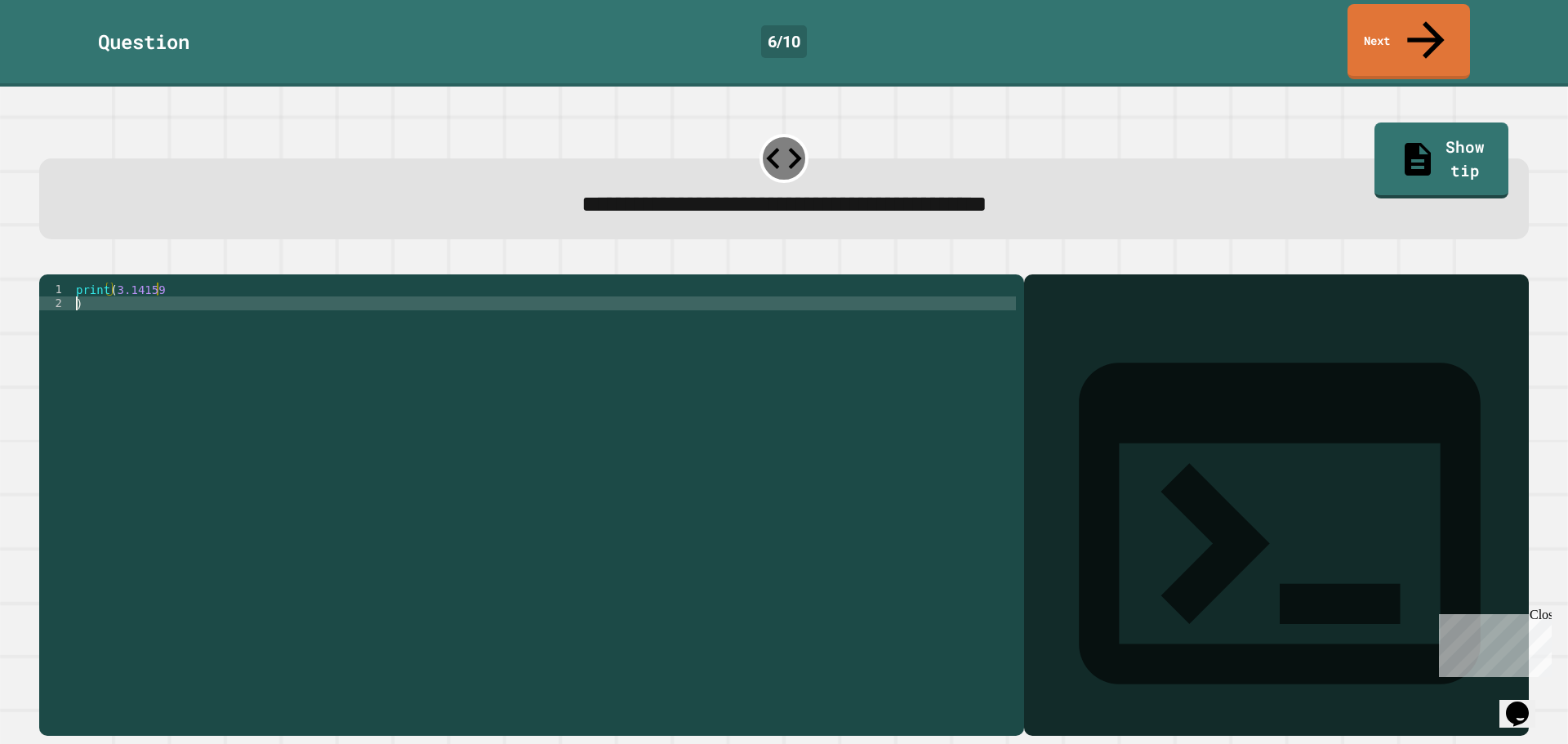
scroll to position [0, 0]
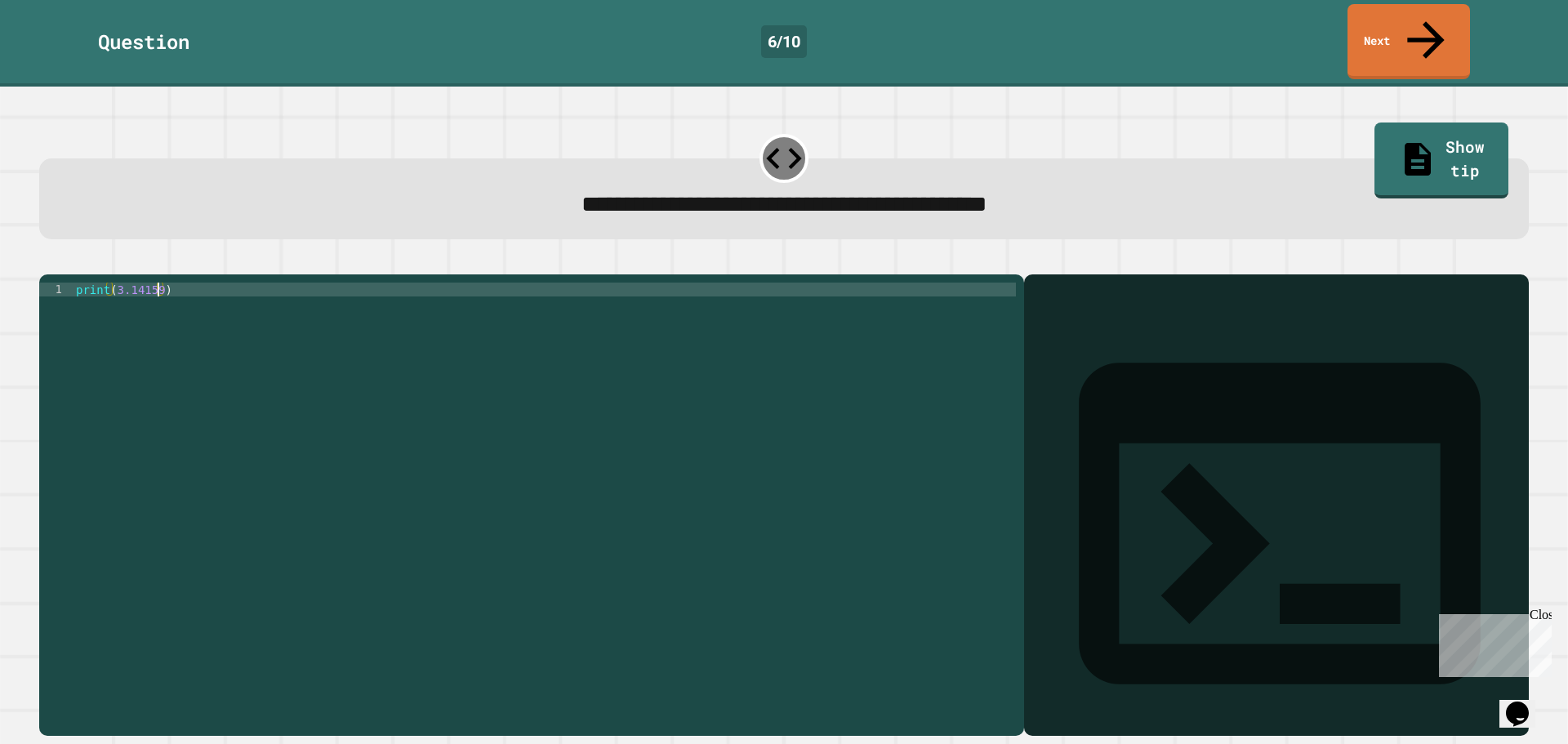
type textarea "**********"
click at [48, 261] on icon "button" at bounding box center [48, 261] width 0 height 0
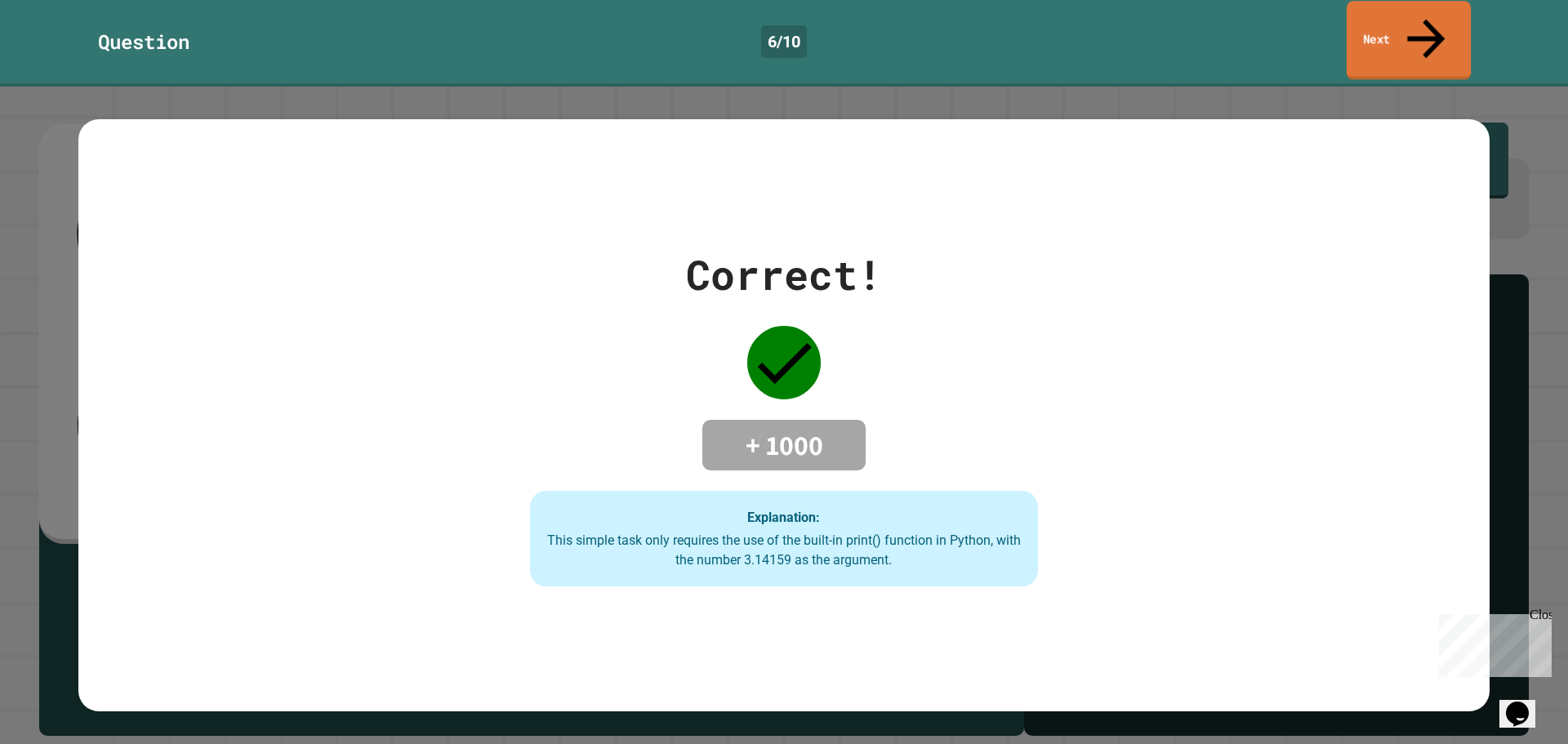
click at [1440, 18] on link "Next" at bounding box center [1409, 40] width 124 height 79
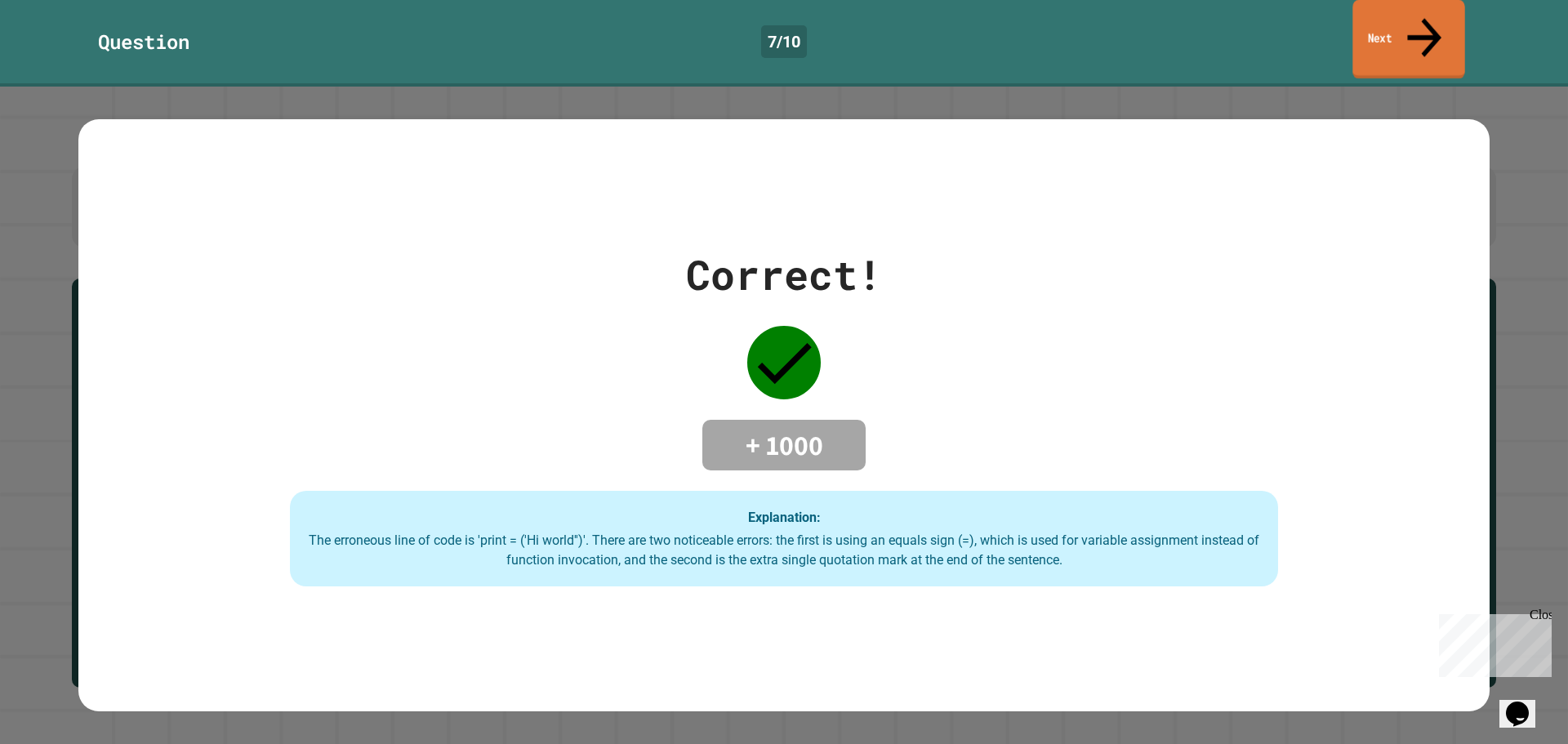
click at [1453, 24] on link "Next" at bounding box center [1408, 39] width 112 height 79
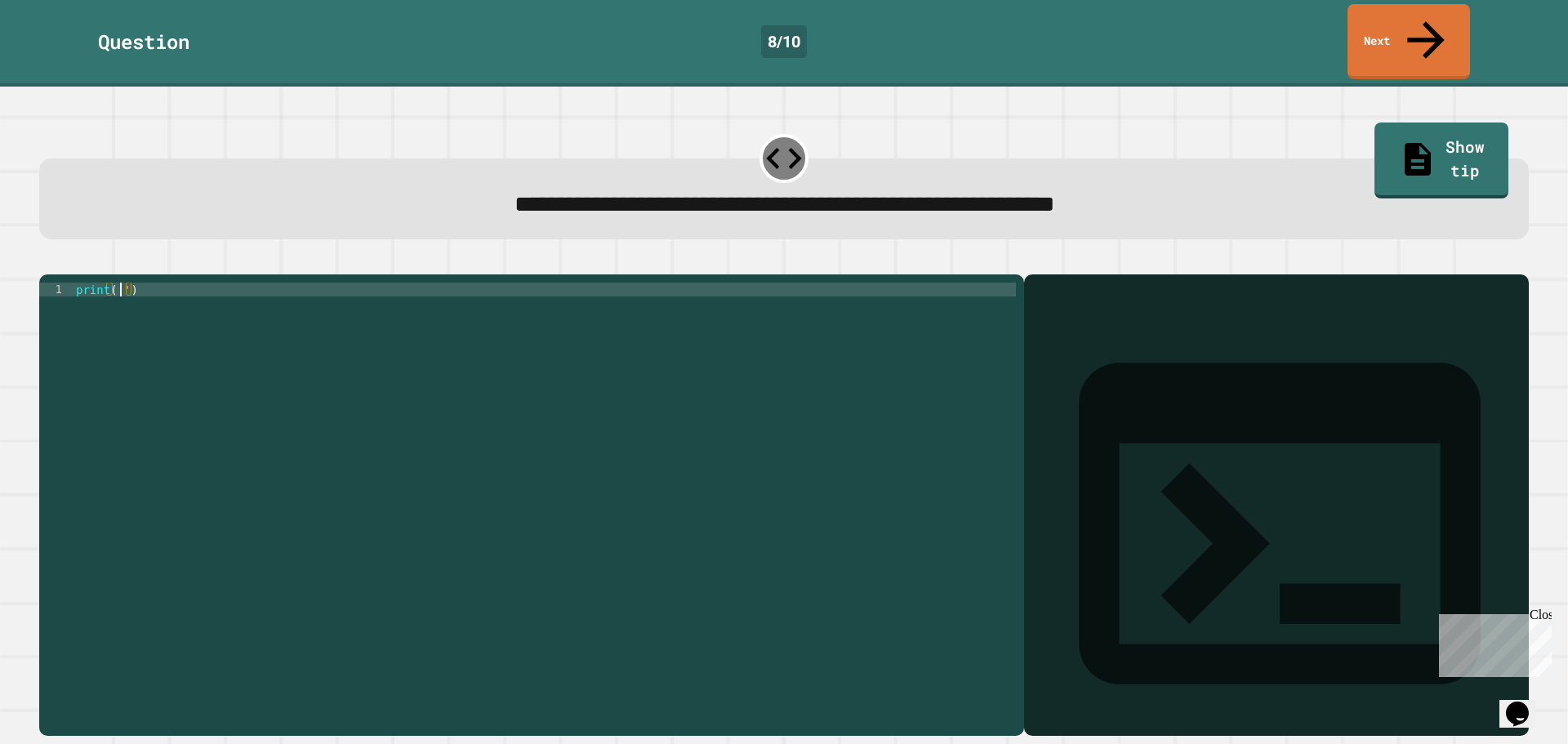
click at [118, 282] on div "print ( '' )" at bounding box center [544, 505] width 943 height 444
click at [48, 261] on icon "button" at bounding box center [48, 261] width 0 height 0
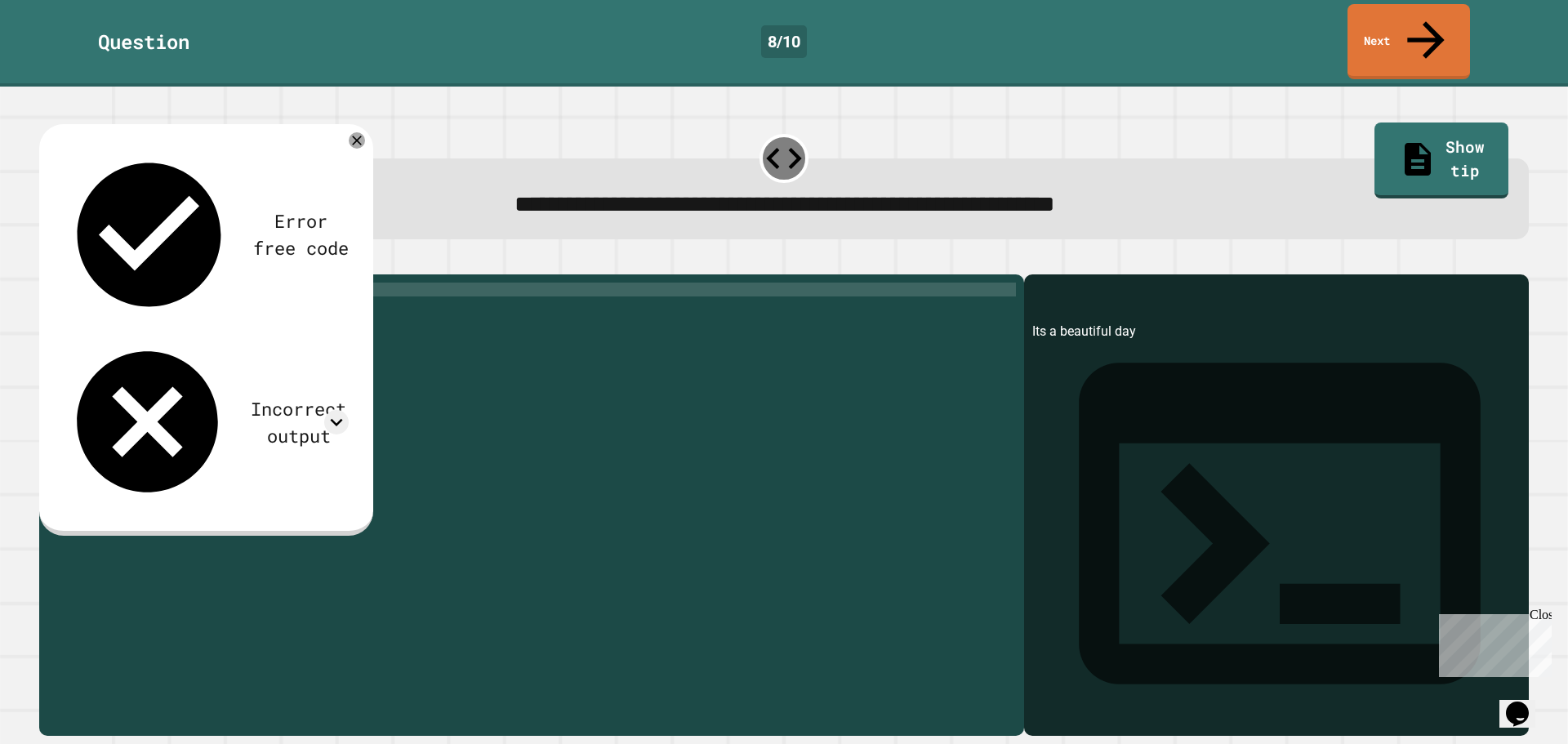
click at [133, 282] on div "print ( 'Its a beautiful day' )" at bounding box center [544, 505] width 943 height 444
type textarea "**********"
click at [48, 261] on icon "button" at bounding box center [48, 261] width 0 height 0
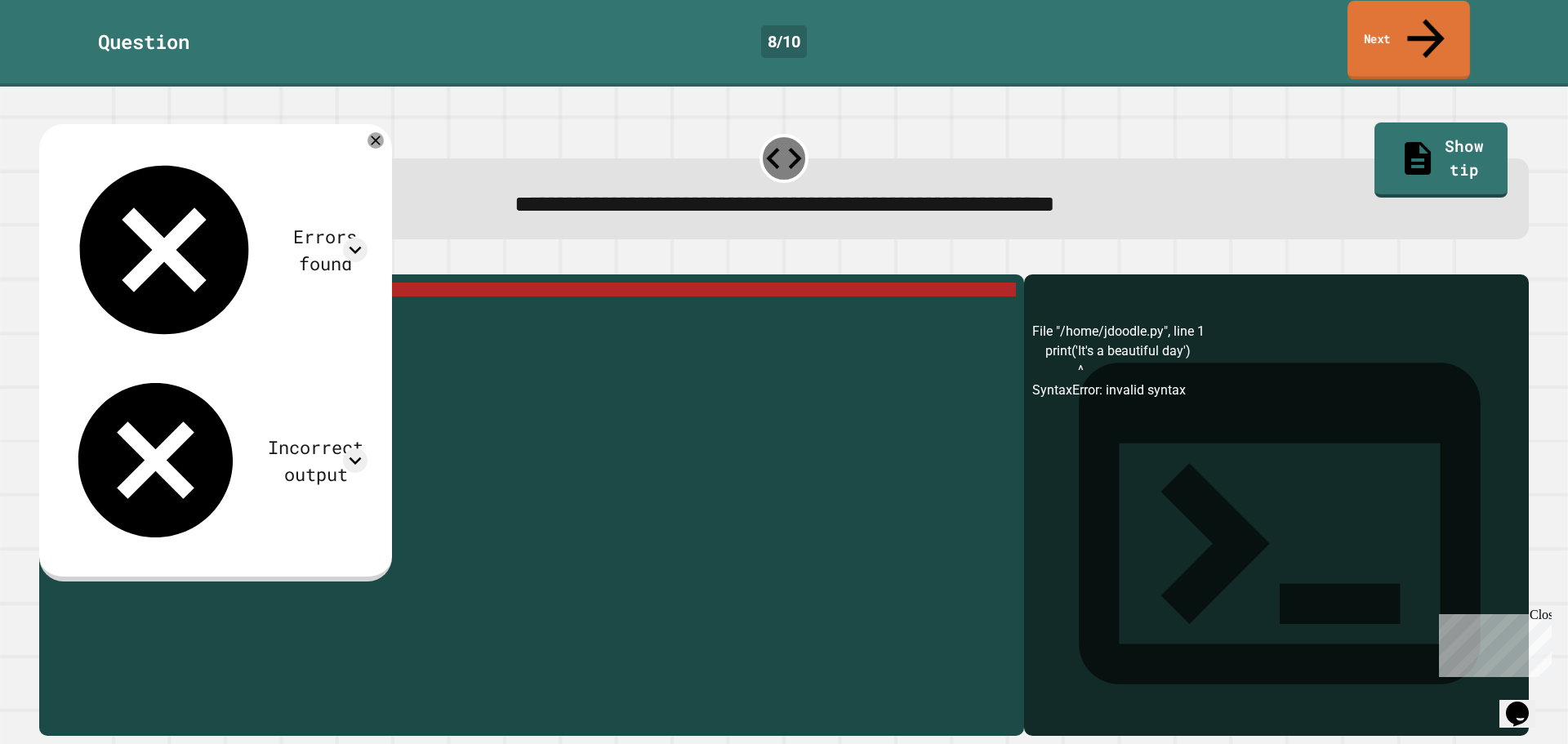
click at [1393, 20] on link "Next" at bounding box center [1409, 40] width 122 height 79
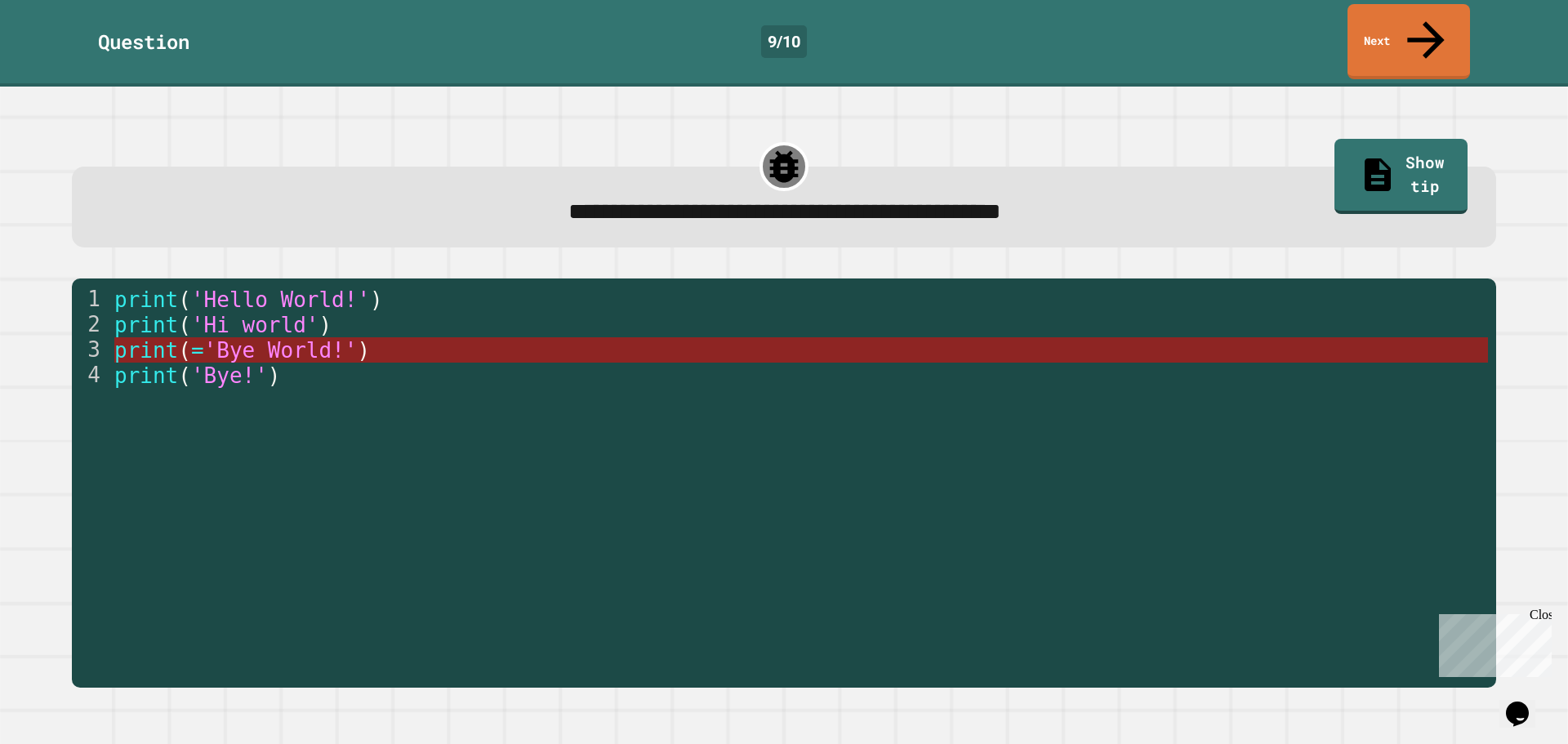
click at [327, 339] on span "'Bye World!'" at bounding box center [279, 351] width 154 height 25
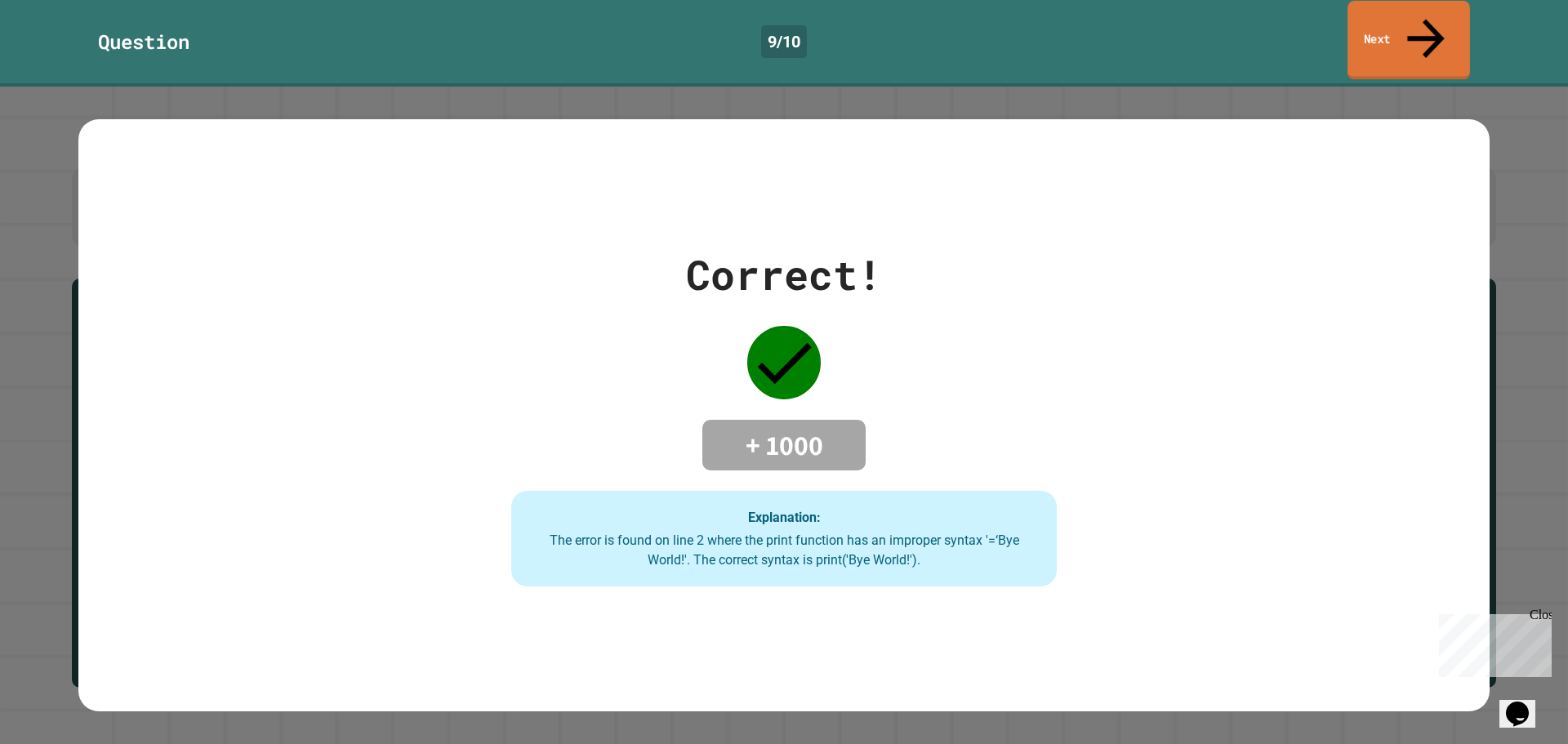
click at [1393, 1] on div "Question 9 / 10 Next" at bounding box center [784, 43] width 1568 height 87
click at [1415, 15] on link "Next" at bounding box center [1409, 39] width 118 height 79
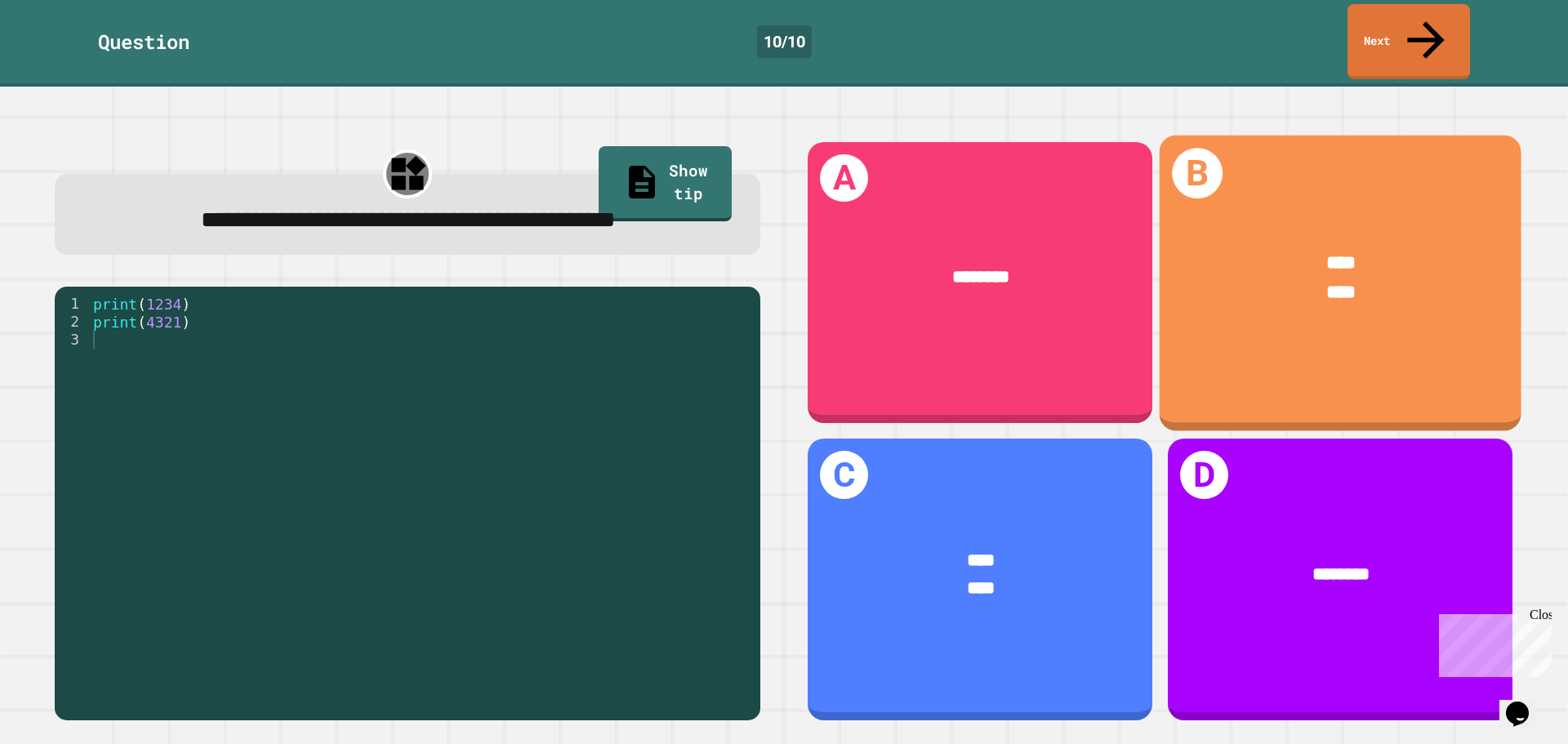
click at [1281, 301] on div "**** ****" at bounding box center [1340, 278] width 361 height 134
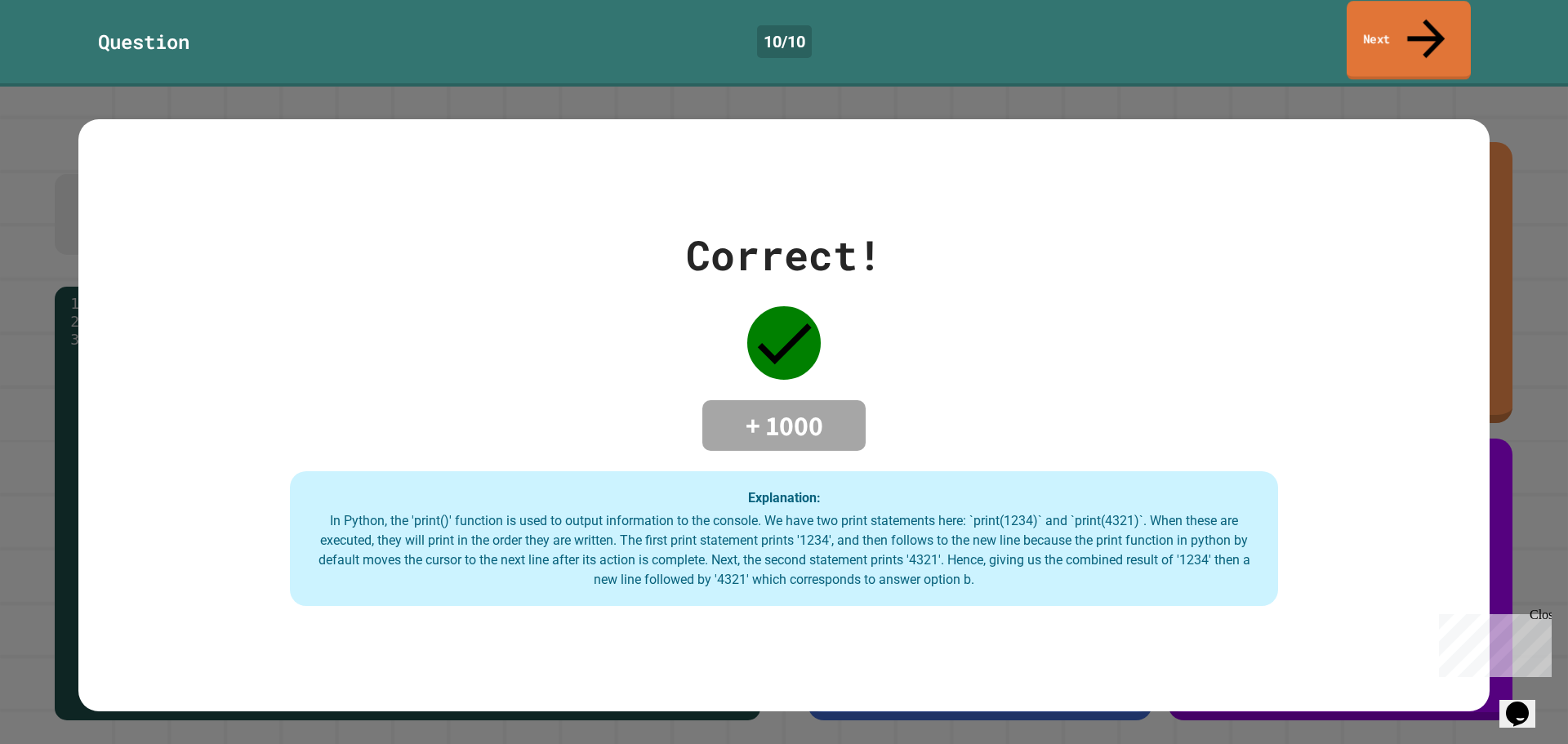
click at [1403, 11] on link "Next" at bounding box center [1409, 40] width 124 height 79
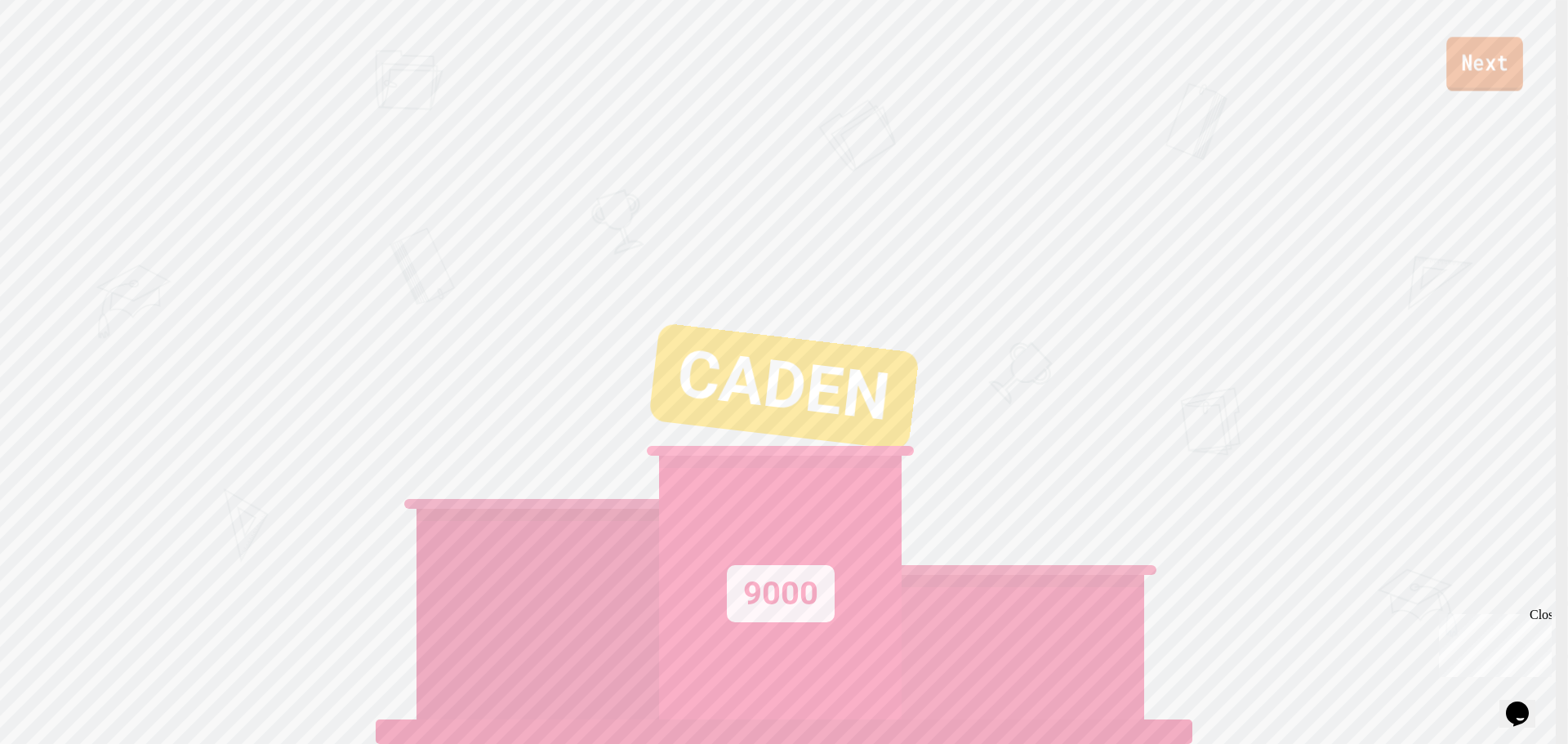
click at [1512, 70] on link "Next" at bounding box center [1485, 64] width 76 height 54
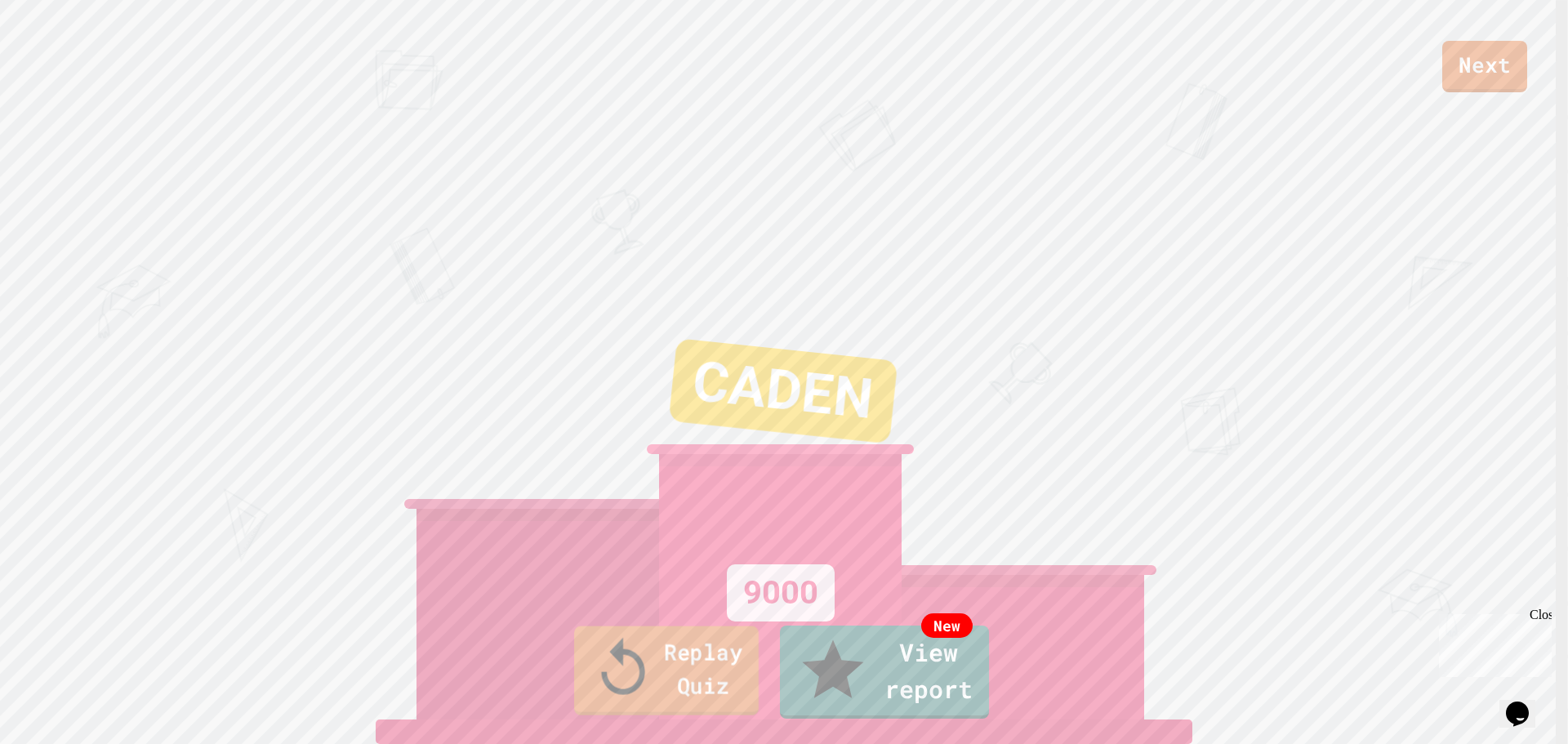
click at [718, 680] on link "Replay Quiz" at bounding box center [667, 671] width 185 height 89
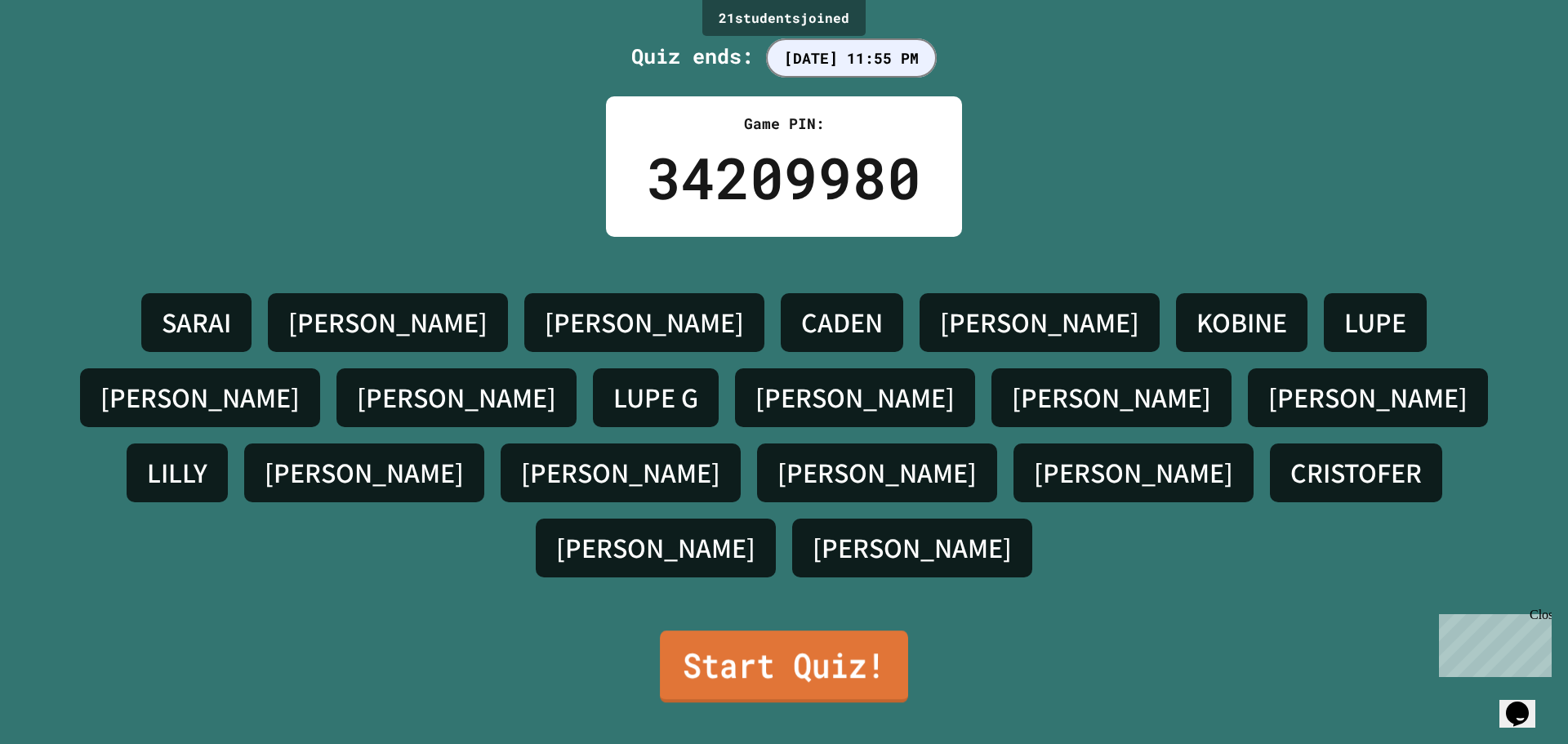
click at [863, 650] on link "Start Quiz!" at bounding box center [784, 666] width 248 height 72
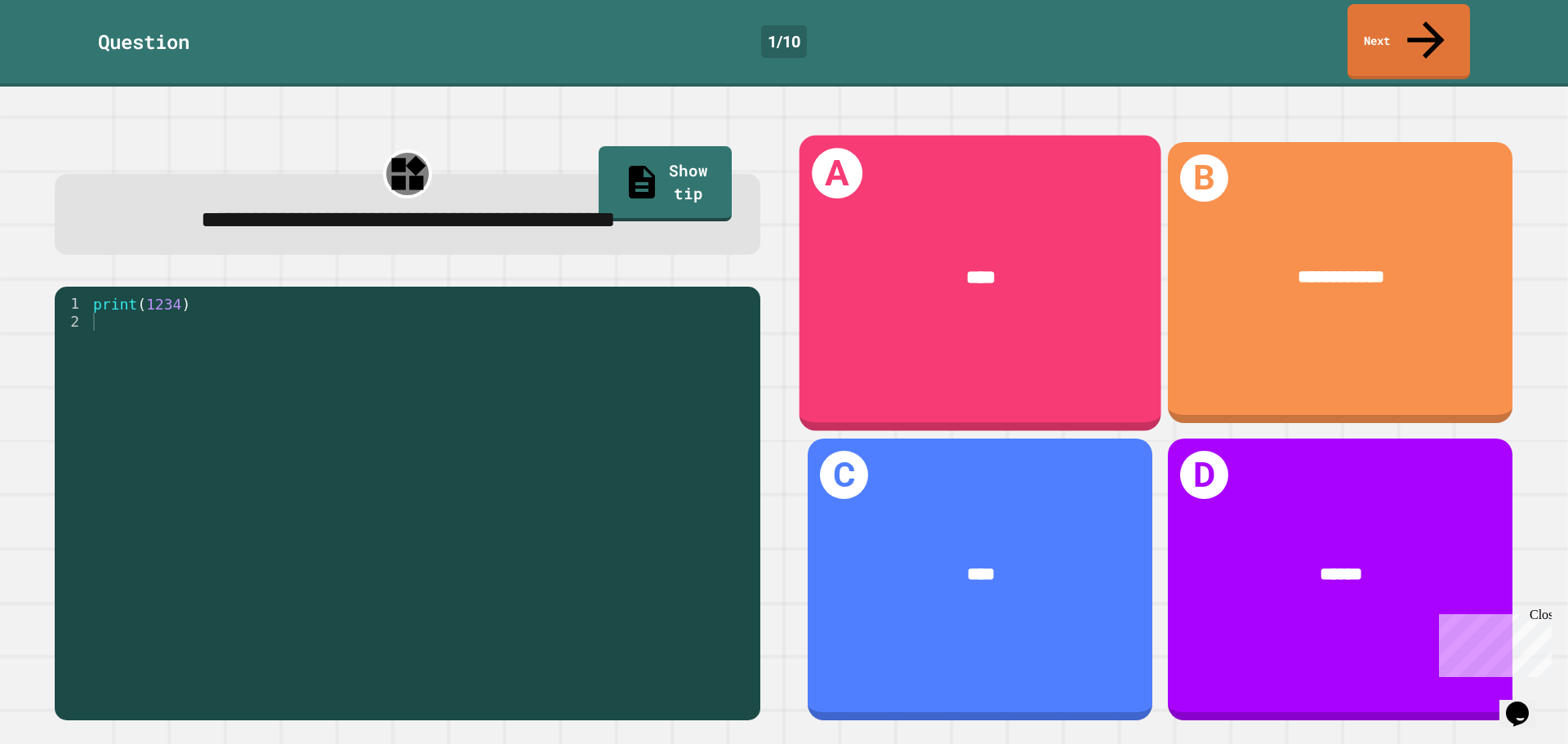
click at [991, 293] on div "****" at bounding box center [980, 278] width 361 height 105
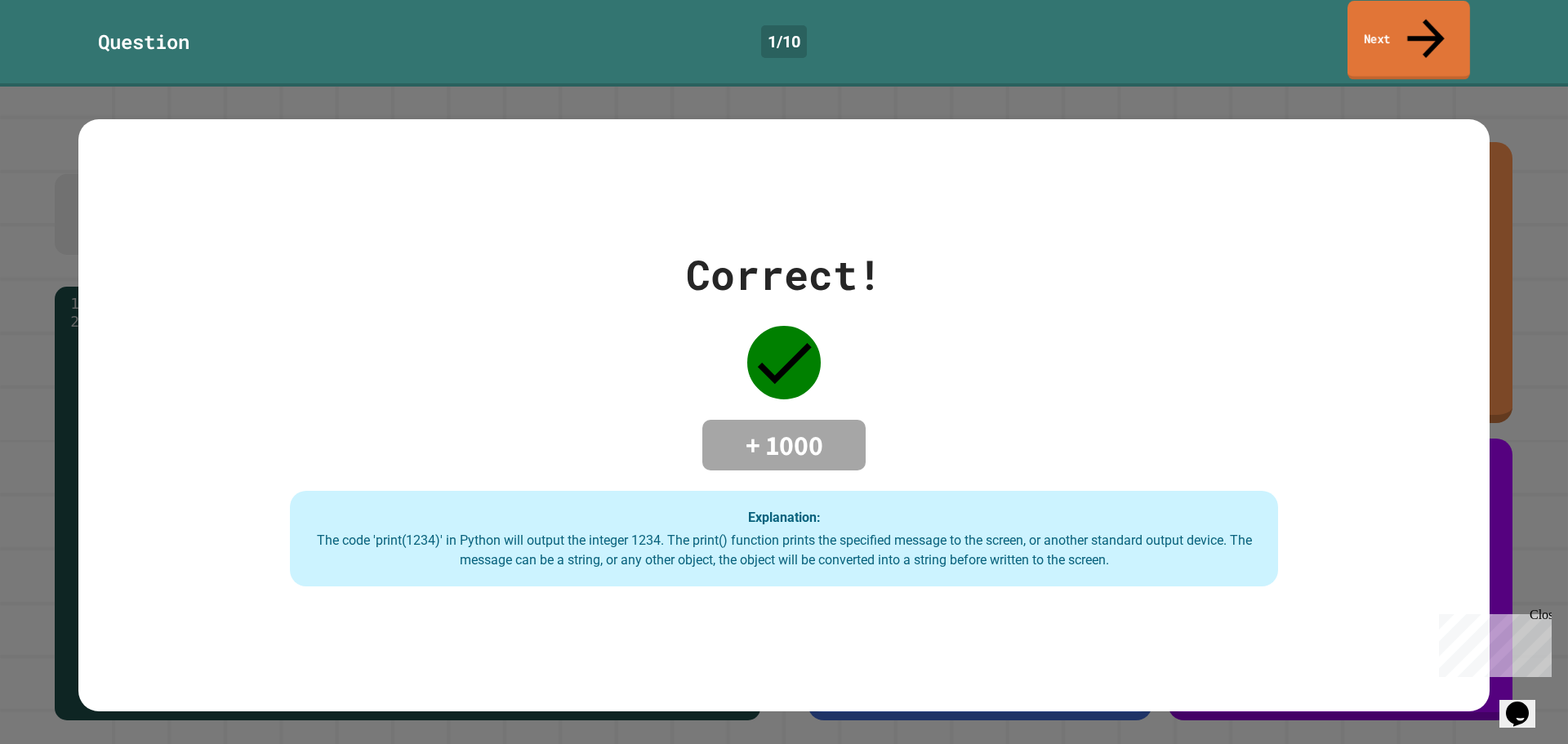
click at [1356, 26] on link "Next" at bounding box center [1409, 40] width 122 height 79
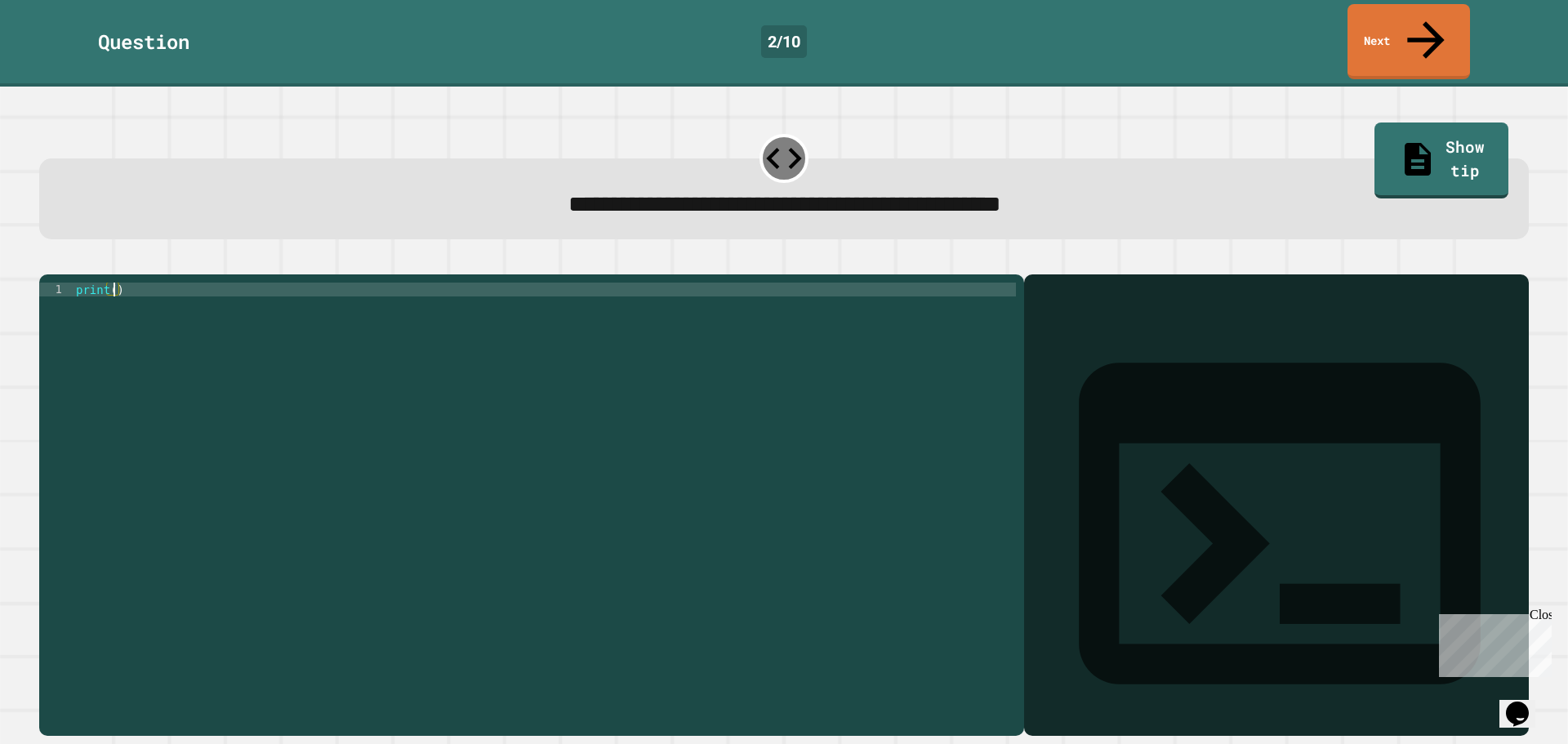
click at [111, 282] on div "print ( )" at bounding box center [544, 505] width 943 height 444
type textarea "**********"
click at [48, 261] on button "button" at bounding box center [48, 261] width 0 height 0
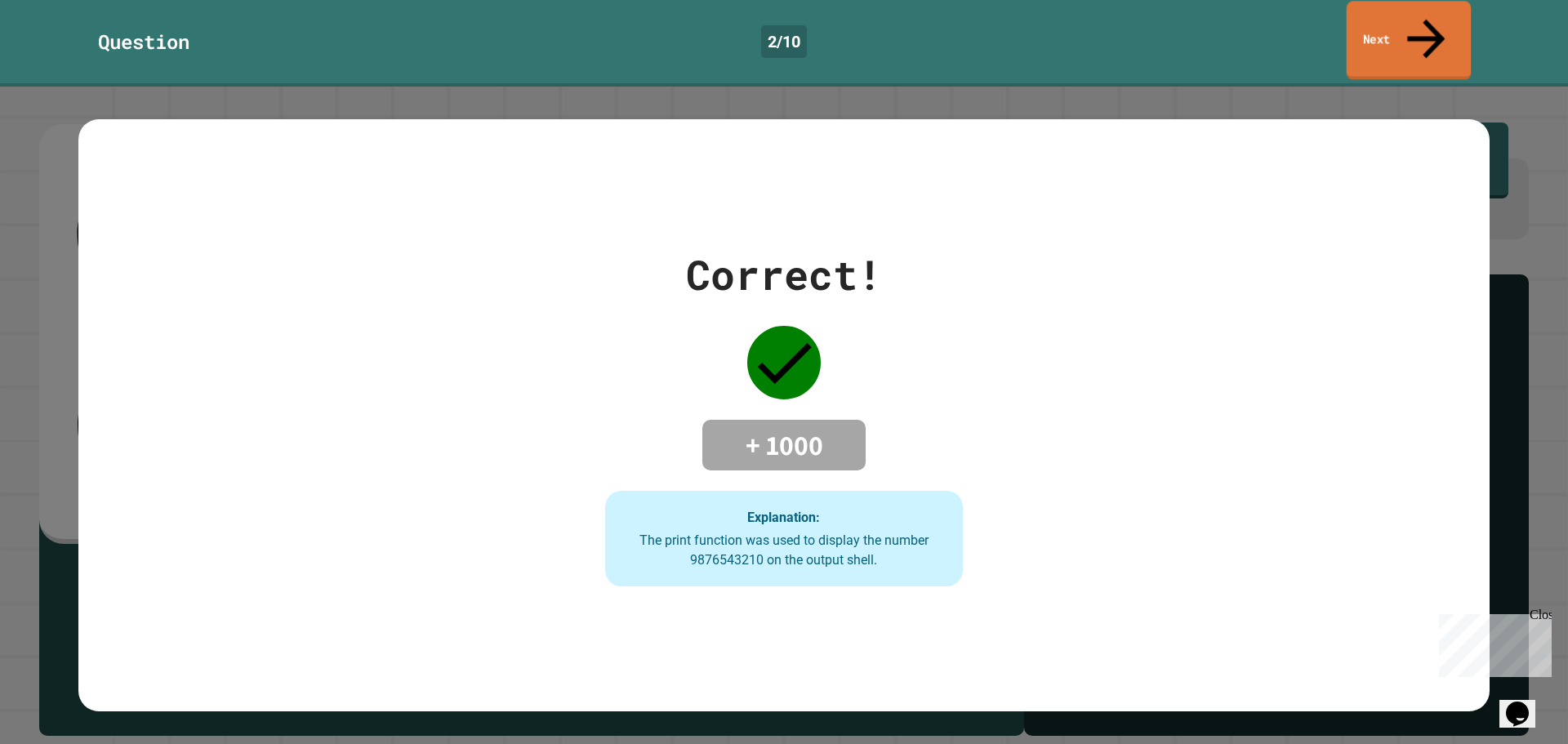
click at [1356, 17] on link "Next" at bounding box center [1409, 40] width 125 height 79
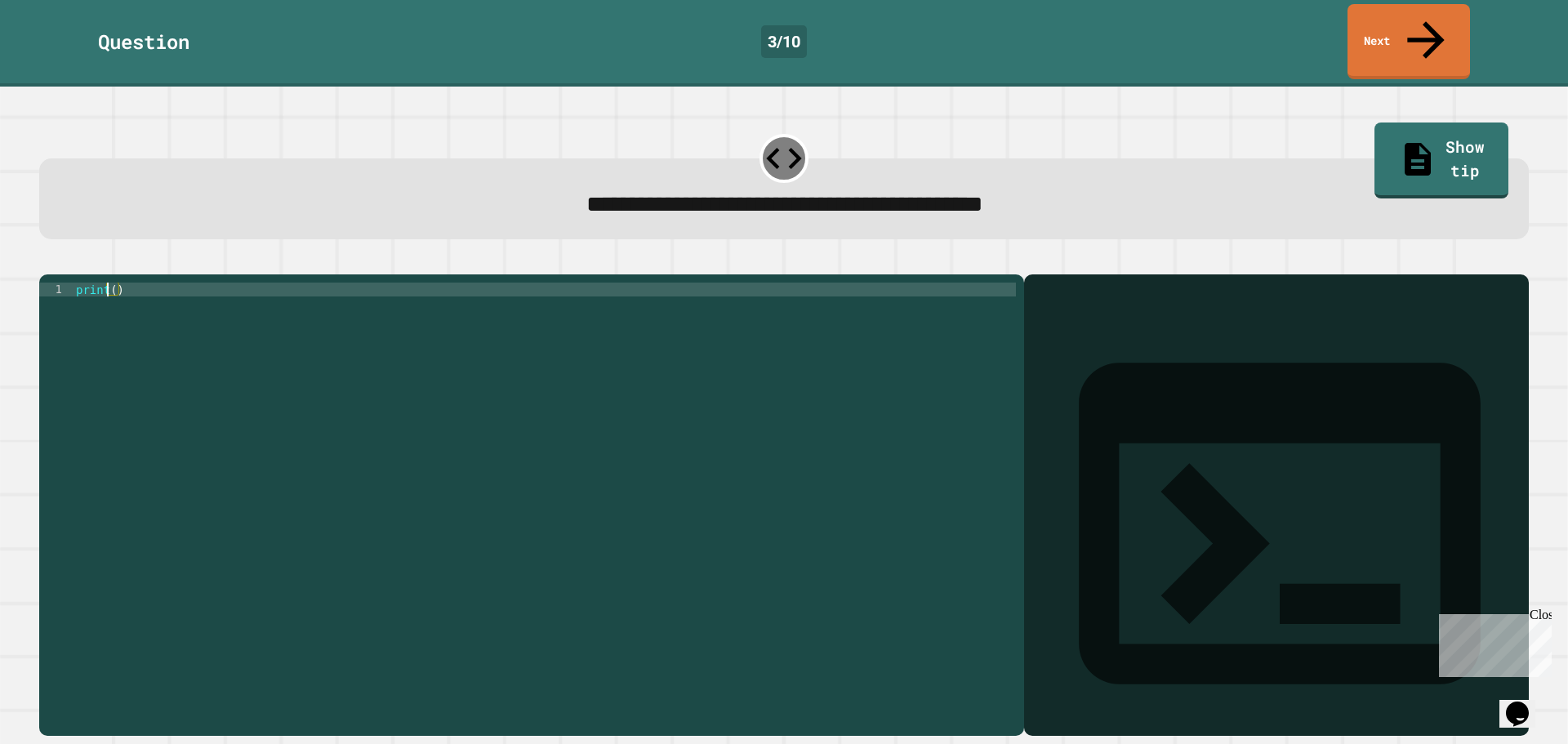
click at [110, 282] on div "print ( )" at bounding box center [544, 505] width 943 height 444
click at [112, 282] on div "print ( )" at bounding box center [544, 505] width 943 height 444
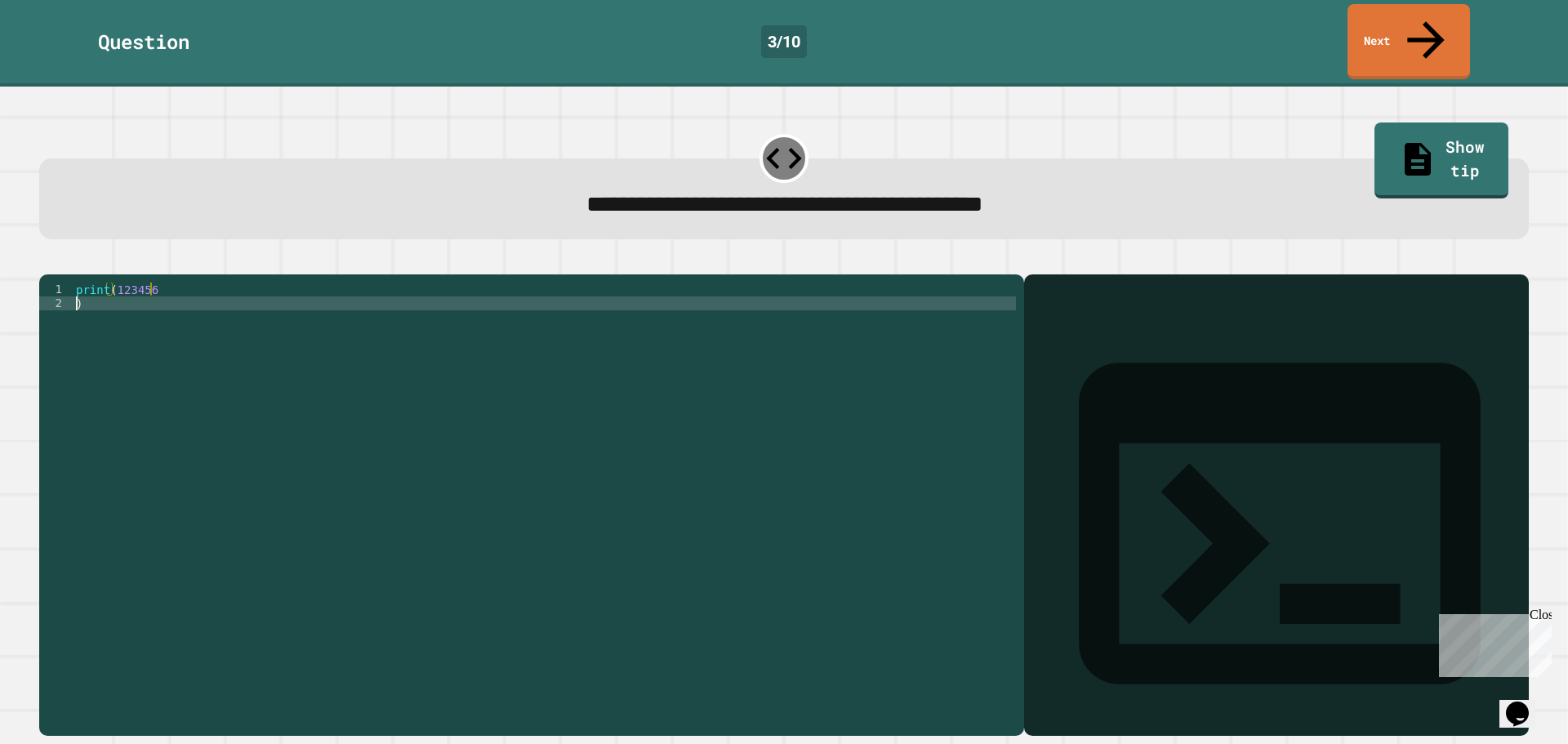
scroll to position [0, 0]
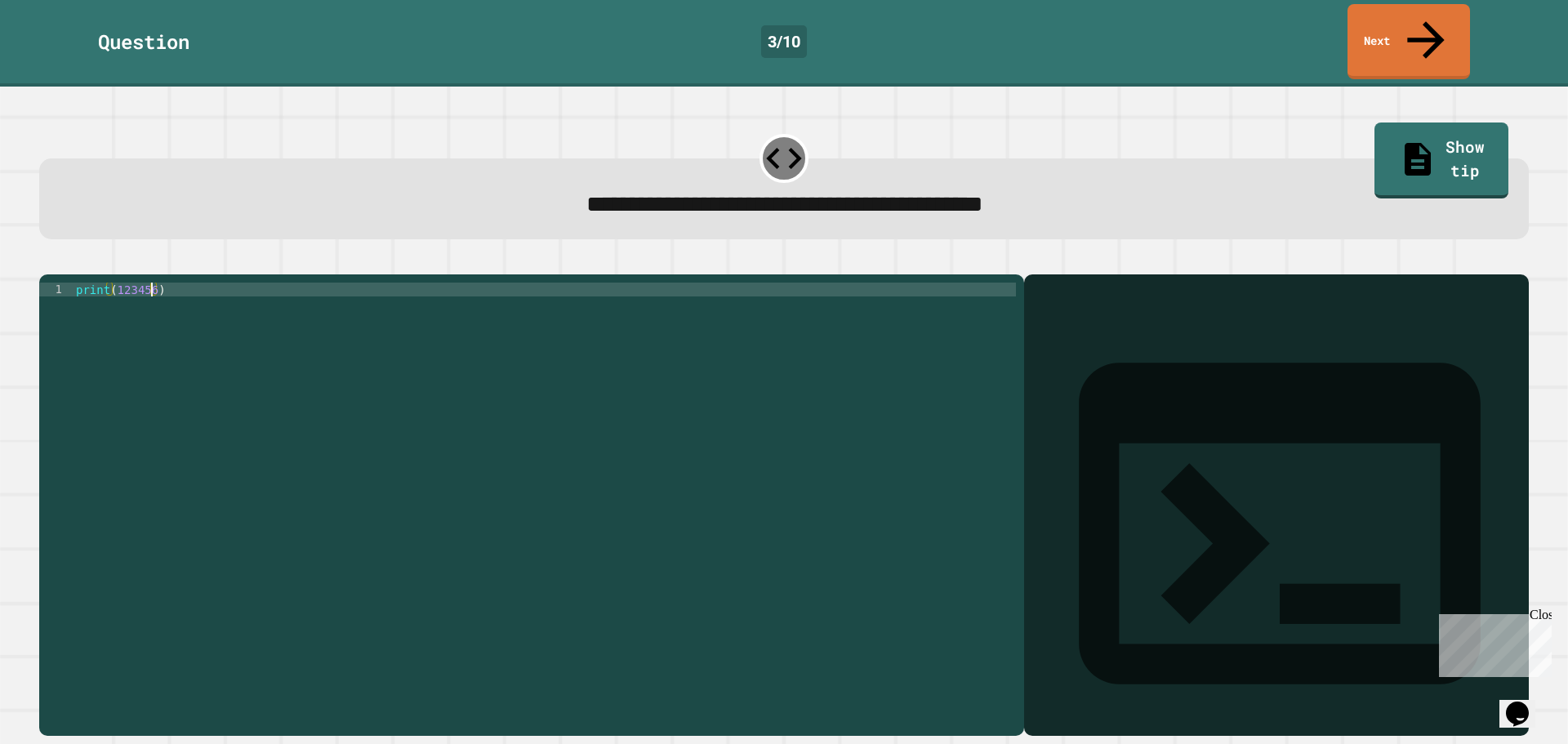
type textarea "**********"
click at [48, 261] on button "button" at bounding box center [48, 261] width 0 height 0
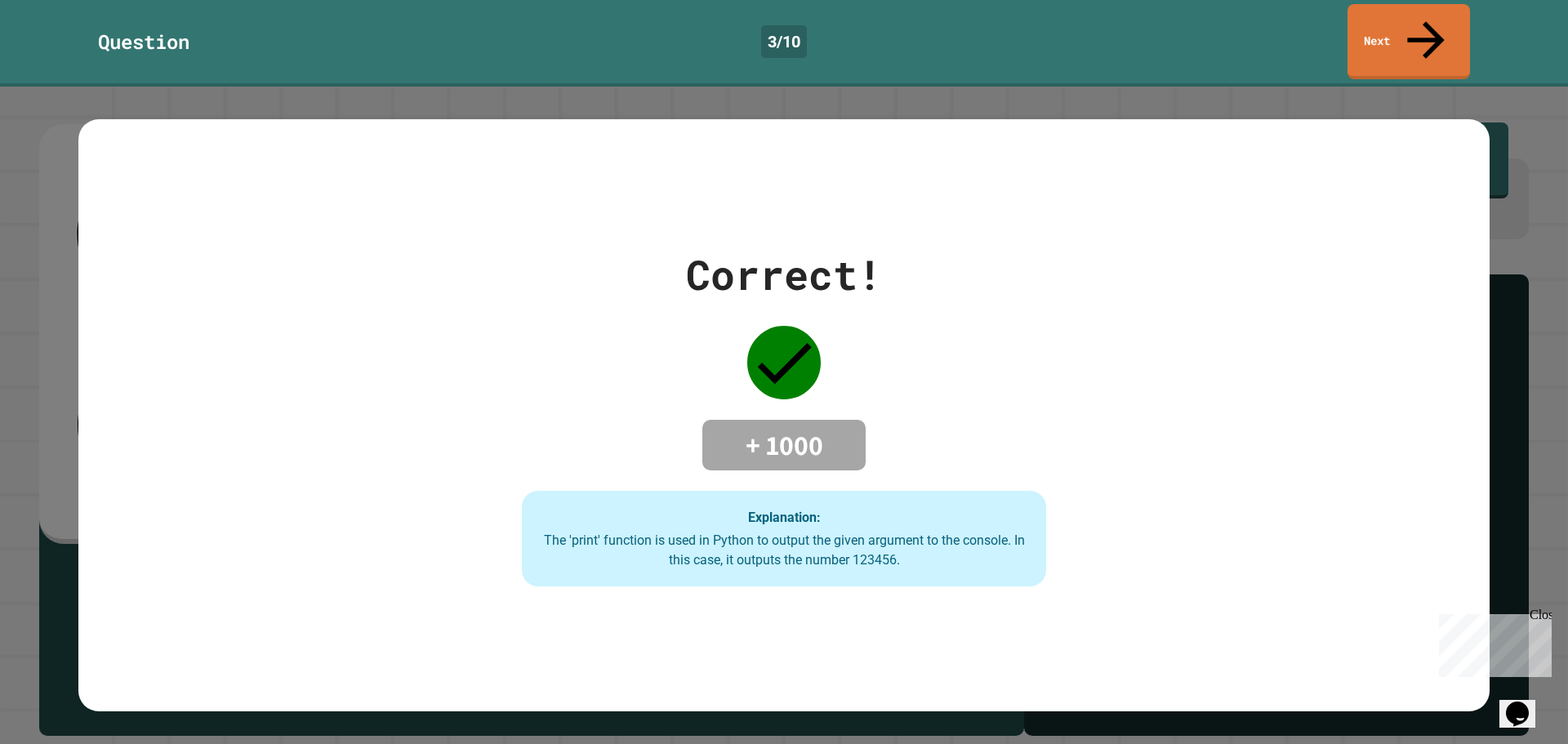
click at [1430, 47] on div "Question 3 / 10 Next" at bounding box center [784, 43] width 1568 height 87
click at [1434, 18] on icon at bounding box center [1426, 38] width 56 height 58
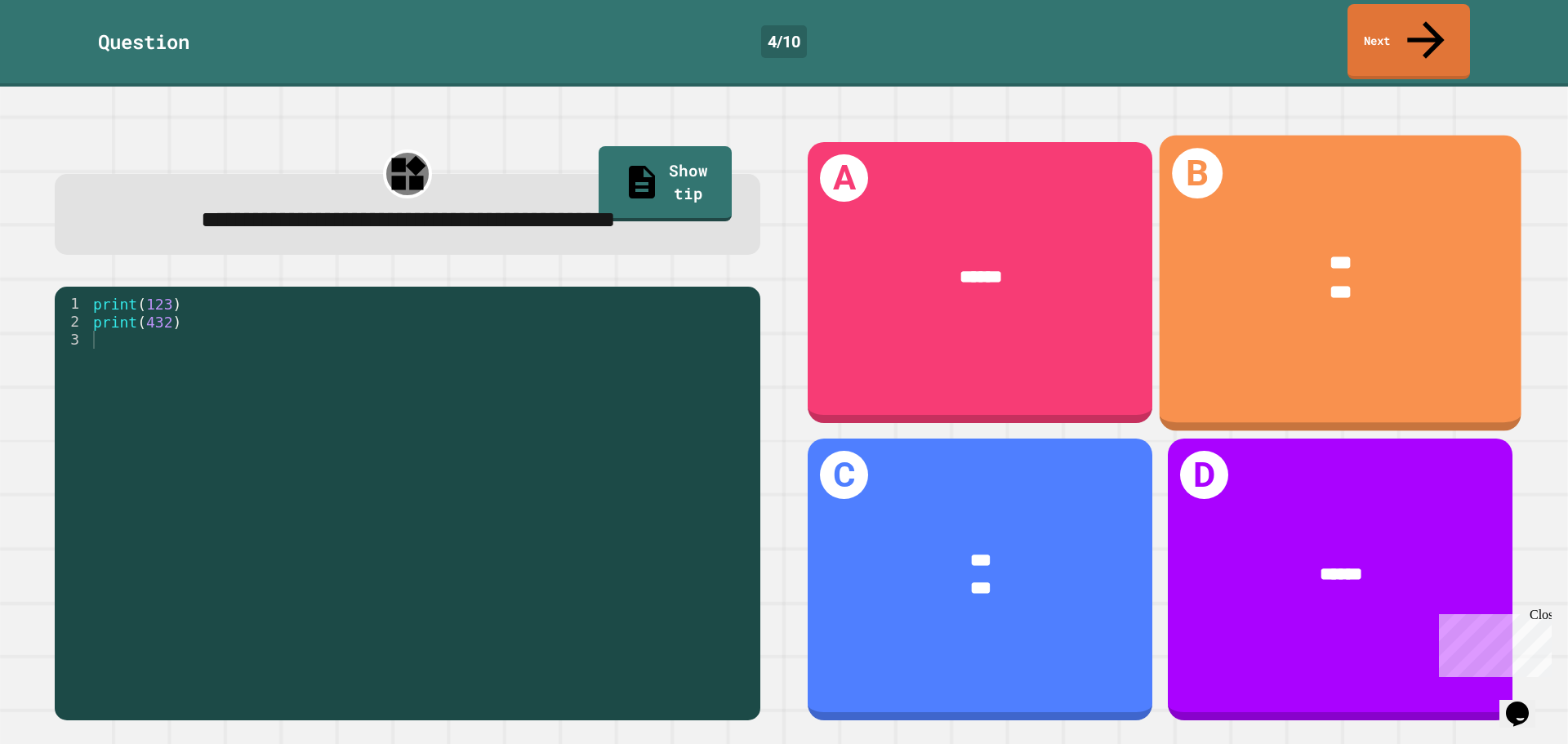
click at [1272, 279] on div "***" at bounding box center [1340, 293] width 285 height 30
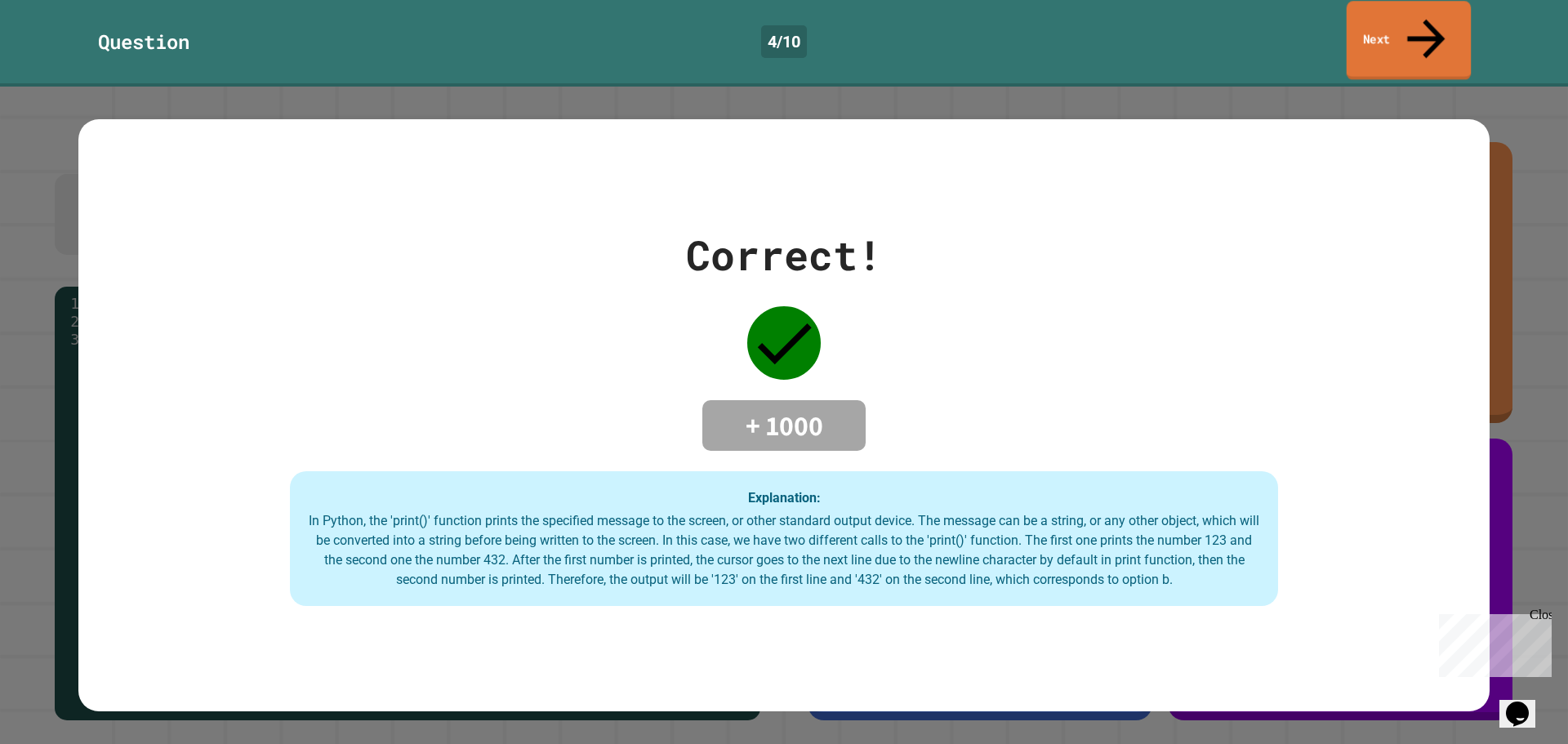
click at [1383, 31] on link "Next" at bounding box center [1409, 40] width 125 height 79
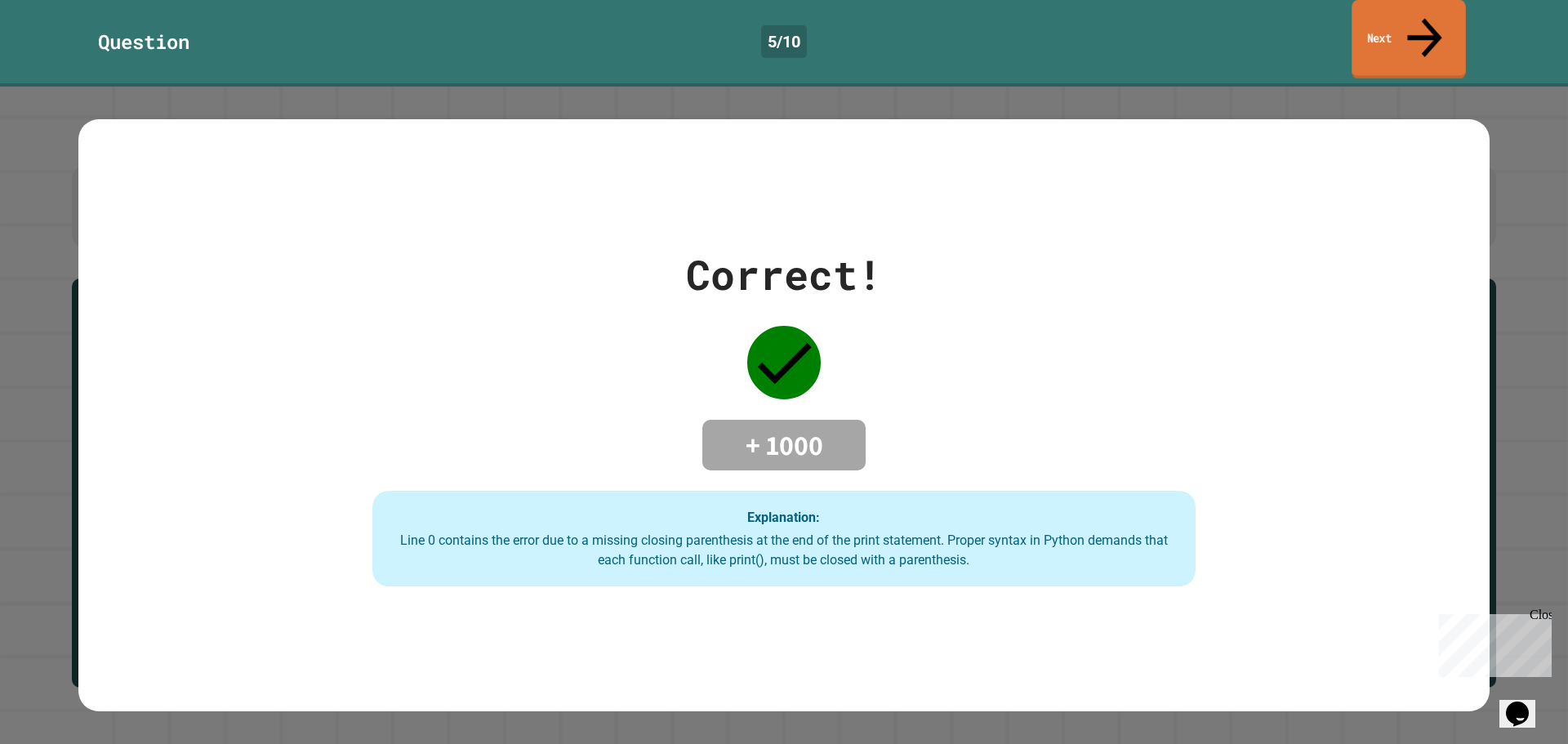
click at [1373, 9] on link "Next" at bounding box center [1408, 39] width 113 height 79
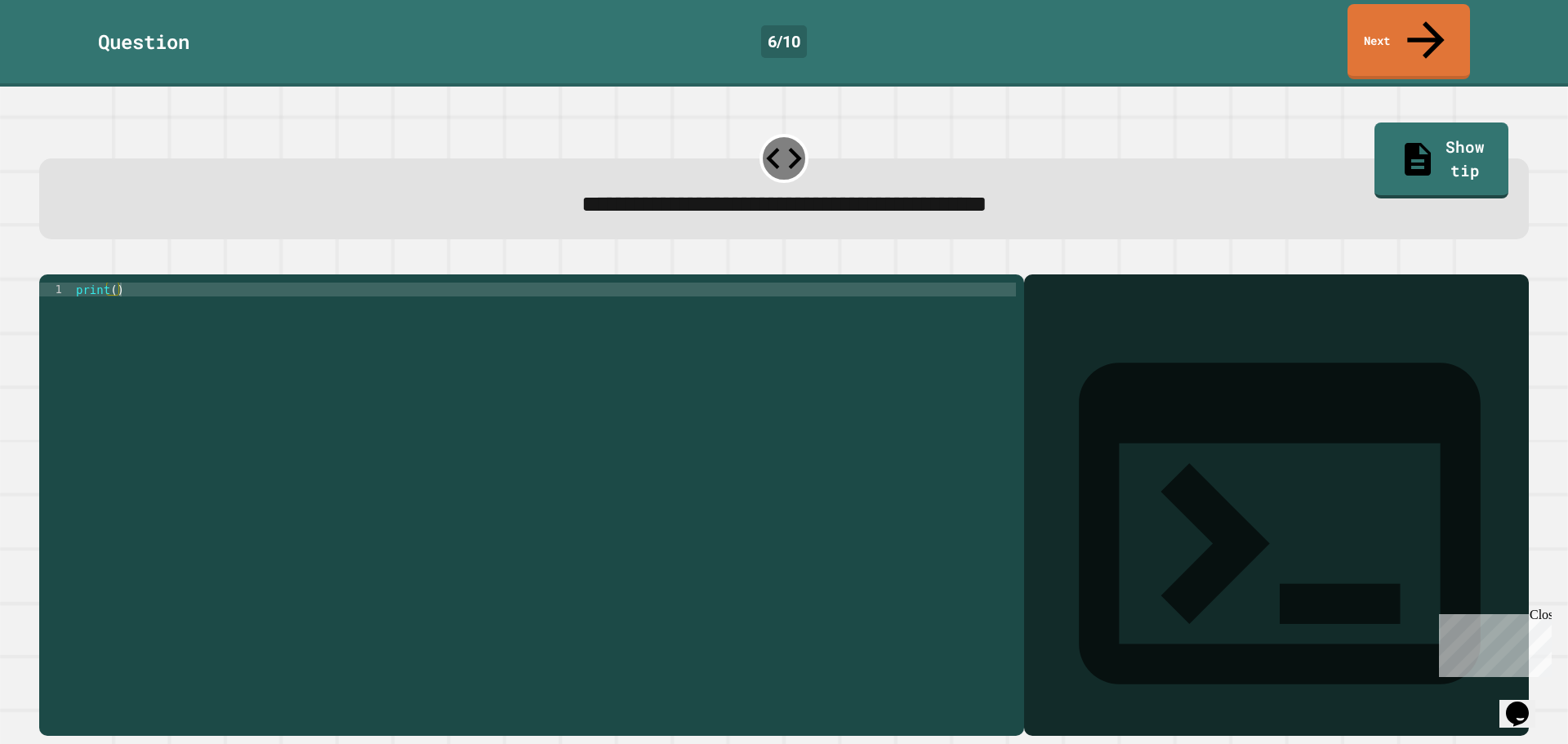
click at [113, 275] on div "1 print ( ) XXXXXXXXXXXXXXXXXXXXXXXXXXXXXXXXXXXXXXXXXXXXXXXXXXXXXXXXXXXXXXXXXXX…" at bounding box center [531, 506] width 985 height 462
click at [112, 282] on div "print ( )" at bounding box center [544, 505] width 943 height 444
type textarea "**********"
click at [48, 261] on icon "button" at bounding box center [48, 261] width 0 height 0
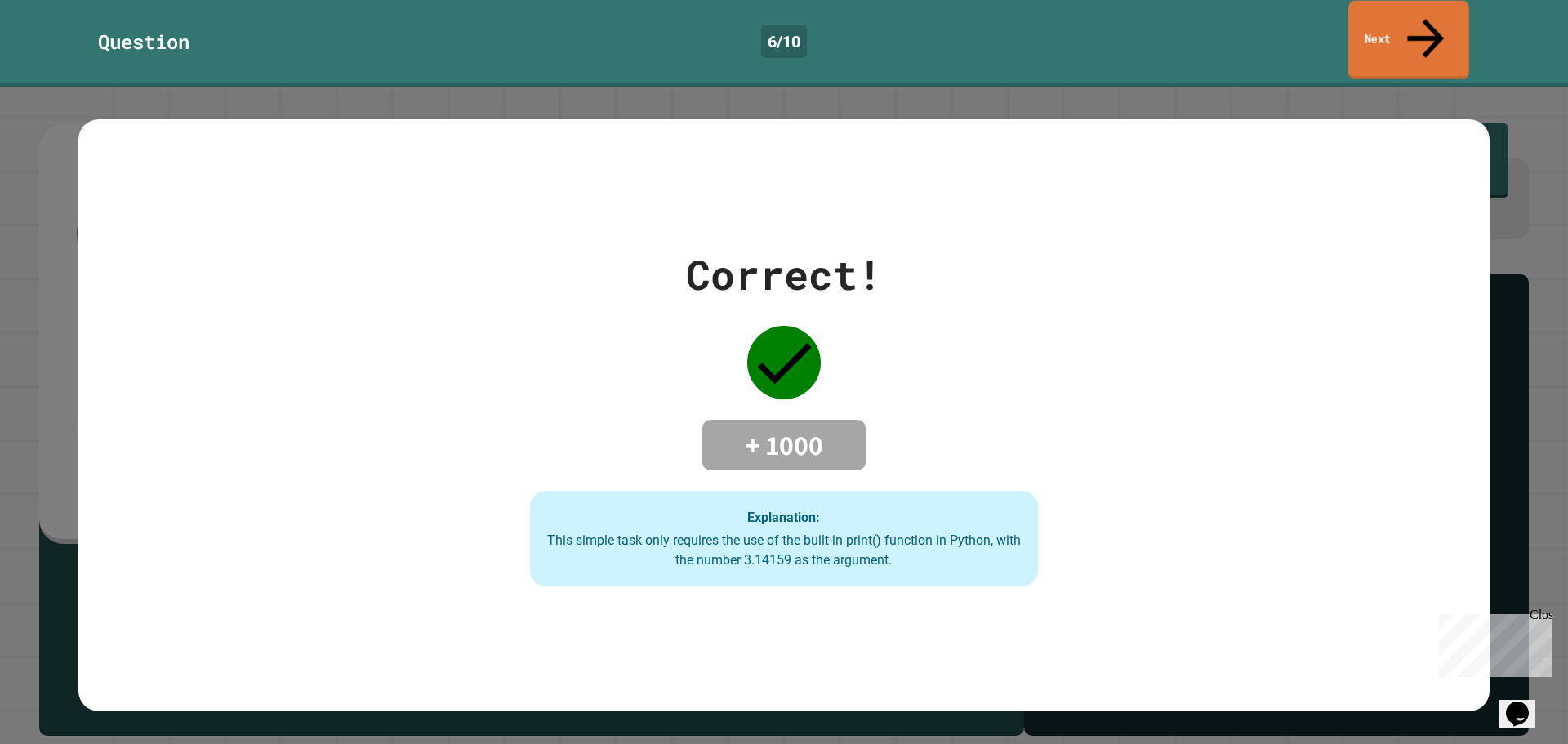
click at [1431, 34] on link "Next" at bounding box center [1409, 40] width 121 height 79
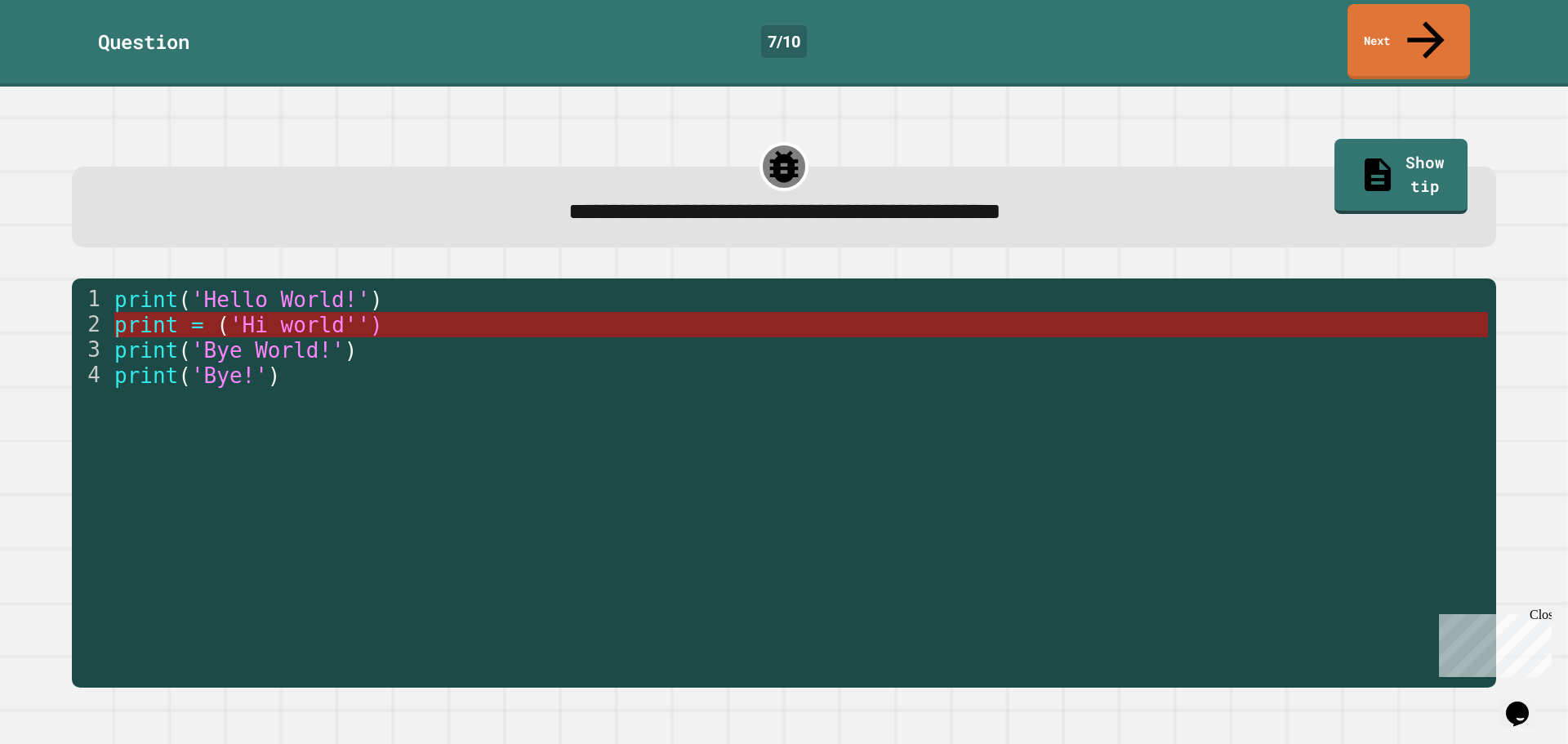
click at [281, 313] on span "'Hi world'')" at bounding box center [305, 325] width 154 height 25
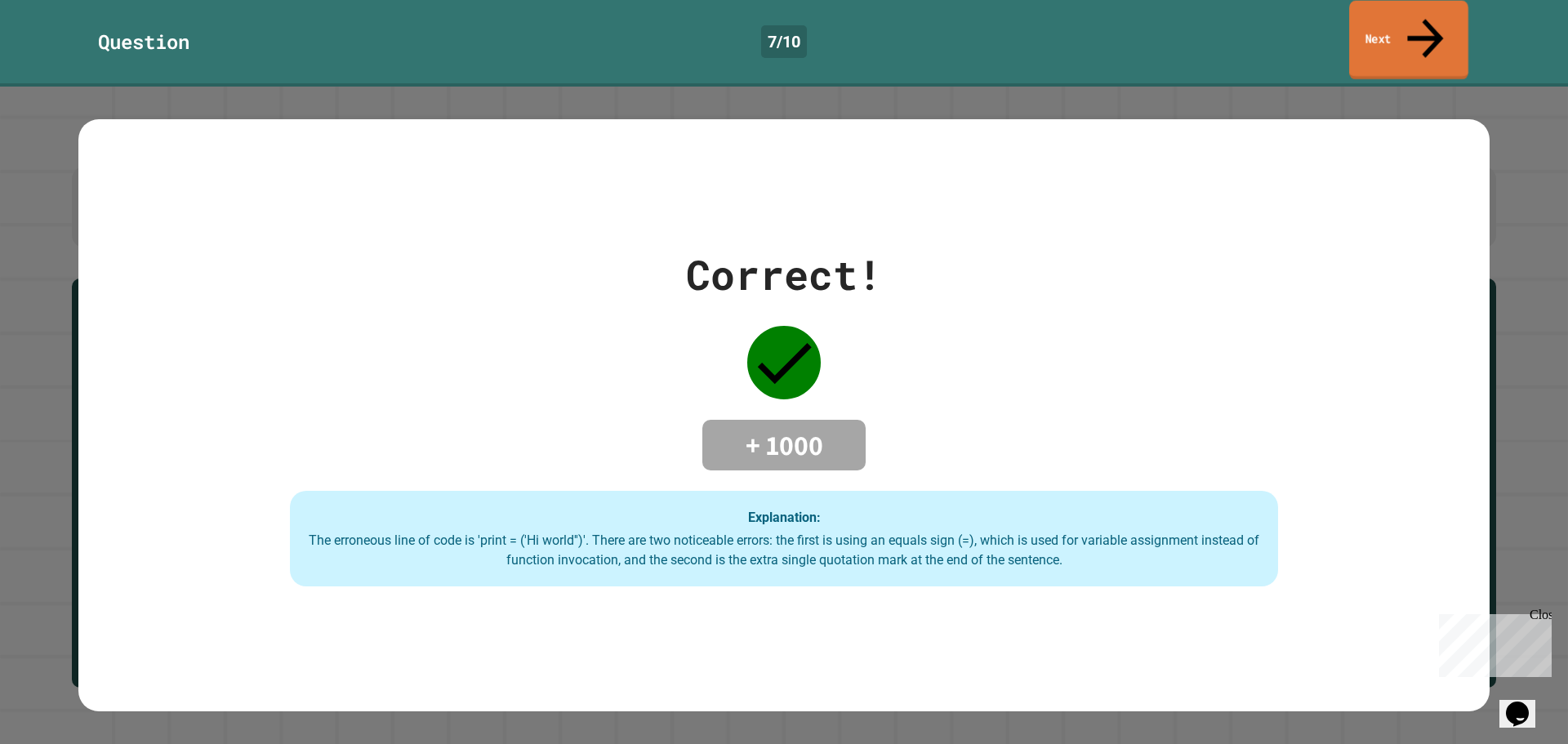
click at [1412, 26] on link "Next" at bounding box center [1409, 40] width 119 height 79
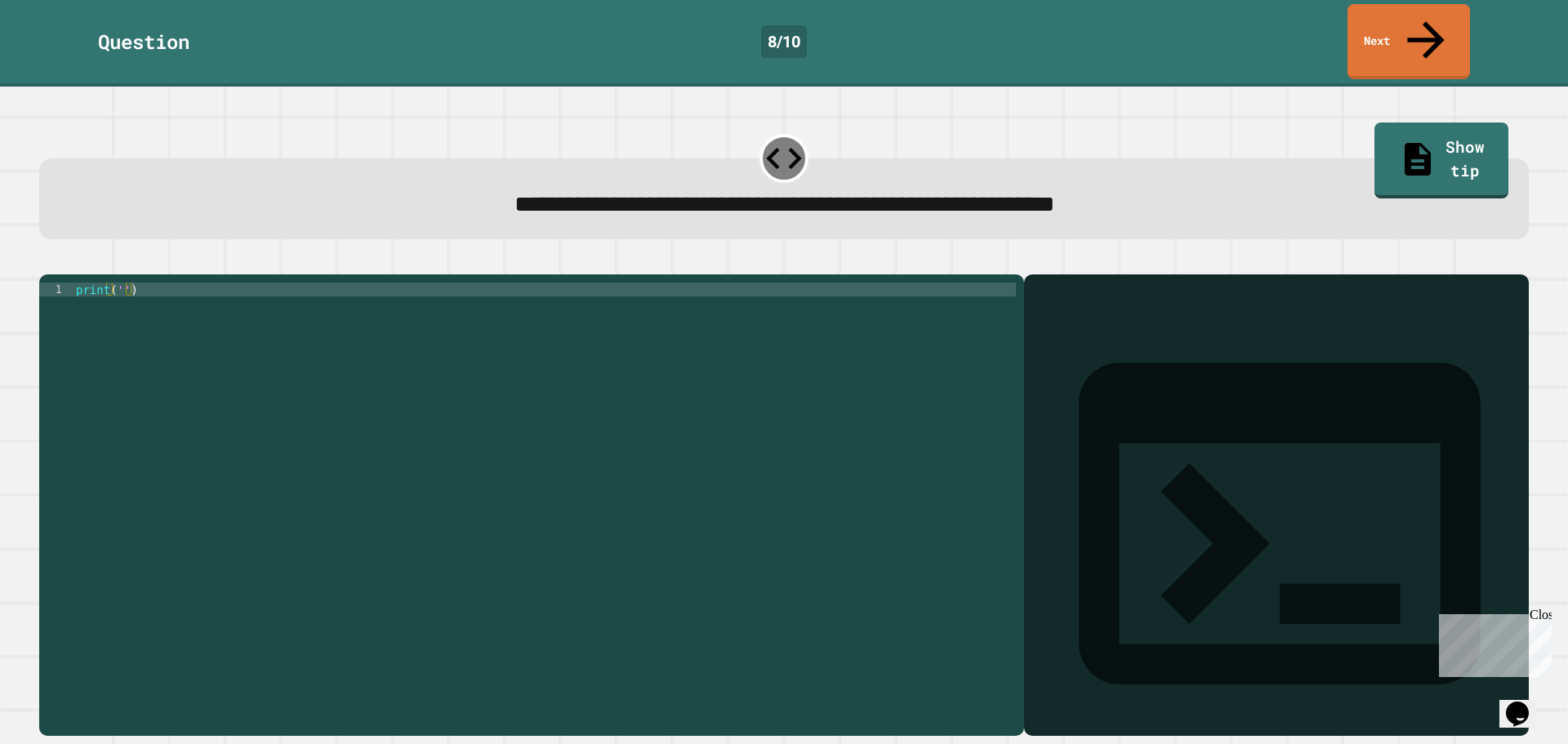
click at [120, 282] on div "print ( '' )" at bounding box center [544, 505] width 943 height 444
type textarea "**********"
click at [48, 261] on icon "button" at bounding box center [48, 261] width 0 height 0
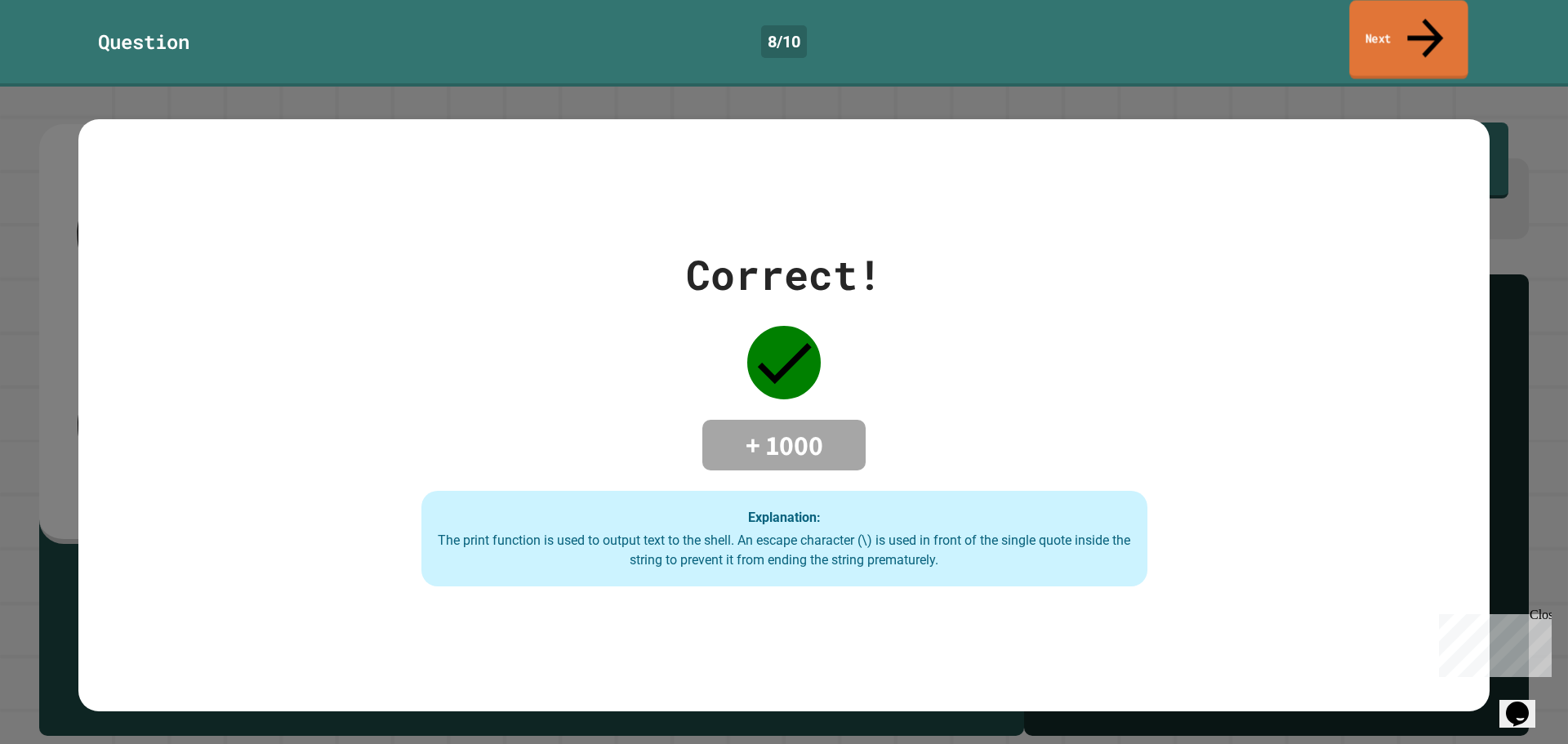
click at [1442, 8] on link "Next" at bounding box center [1409, 39] width 118 height 79
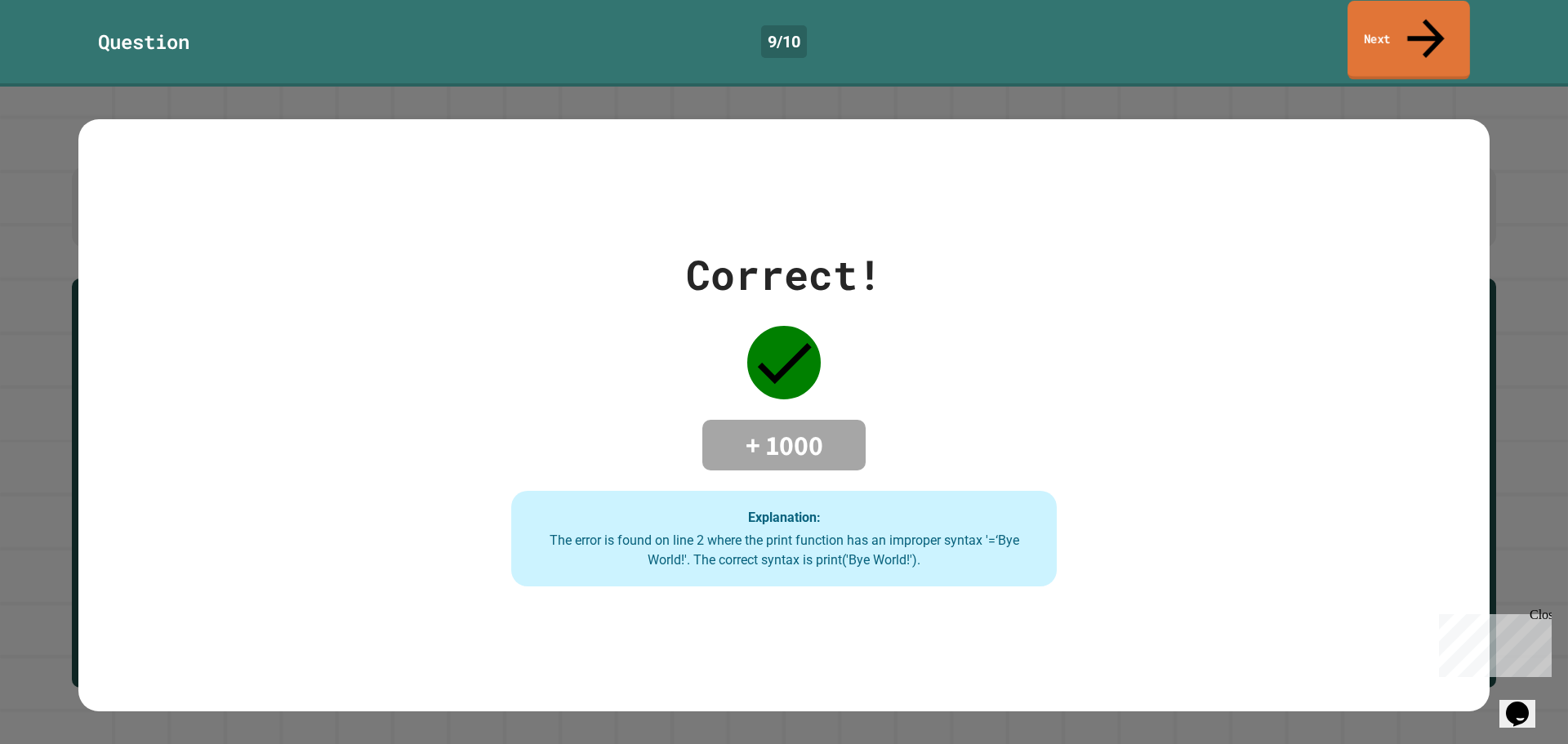
click at [1466, 31] on div "Question 9 / 10 Next" at bounding box center [784, 41] width 1568 height 75
click at [1455, 30] on link "Next" at bounding box center [1409, 41] width 124 height 76
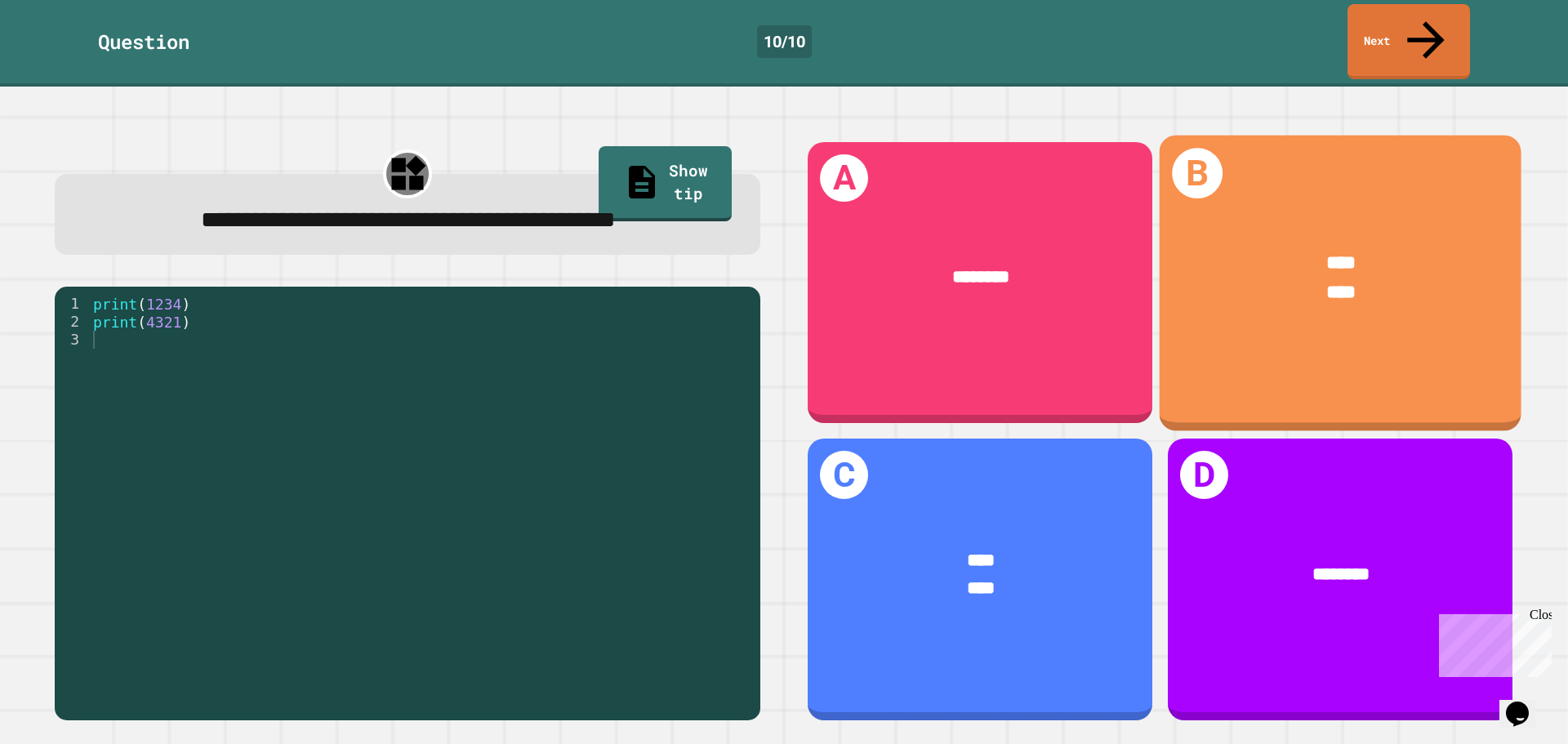
click at [1201, 279] on div "****" at bounding box center [1340, 293] width 285 height 30
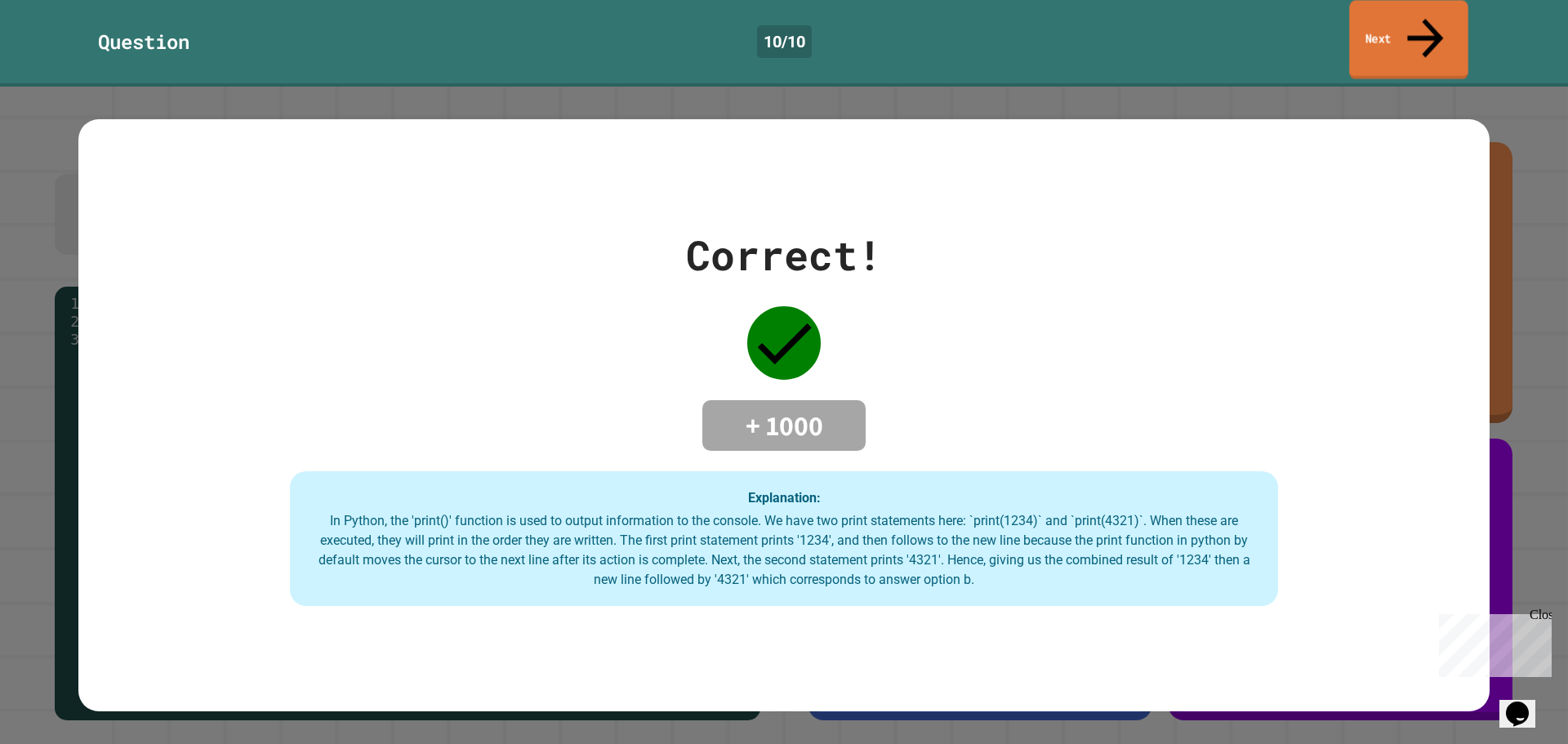
click at [1421, 20] on icon at bounding box center [1425, 37] width 54 height 58
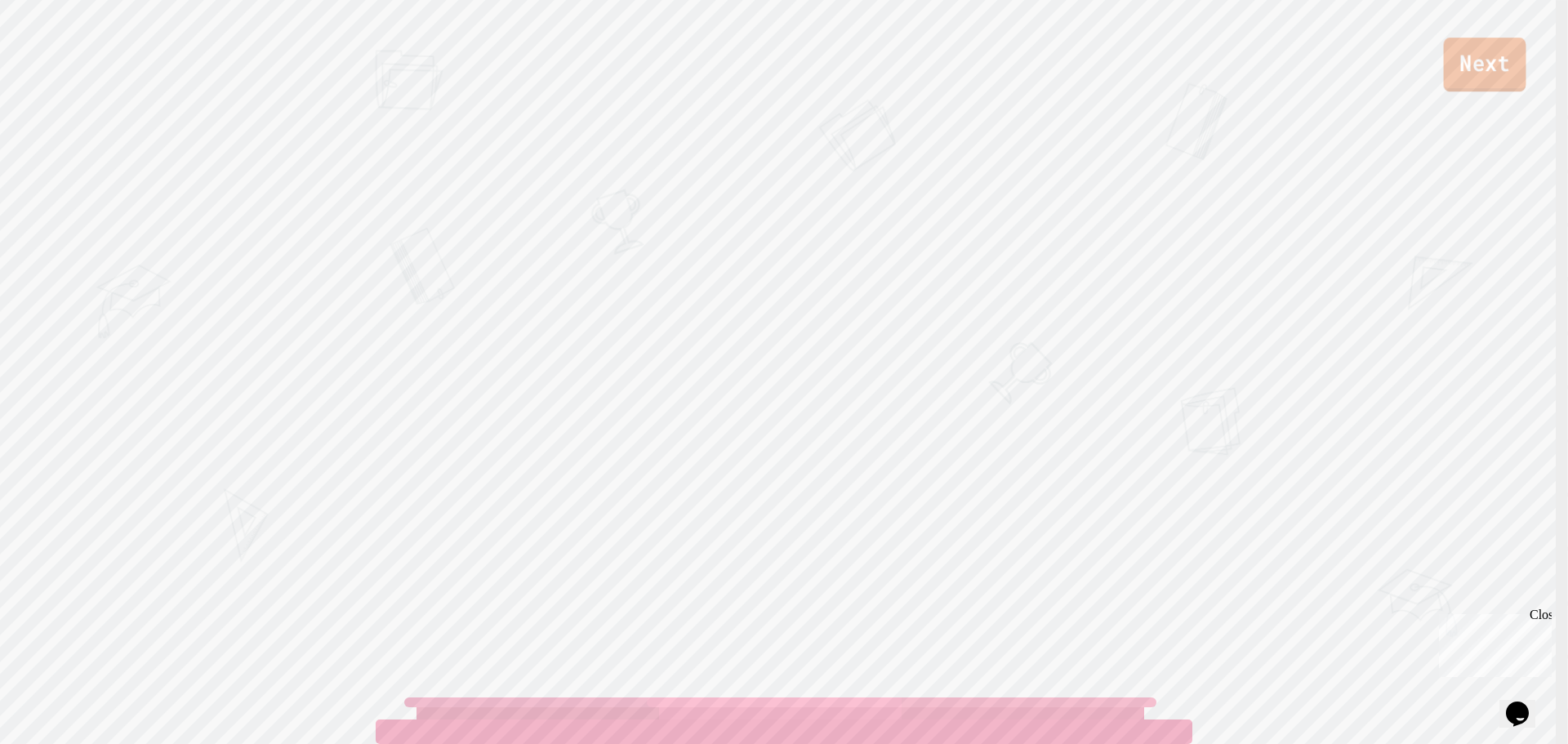
click at [1490, 85] on link "Next" at bounding box center [1485, 64] width 82 height 54
